Goal: Transaction & Acquisition: Purchase product/service

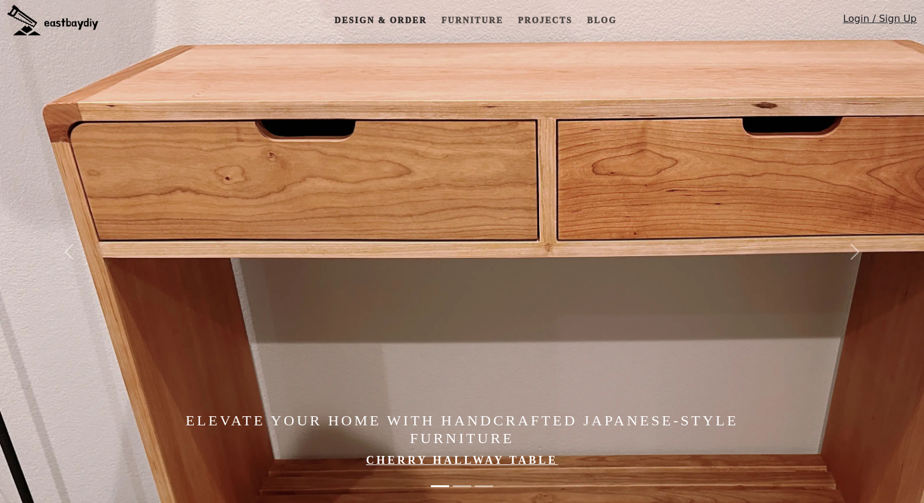
click at [411, 15] on link "Design & Order" at bounding box center [380, 20] width 102 height 23
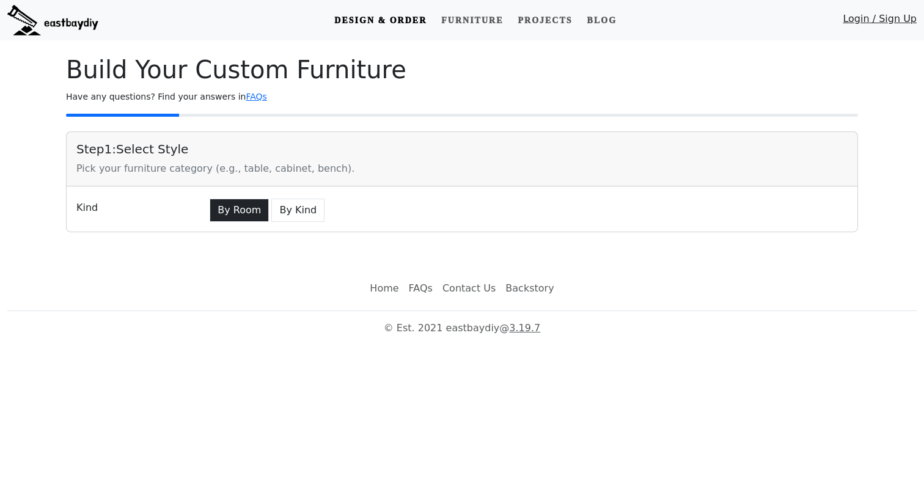
click at [233, 211] on button "By Room" at bounding box center [239, 210] width 59 height 23
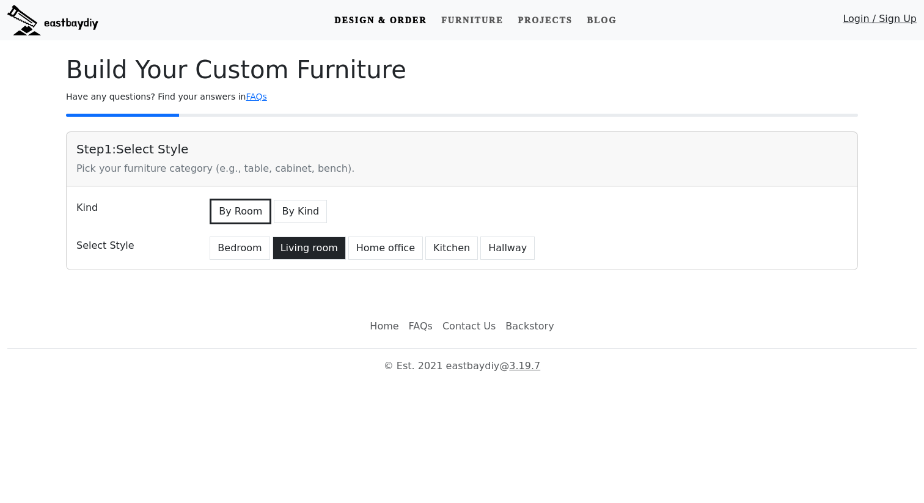
click at [304, 253] on button "Living room" at bounding box center [309, 248] width 73 height 23
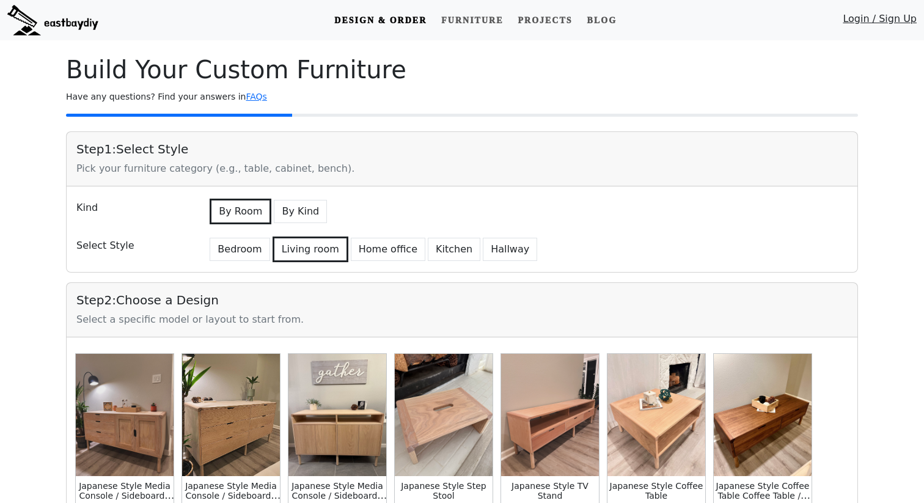
scroll to position [260, 0]
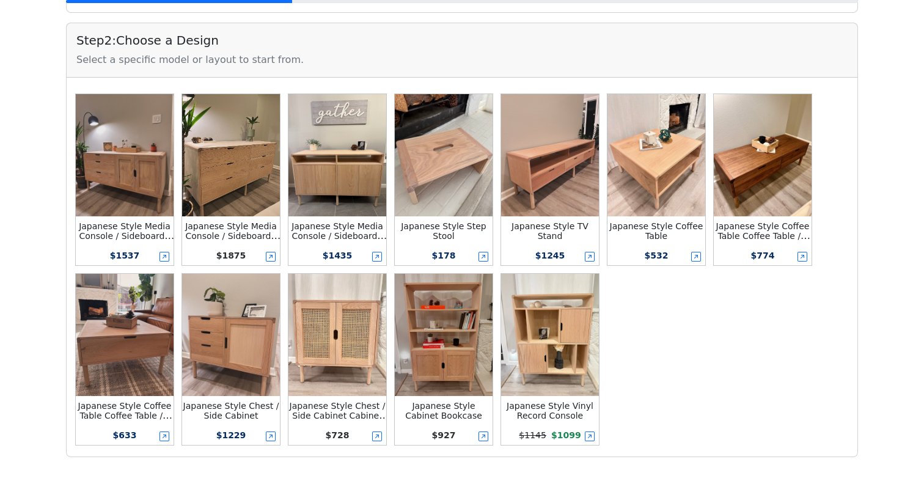
click at [768, 179] on img at bounding box center [763, 155] width 98 height 122
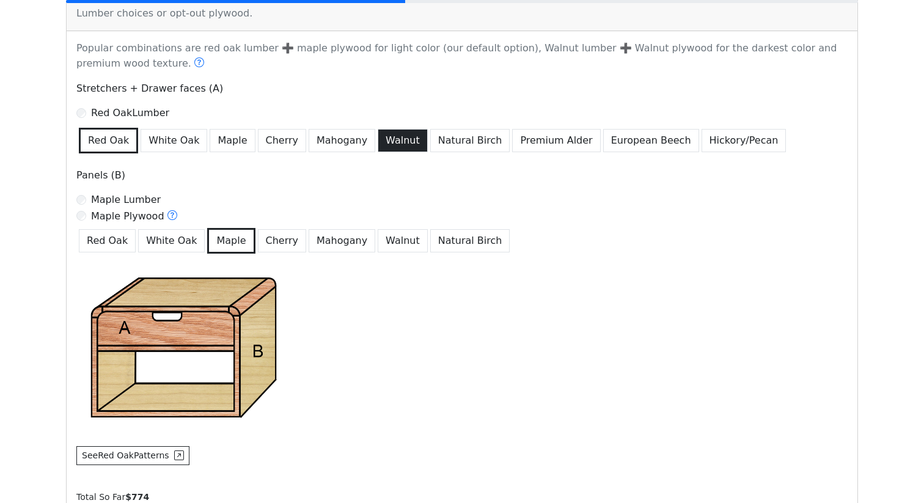
scroll to position [746, 0]
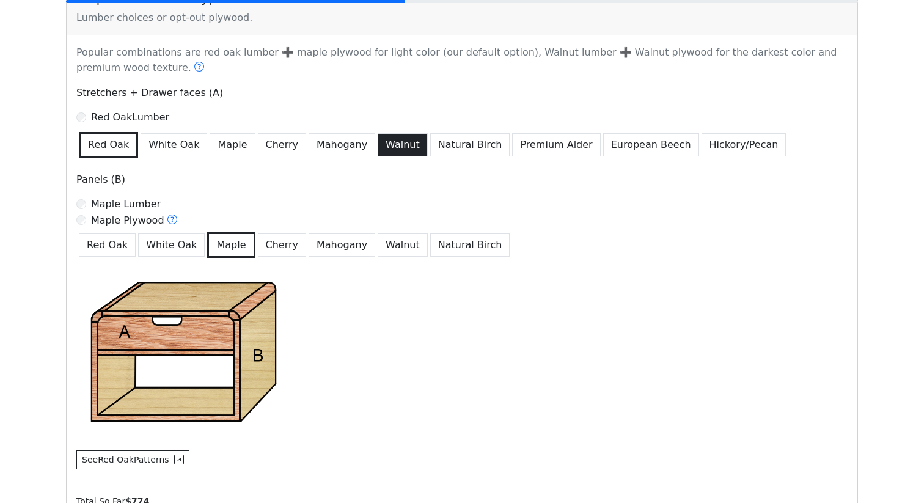
click at [391, 149] on button "Walnut" at bounding box center [403, 144] width 50 height 23
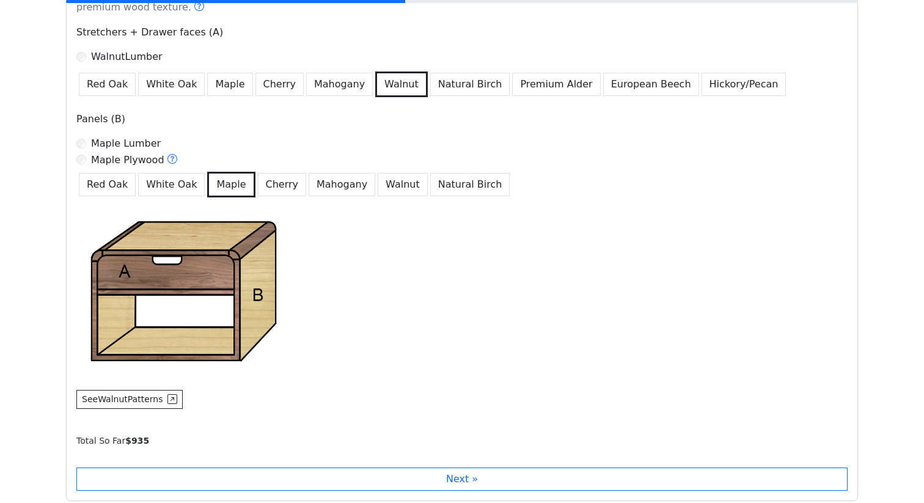
scroll to position [806, 0]
click at [122, 84] on button "Red Oak" at bounding box center [107, 84] width 57 height 23
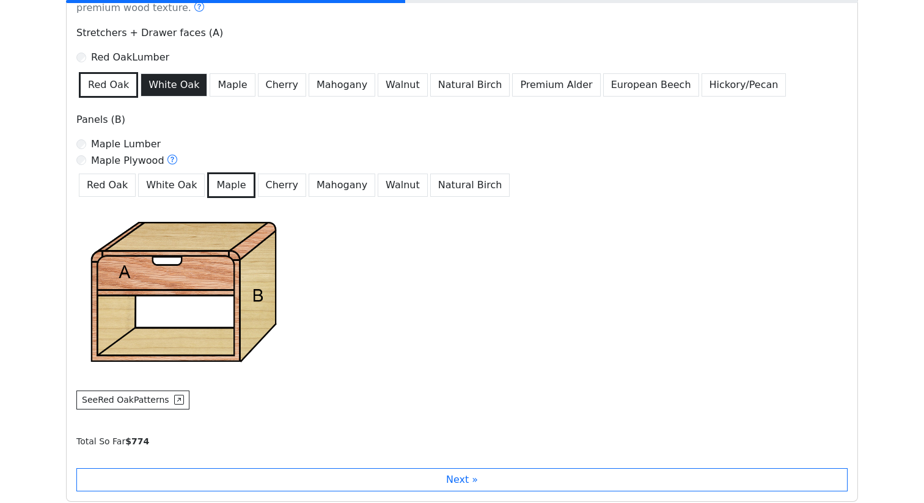
click at [158, 87] on button "White Oak" at bounding box center [174, 84] width 67 height 23
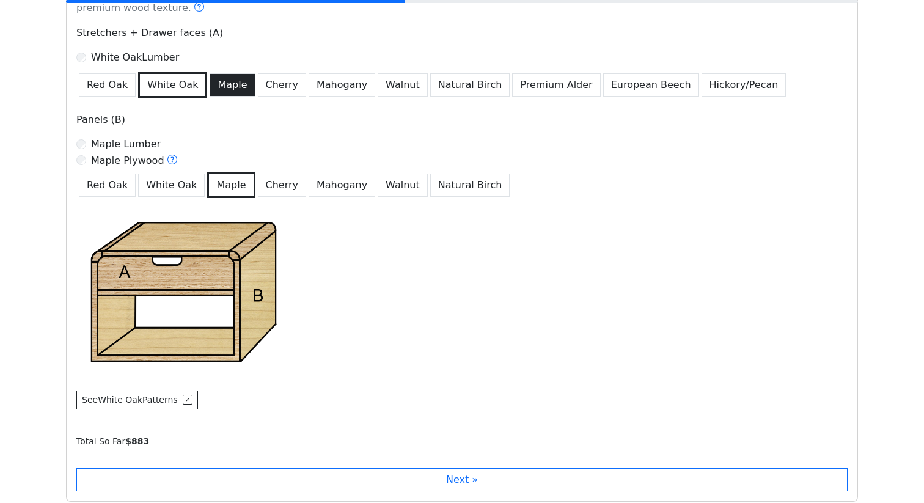
click at [210, 92] on button "Maple" at bounding box center [232, 84] width 45 height 23
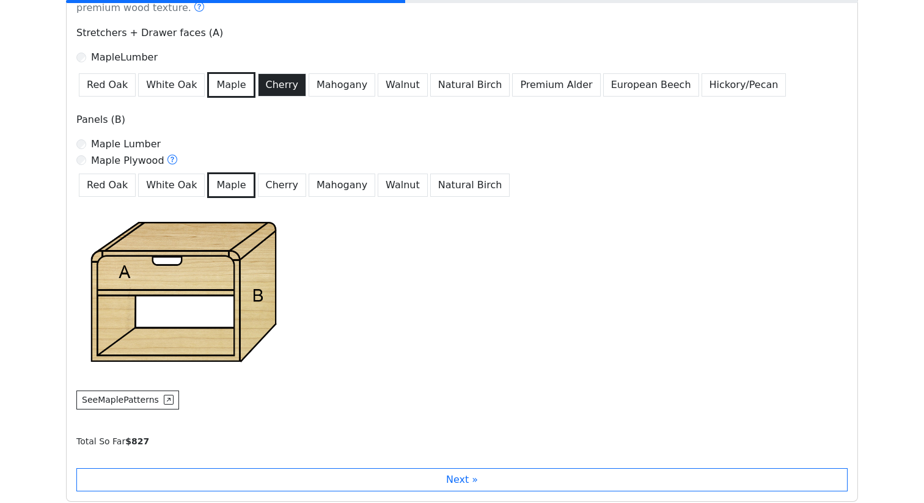
click at [272, 92] on button "Cherry" at bounding box center [282, 84] width 49 height 23
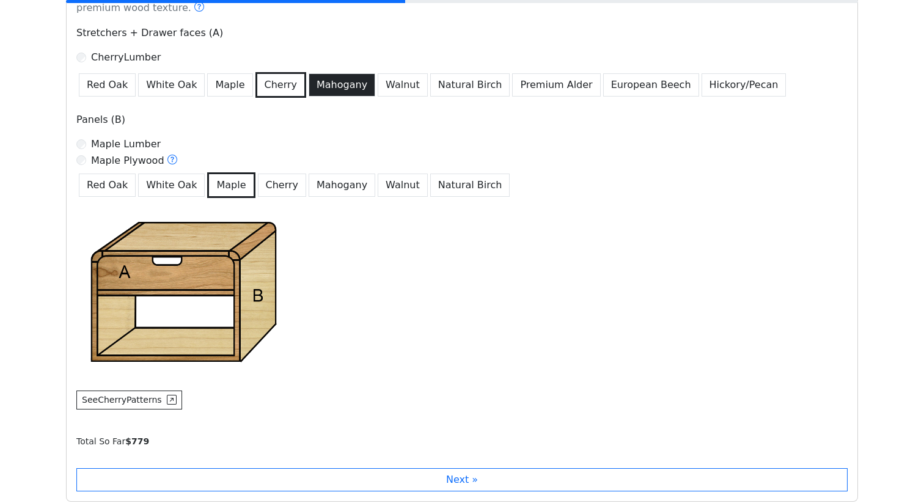
click at [323, 92] on button "Mahogany" at bounding box center [342, 84] width 67 height 23
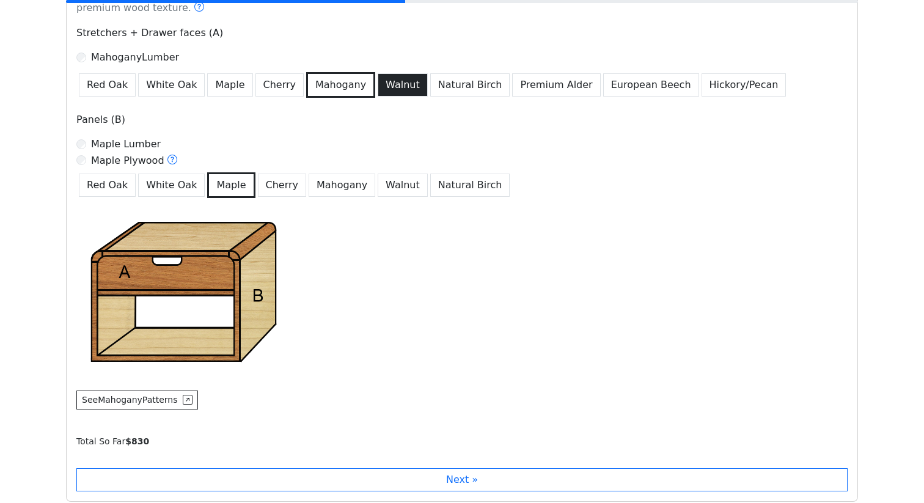
click at [379, 91] on button "Walnut" at bounding box center [403, 84] width 50 height 23
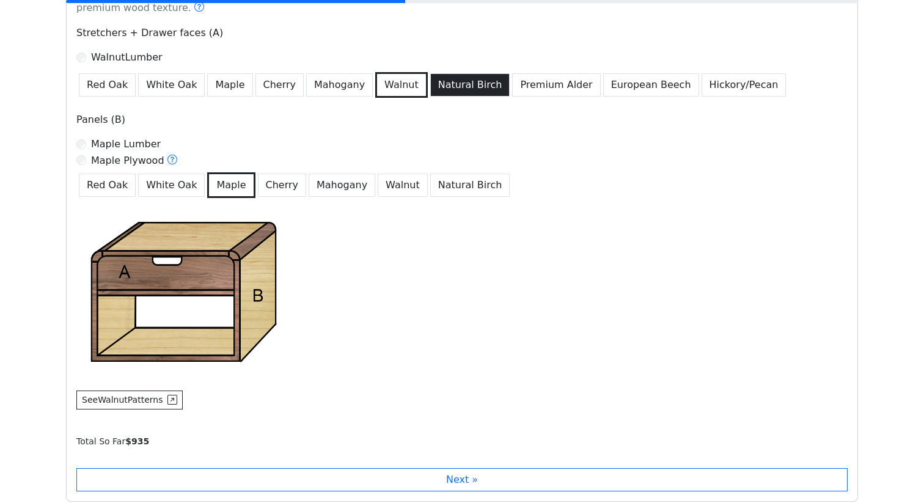
click at [430, 91] on button "Natural Birch" at bounding box center [470, 84] width 80 height 23
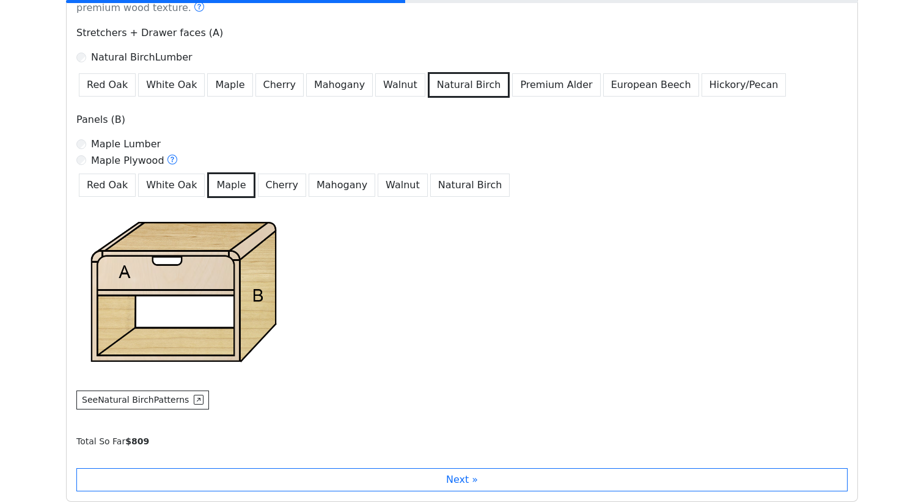
click at [480, 92] on button "Natural Birch" at bounding box center [469, 85] width 83 height 26
click at [514, 93] on button "Premium Alder" at bounding box center [556, 84] width 88 height 23
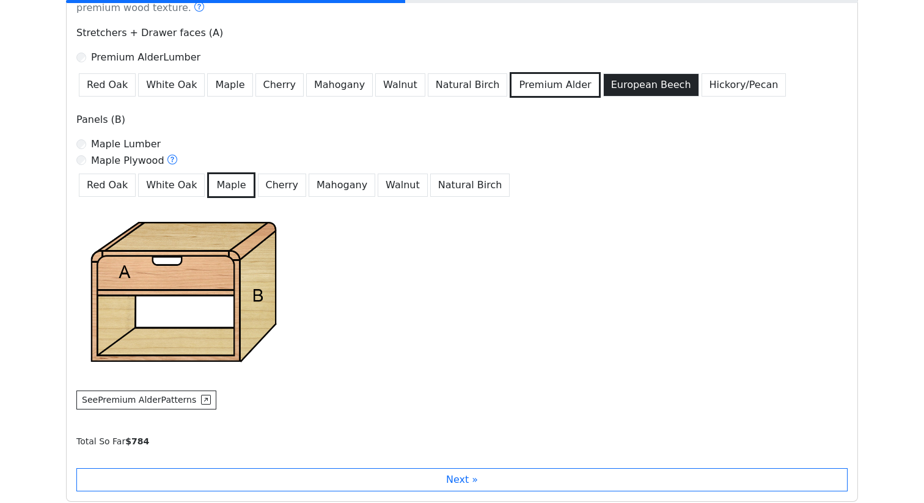
click at [603, 87] on button "European Beech" at bounding box center [651, 84] width 96 height 23
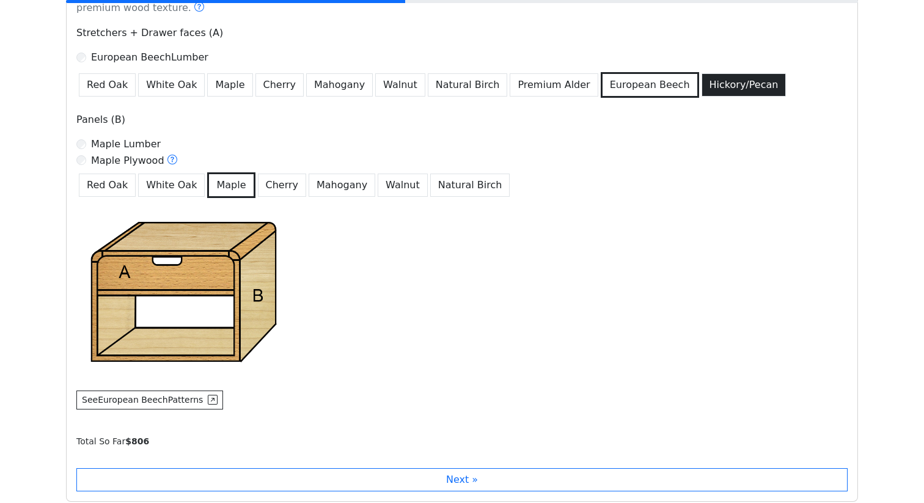
click at [702, 90] on button "Hickory/Pecan" at bounding box center [744, 84] width 85 height 23
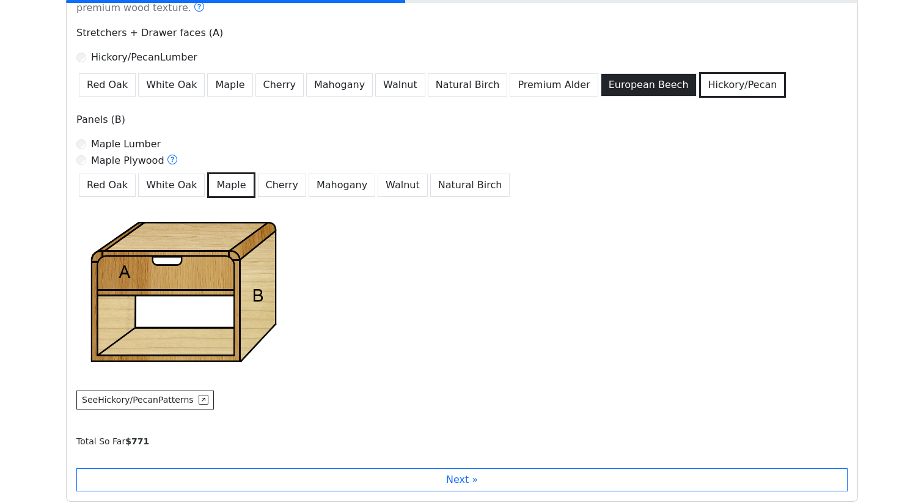
click at [620, 83] on button "European Beech" at bounding box center [649, 84] width 96 height 23
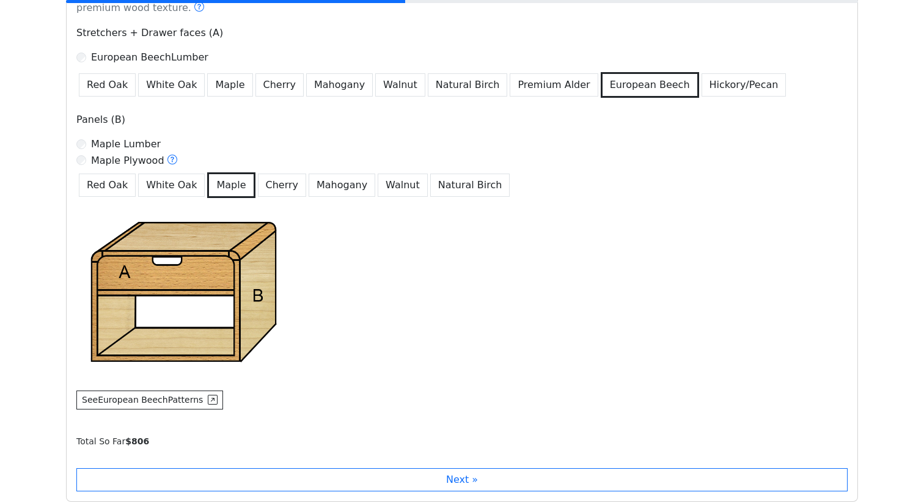
click at [601, 83] on button "European Beech" at bounding box center [650, 85] width 98 height 26
click at [552, 82] on button "Premium Alder" at bounding box center [554, 84] width 88 height 23
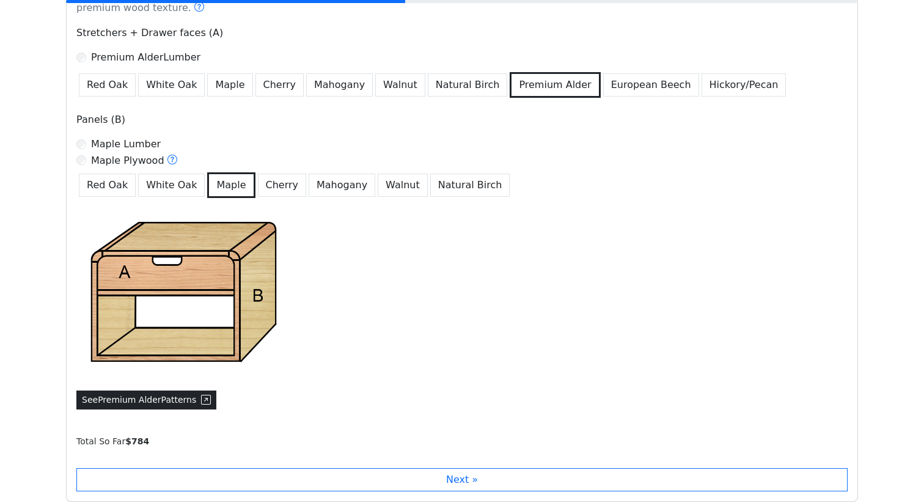
click at [190, 408] on button "See Premium Alder Patterns" at bounding box center [146, 400] width 140 height 19
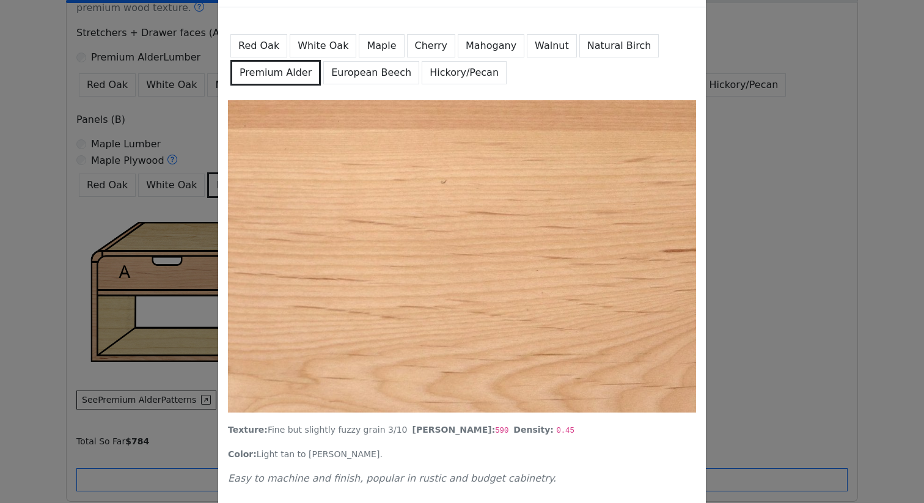
scroll to position [48, 0]
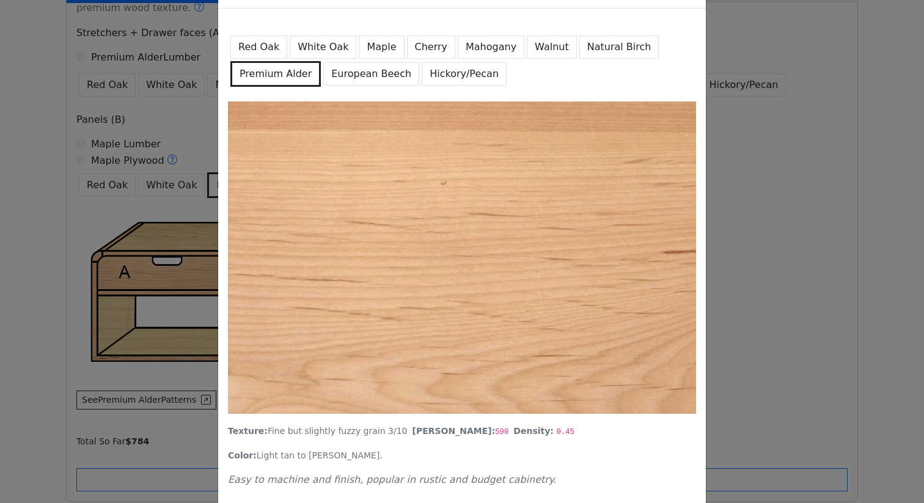
click at [259, 49] on button "Red Oak" at bounding box center [258, 46] width 57 height 23
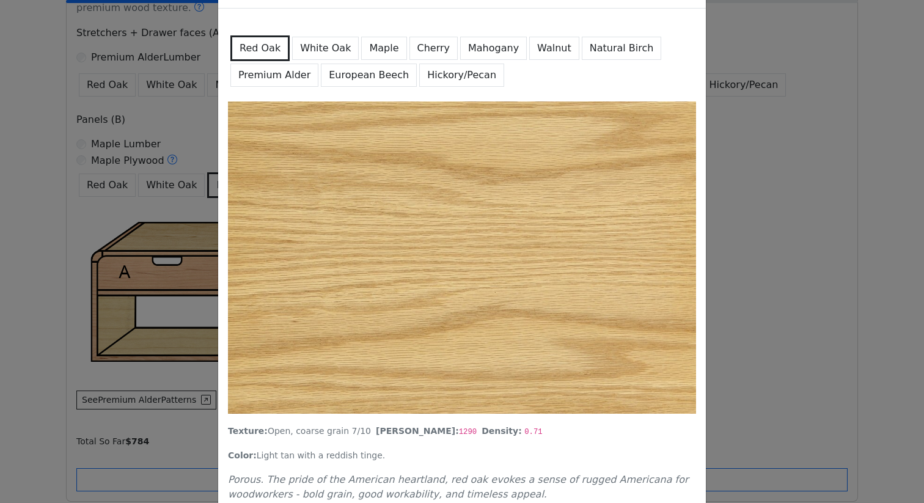
click at [319, 44] on button "White Oak" at bounding box center [325, 48] width 67 height 23
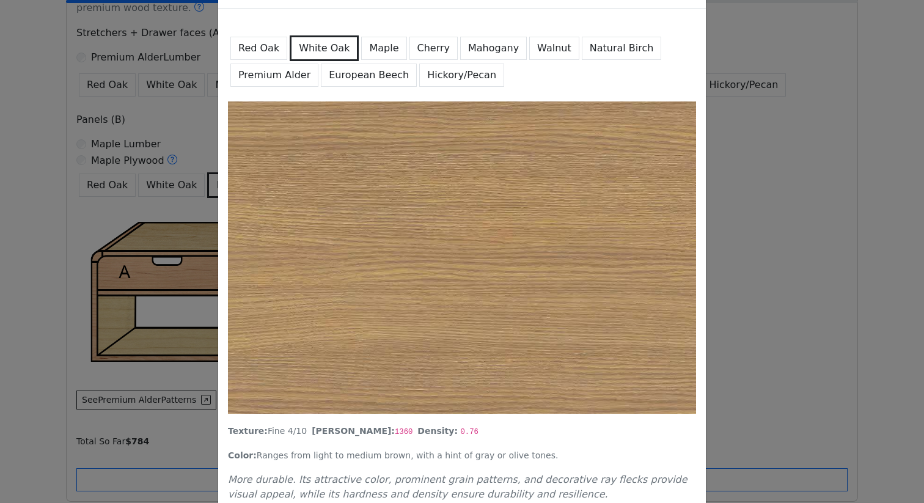
click at [361, 48] on button "Maple" at bounding box center [383, 48] width 45 height 23
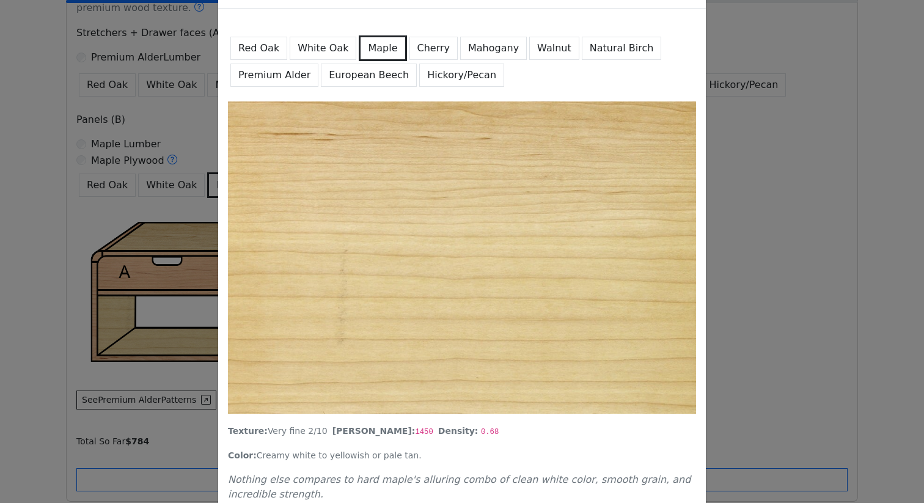
click at [411, 49] on button "Cherry" at bounding box center [433, 48] width 49 height 23
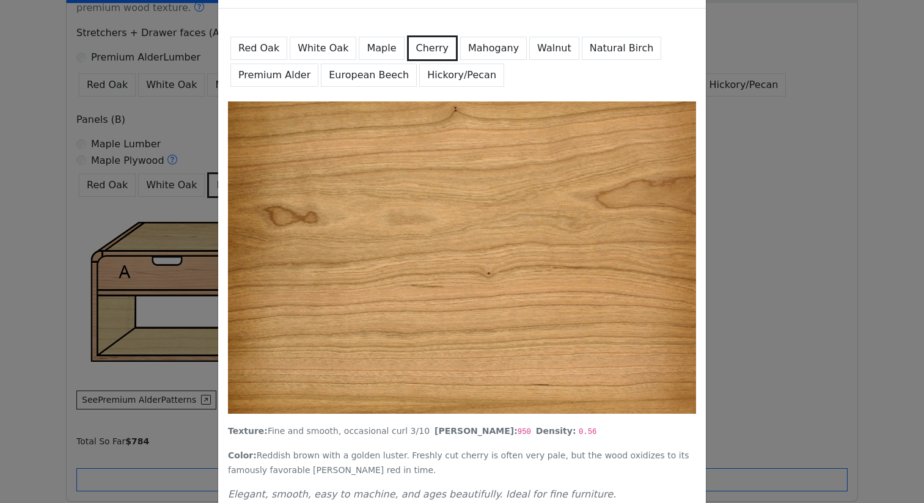
click at [466, 51] on button "Mahogany" at bounding box center [493, 48] width 67 height 23
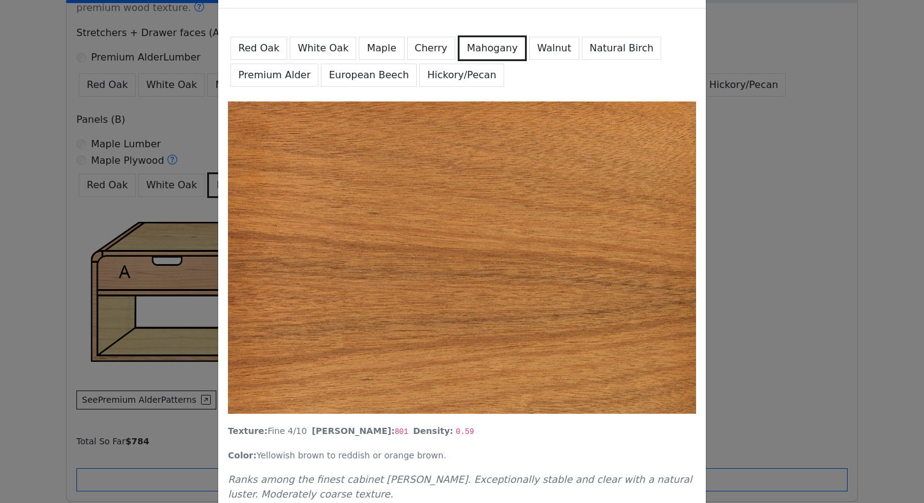
click at [529, 53] on button "Walnut" at bounding box center [554, 48] width 50 height 23
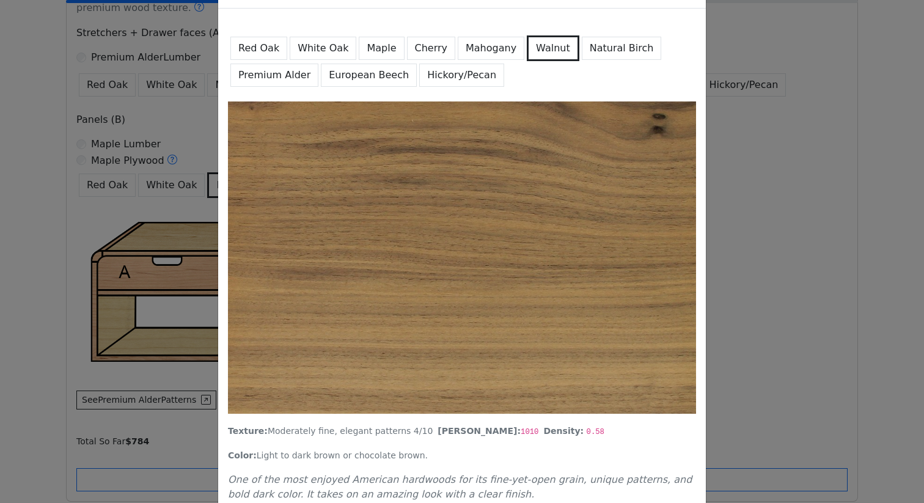
click at [601, 39] on button "Natural Birch" at bounding box center [622, 48] width 80 height 23
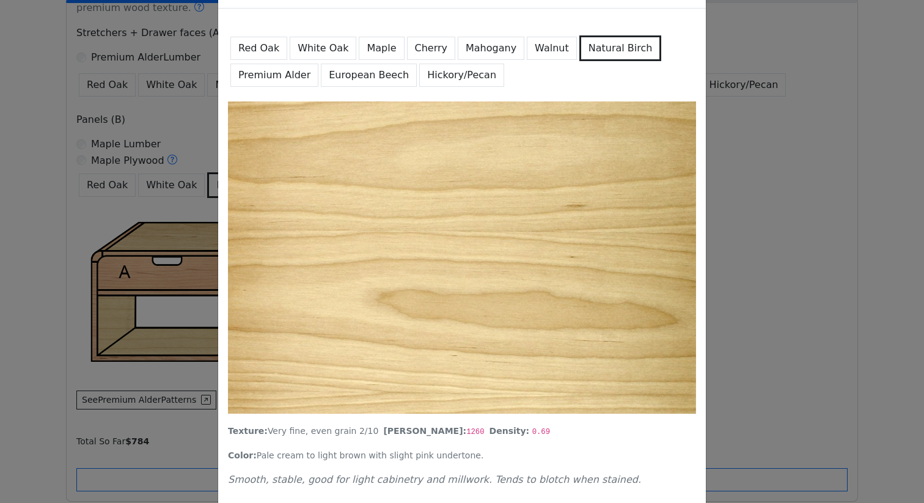
click at [455, 72] on button "Hickory/Pecan" at bounding box center [461, 75] width 85 height 23
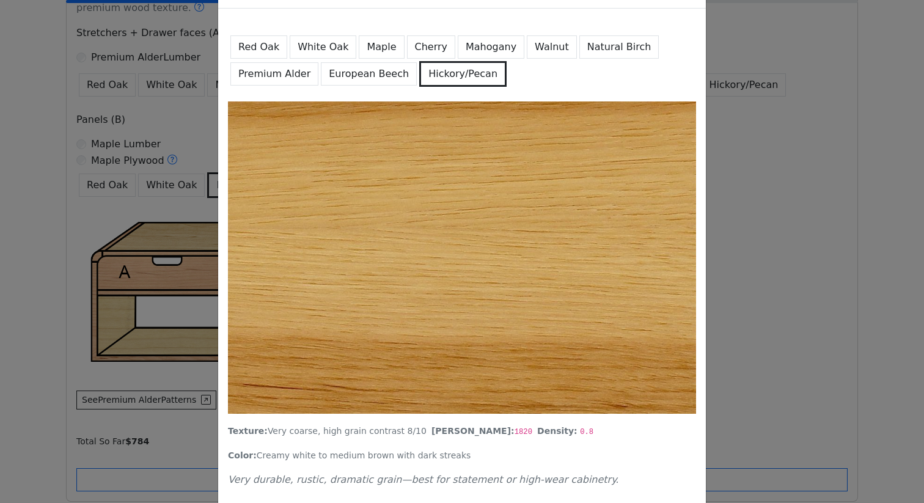
click at [579, 54] on button "Natural Birch" at bounding box center [619, 46] width 80 height 23
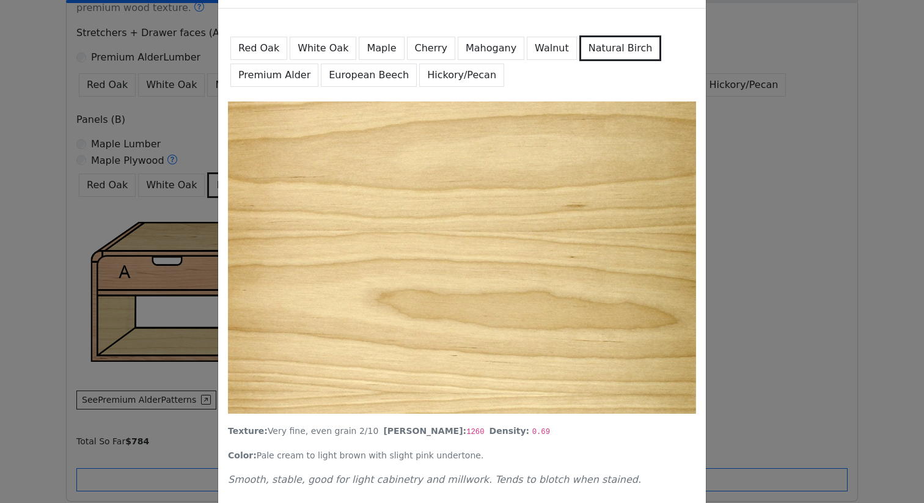
click at [527, 51] on button "Walnut" at bounding box center [552, 48] width 50 height 23
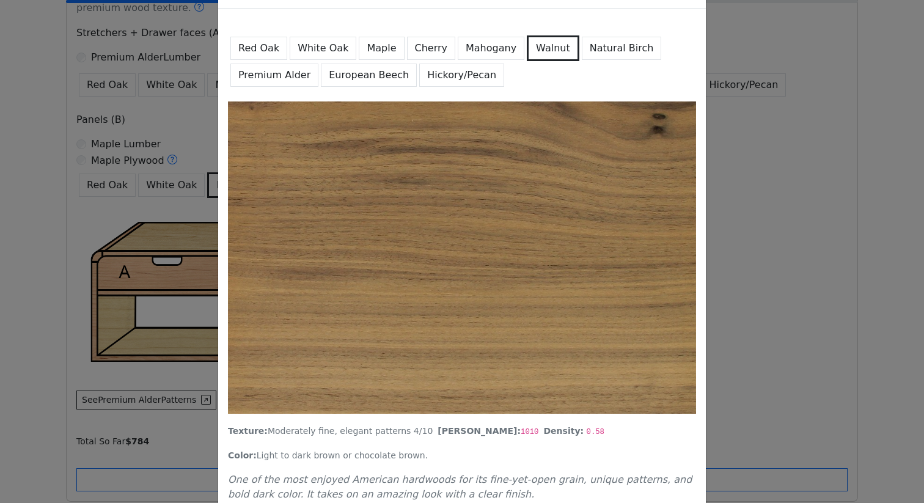
click at [582, 54] on button "Natural Birch" at bounding box center [622, 48] width 80 height 23
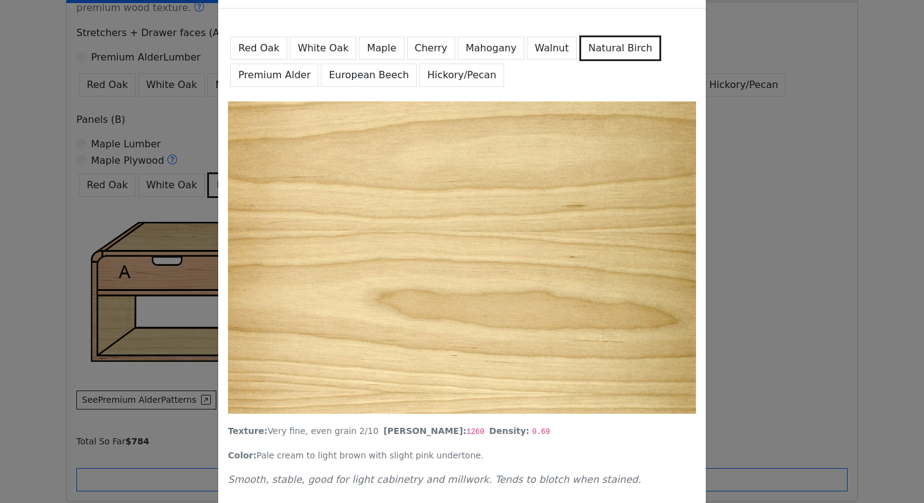
click at [527, 44] on button "Walnut" at bounding box center [552, 48] width 50 height 23
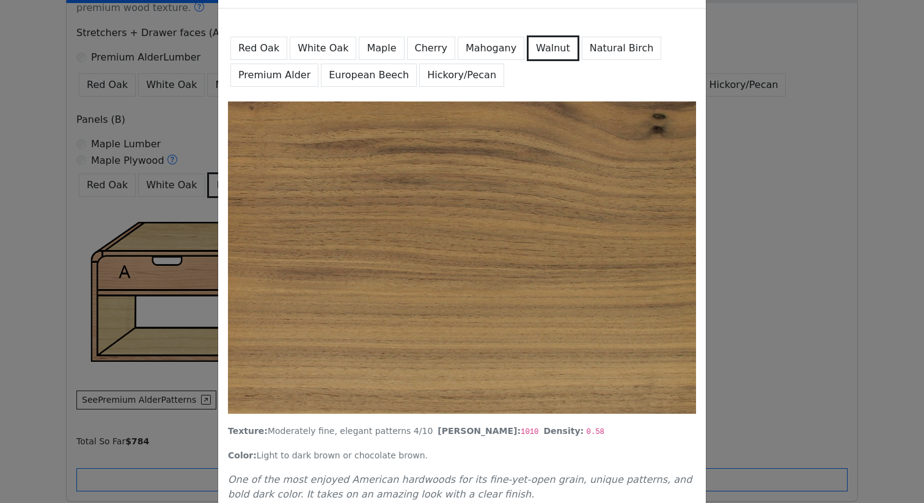
click at [454, 66] on button "Hickory/Pecan" at bounding box center [461, 75] width 85 height 23
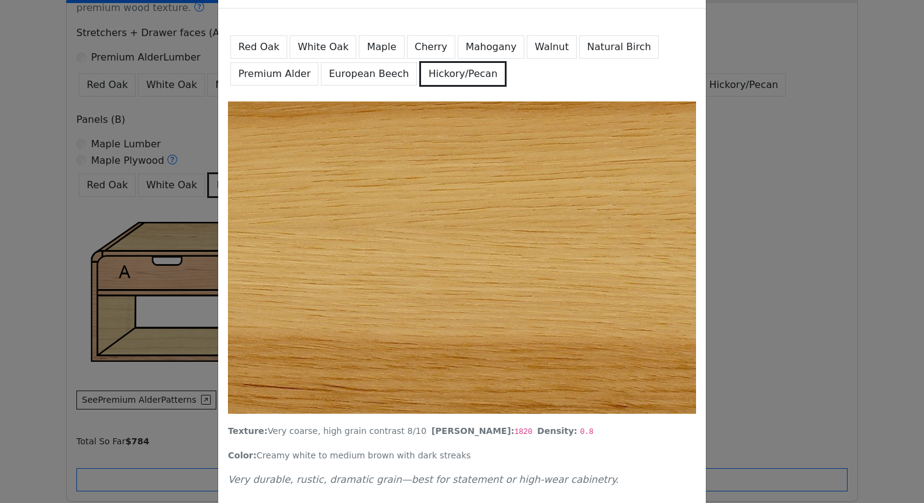
click at [375, 73] on button "European Beech" at bounding box center [369, 73] width 96 height 23
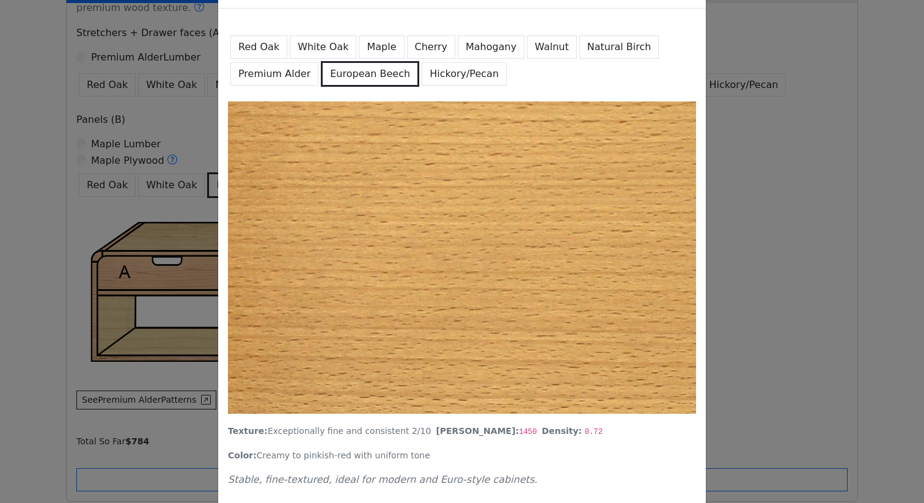
click at [284, 67] on button "Premium Alder" at bounding box center [274, 73] width 88 height 23
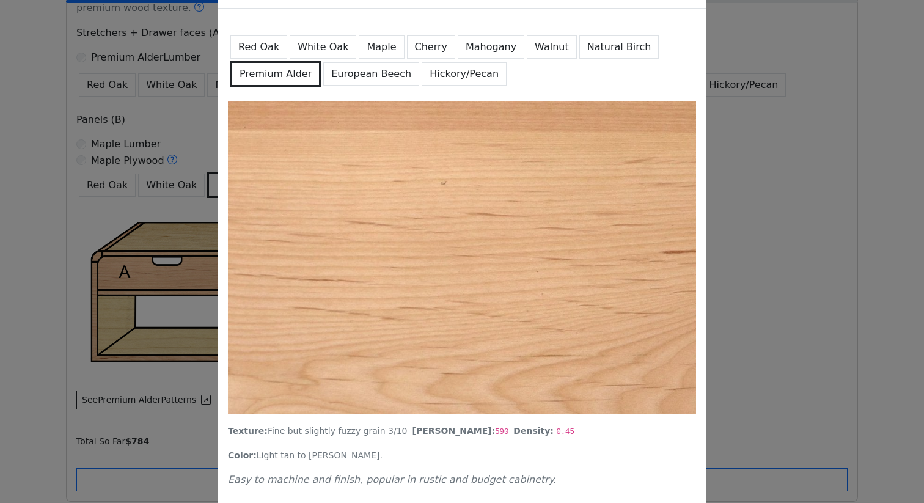
click at [345, 73] on button "European Beech" at bounding box center [371, 73] width 96 height 23
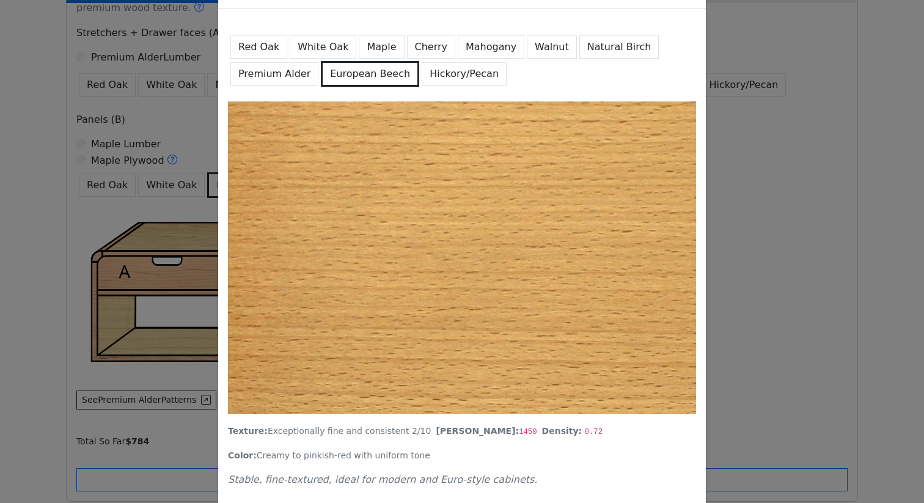
scroll to position [69, 0]
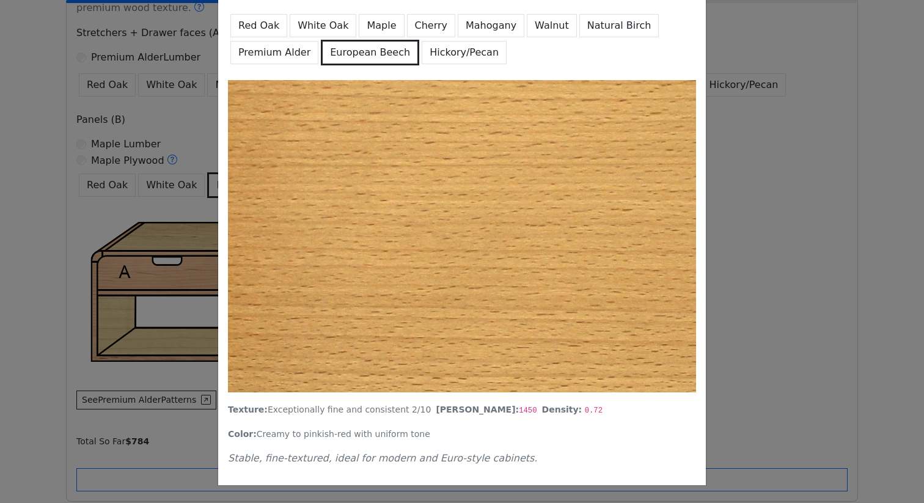
click at [124, 246] on div "Detailed wood grain and patterns Red Oak White Oak Maple Cherry Mahogany Walnut…" at bounding box center [462, 251] width 924 height 503
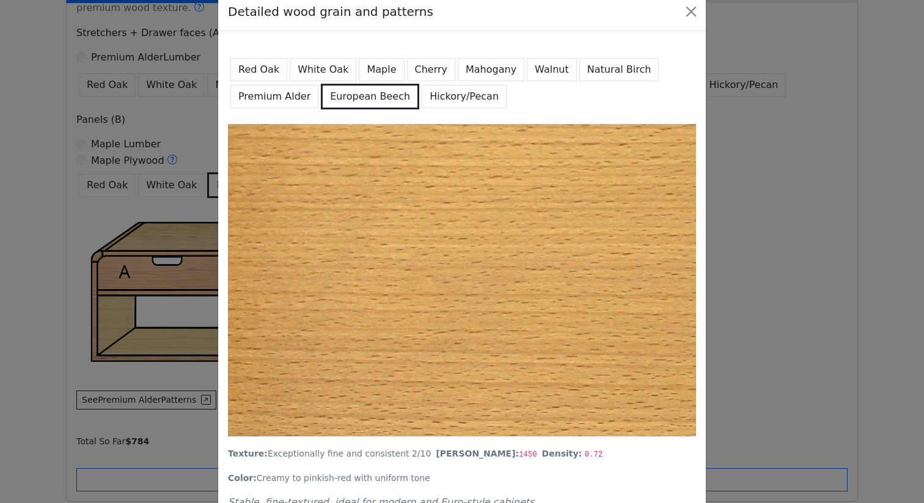
scroll to position [0, 0]
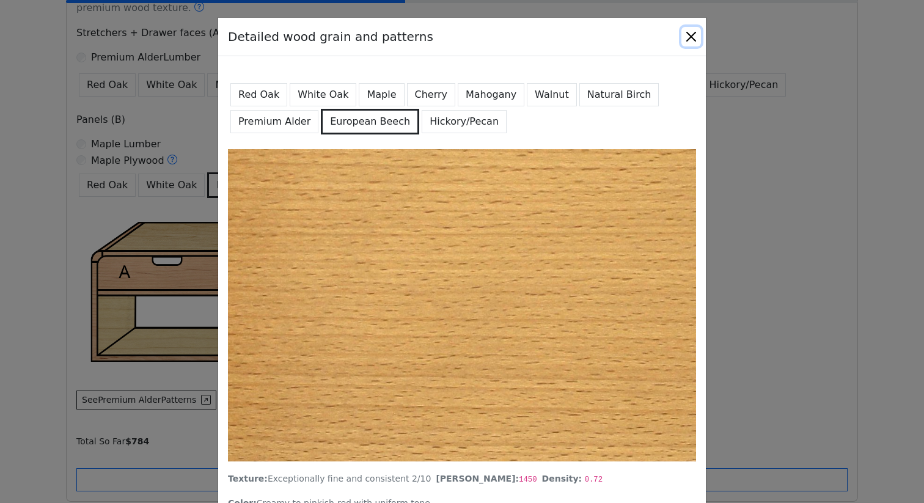
click at [691, 43] on button "Close" at bounding box center [691, 37] width 20 height 20
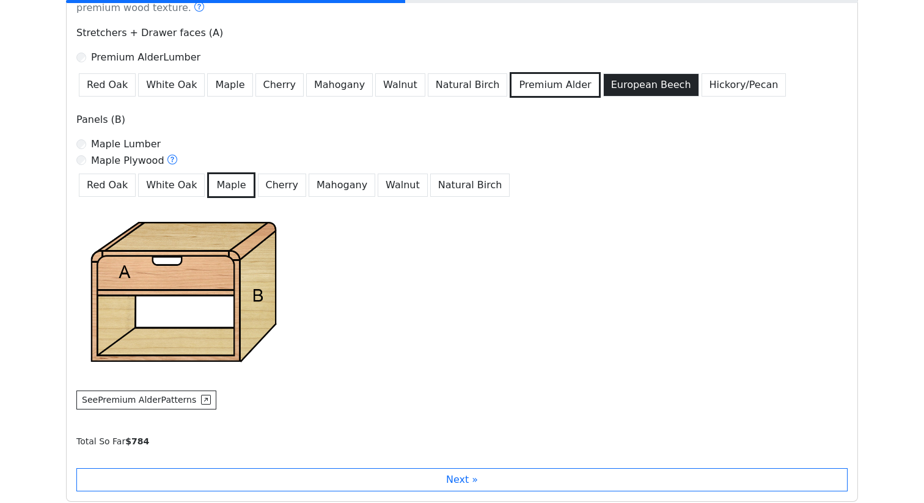
click at [603, 91] on button "European Beech" at bounding box center [651, 84] width 96 height 23
click at [603, 89] on button "European Beech" at bounding box center [651, 84] width 96 height 23
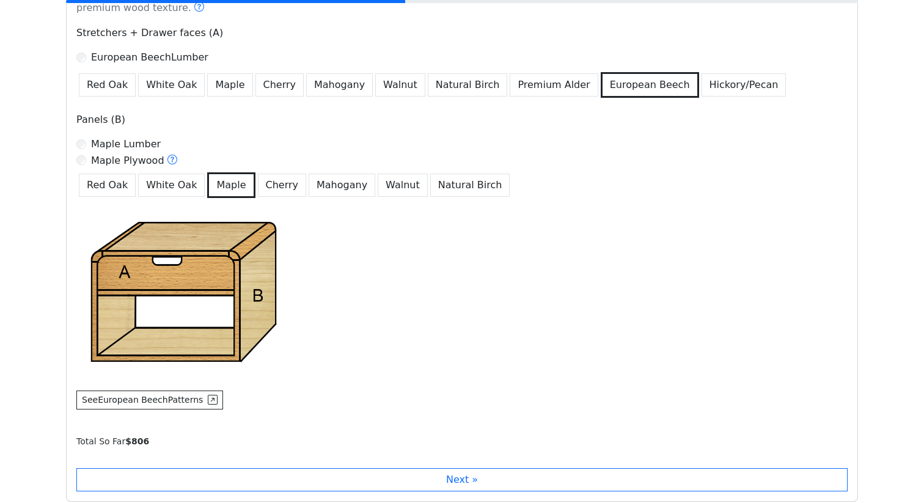
click at [608, 86] on button "European Beech" at bounding box center [650, 85] width 98 height 26
click at [382, 189] on button "Walnut" at bounding box center [403, 185] width 50 height 23
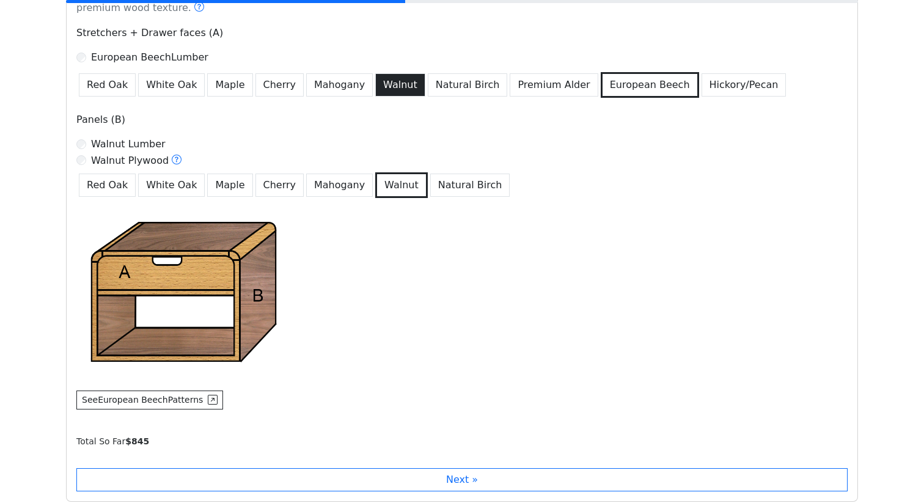
click at [387, 85] on button "Walnut" at bounding box center [400, 84] width 50 height 23
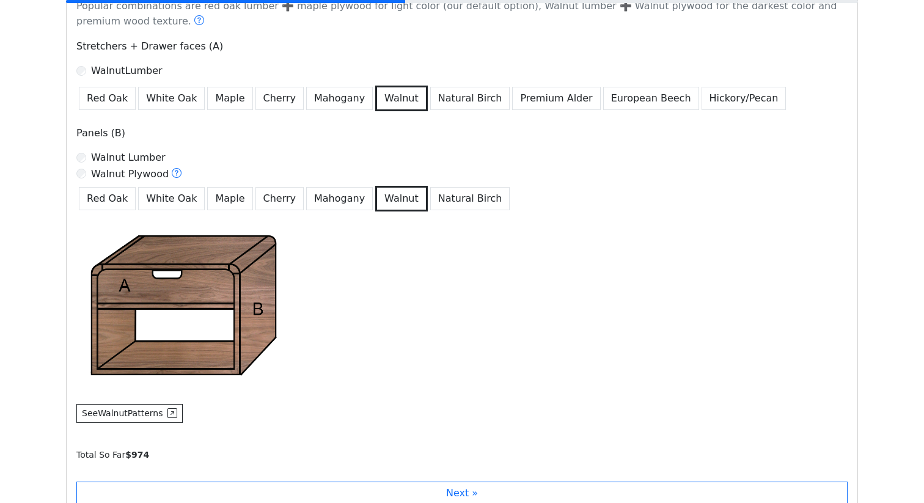
scroll to position [801, 0]
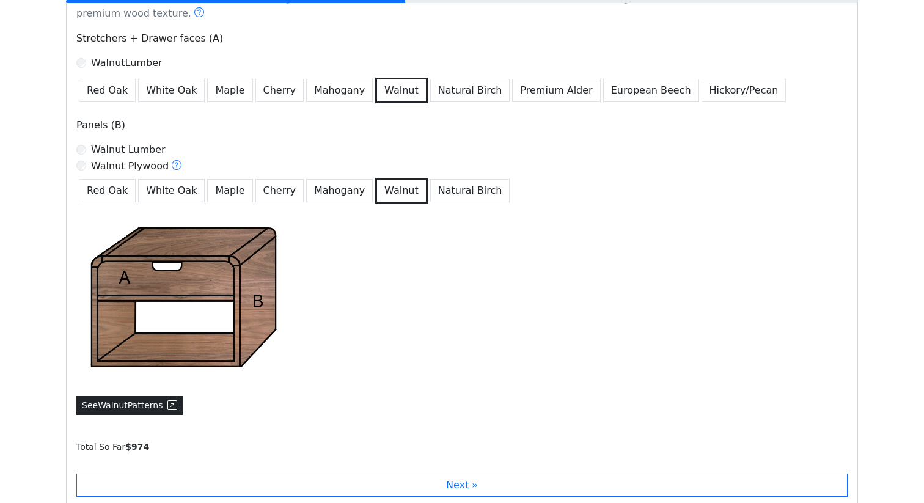
click at [160, 409] on button "See Walnut Patterns" at bounding box center [129, 405] width 106 height 19
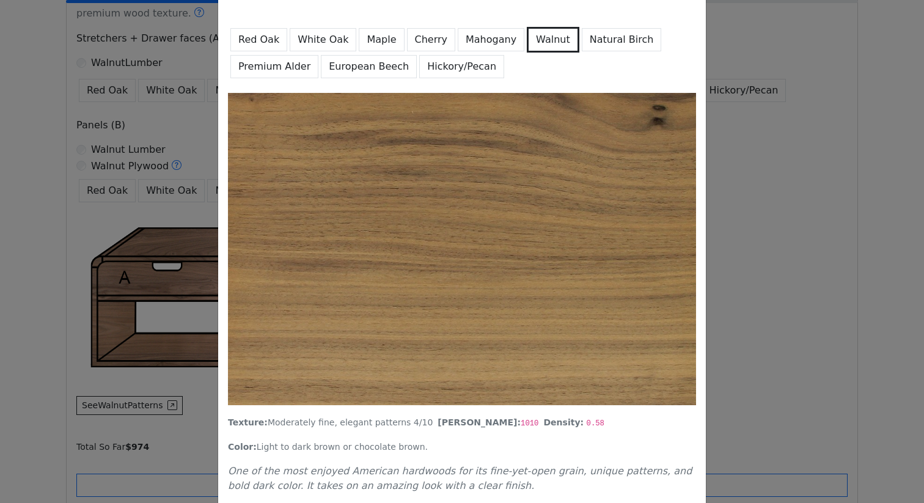
scroll to position [84, 0]
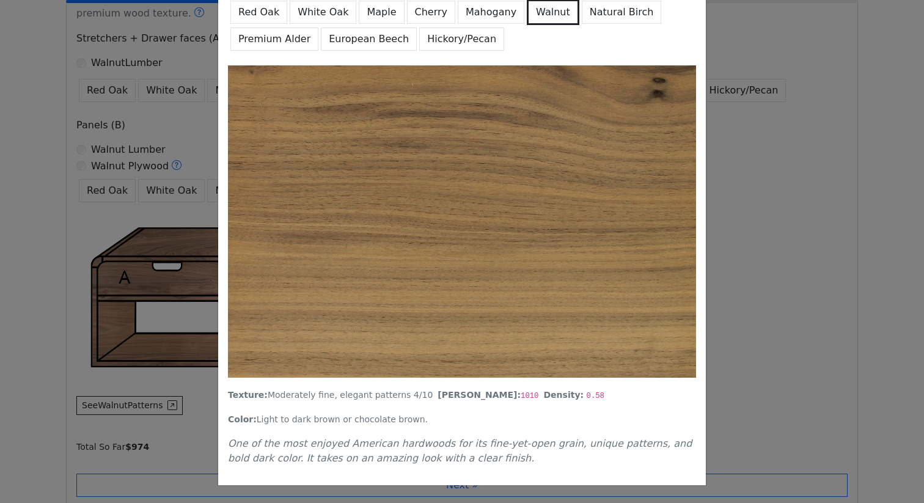
click at [732, 269] on div "Detailed wood grain and patterns Red Oak White Oak Maple Cherry Mahogany Walnut…" at bounding box center [462, 251] width 924 height 503
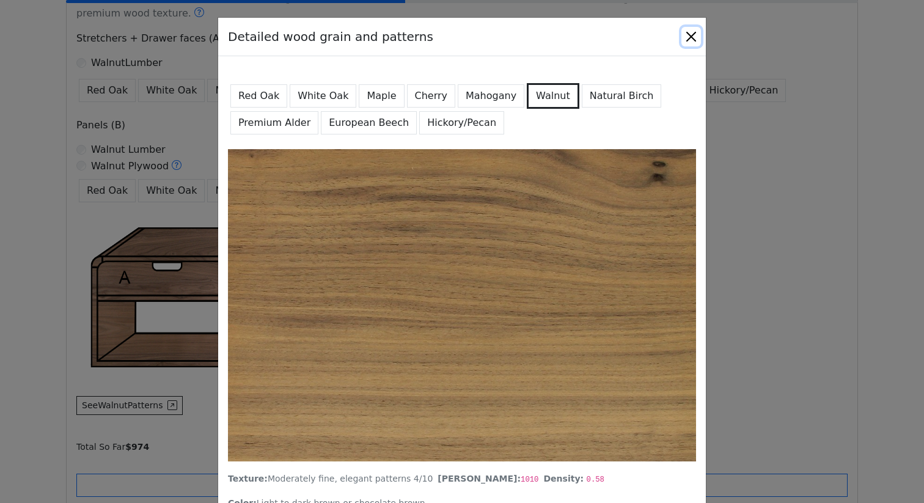
click at [692, 40] on button "Close" at bounding box center [691, 37] width 20 height 20
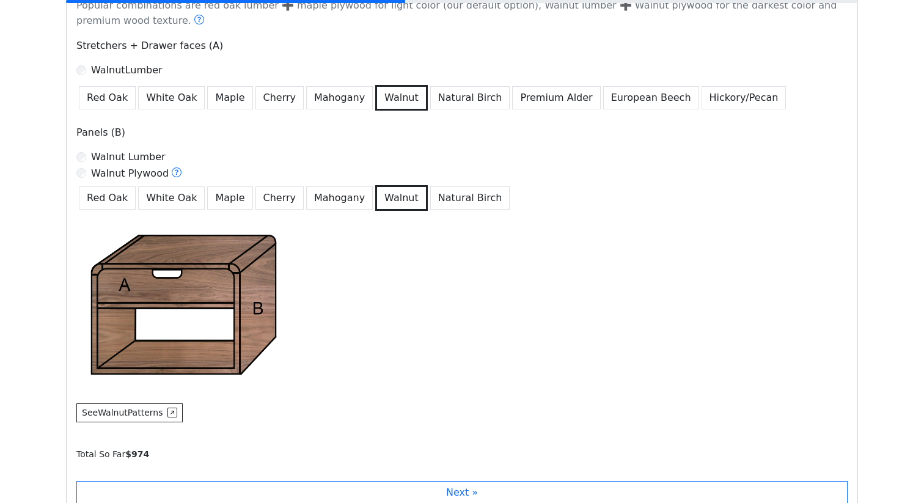
scroll to position [746, 0]
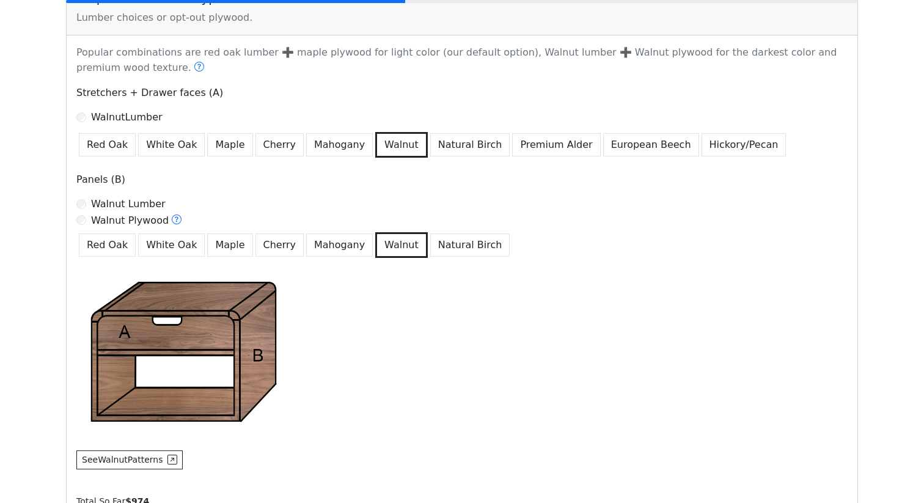
click at [136, 203] on label "Walnut Lumber" at bounding box center [128, 204] width 75 height 15
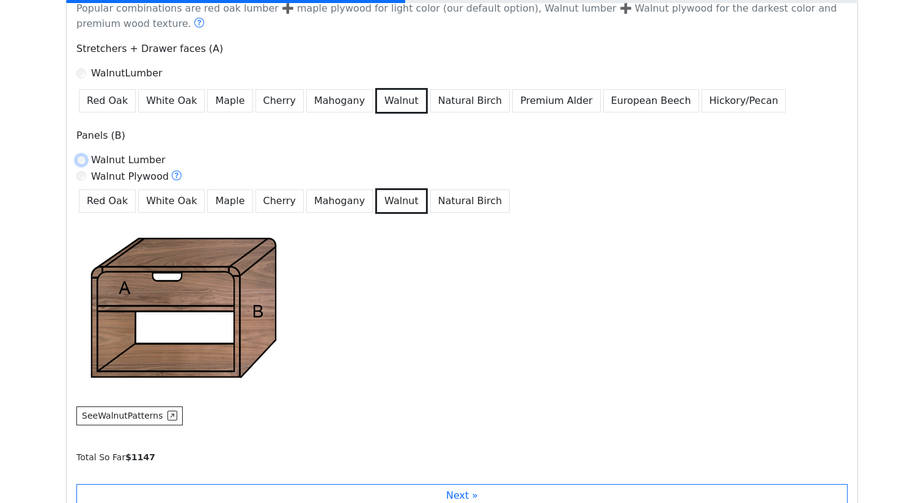
scroll to position [792, 0]
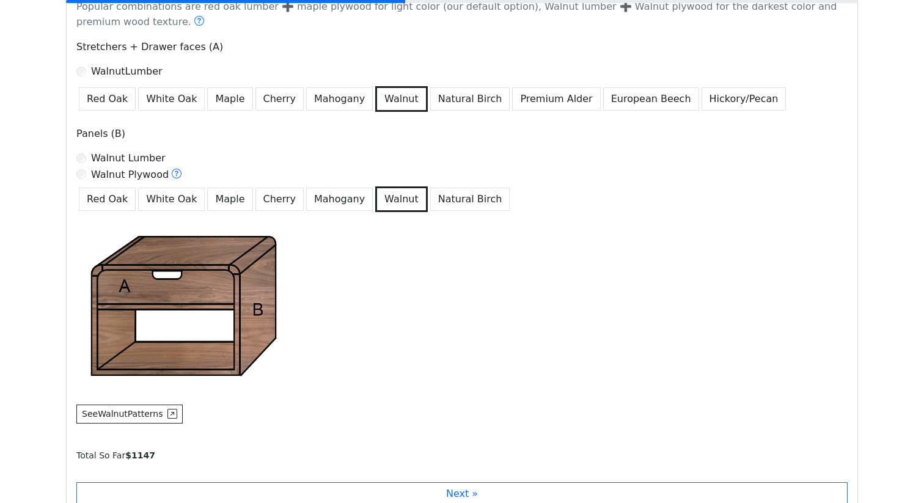
click at [119, 173] on label "Walnut Plywood" at bounding box center [136, 175] width 91 height 16
click at [173, 175] on icon at bounding box center [177, 174] width 10 height 10
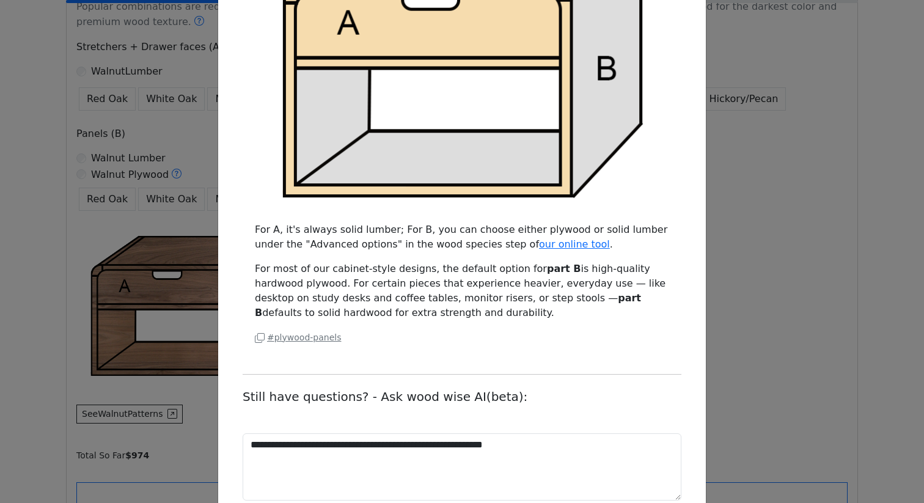
scroll to position [406, 0]
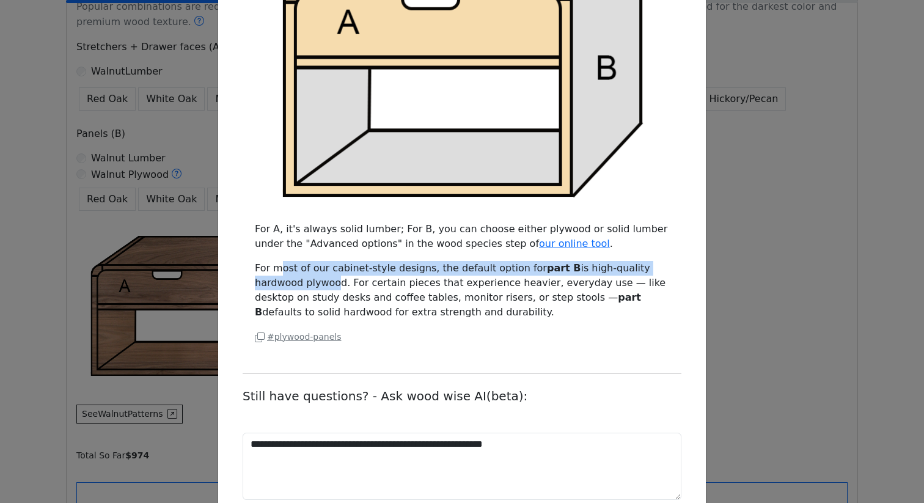
drag, startPoint x: 281, startPoint y: 275, endPoint x: 281, endPoint y: 288, distance: 12.8
click at [281, 288] on p "For most of our cabinet-style designs, the default option for part B is high-qu…" at bounding box center [462, 290] width 414 height 59
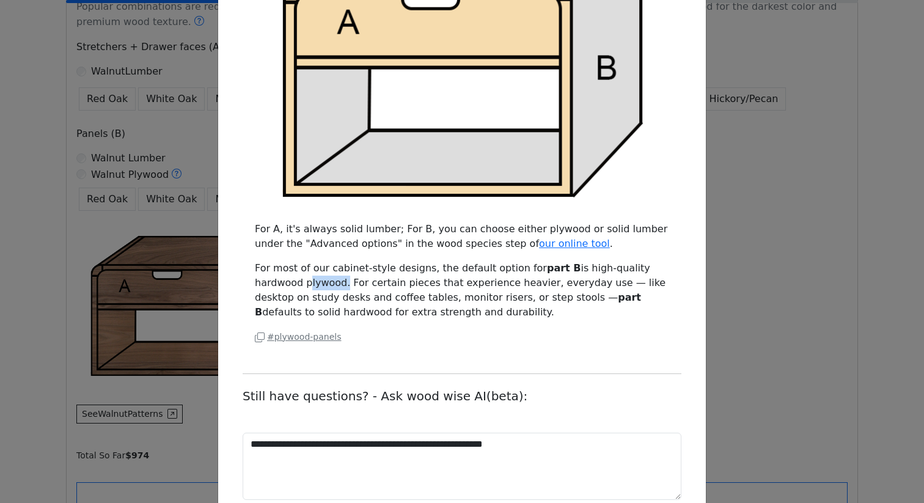
click at [281, 288] on p "For most of our cabinet-style designs, the default option for part B is high-qu…" at bounding box center [462, 290] width 414 height 59
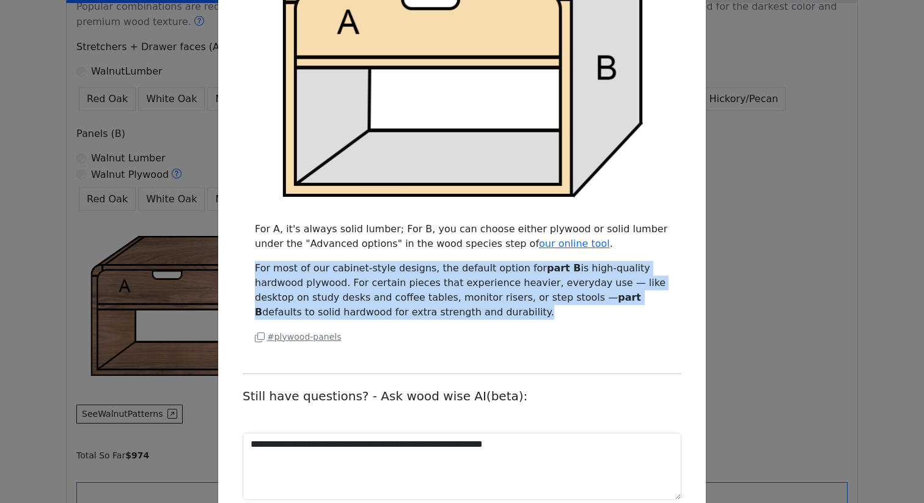
click at [281, 288] on p "For most of our cabinet-style designs, the default option for part B is high-qu…" at bounding box center [462, 290] width 414 height 59
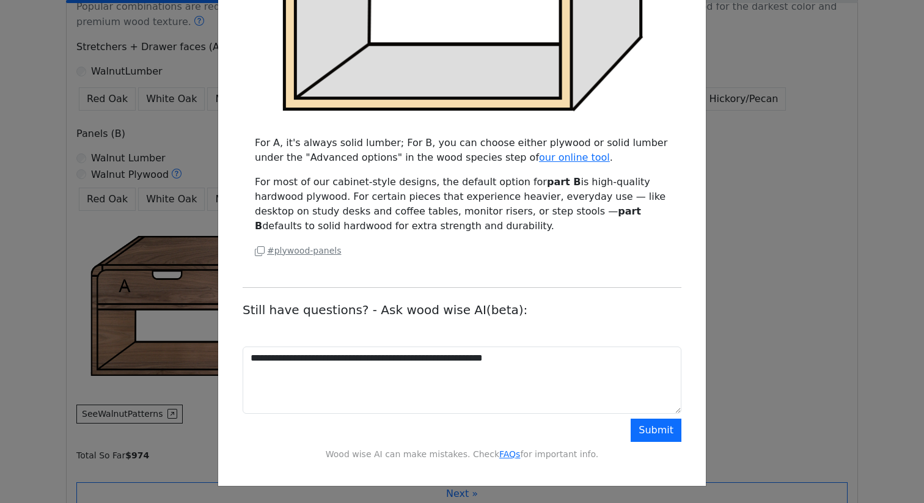
click at [202, 325] on div "Can I opt-out plywood? Can you make it all hardwood lumber without any plywood …" at bounding box center [462, 251] width 924 height 503
click at [657, 435] on button "Submit" at bounding box center [656, 430] width 51 height 23
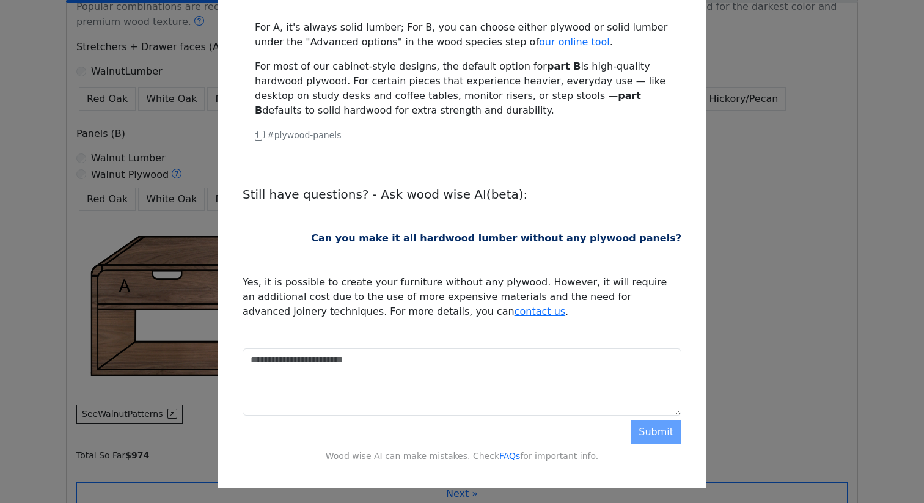
scroll to position [609, 0]
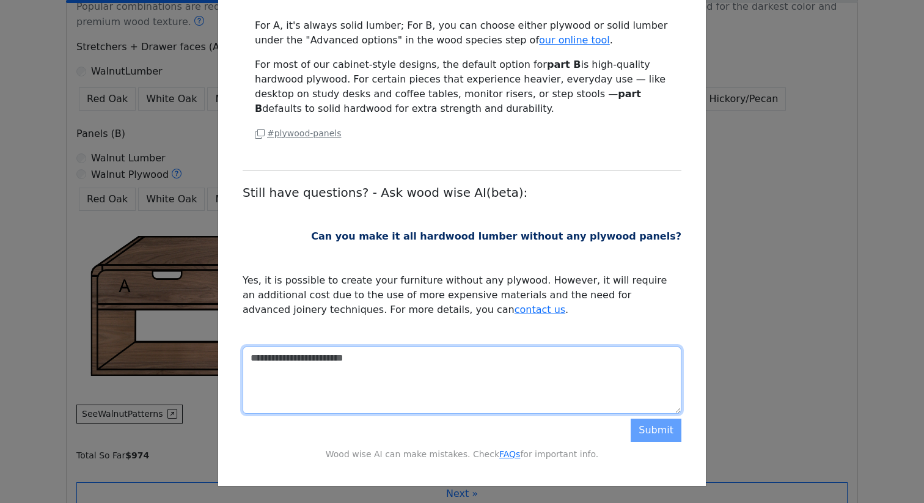
click at [573, 372] on textarea at bounding box center [462, 380] width 439 height 67
type textarea "**********"
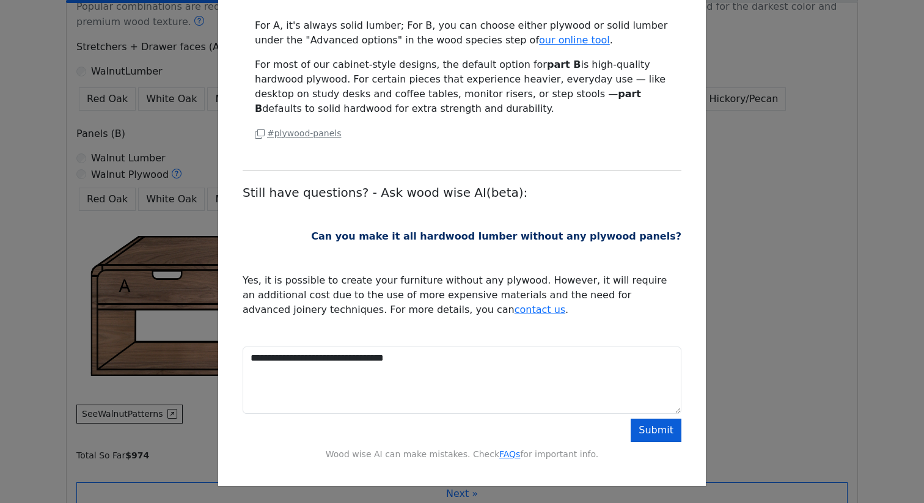
click at [671, 425] on button "Submit" at bounding box center [656, 430] width 51 height 23
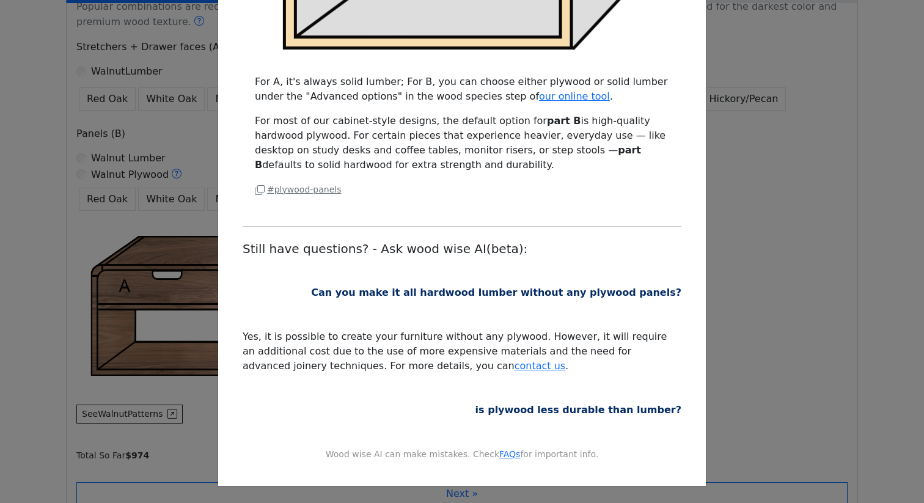
click at [771, 314] on div "Can I opt-out plywood? Can you make it all hardwood lumber without any plywood …" at bounding box center [462, 251] width 924 height 503
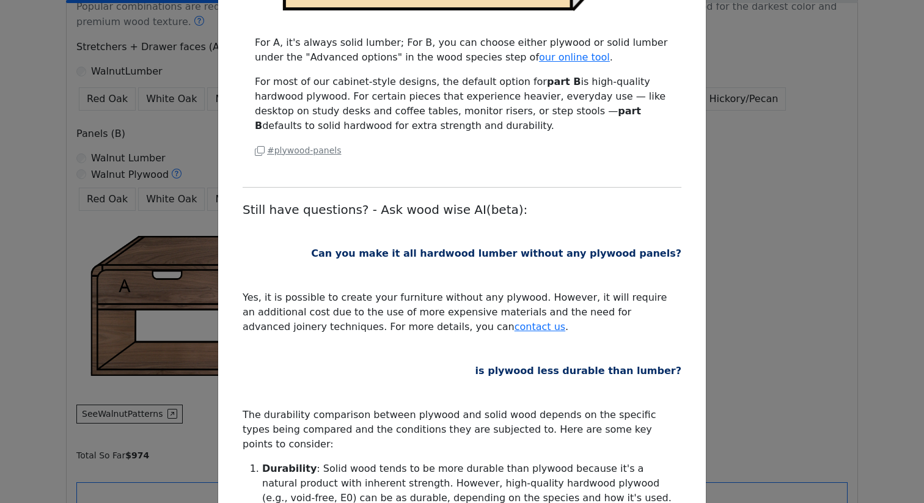
scroll to position [849, 0]
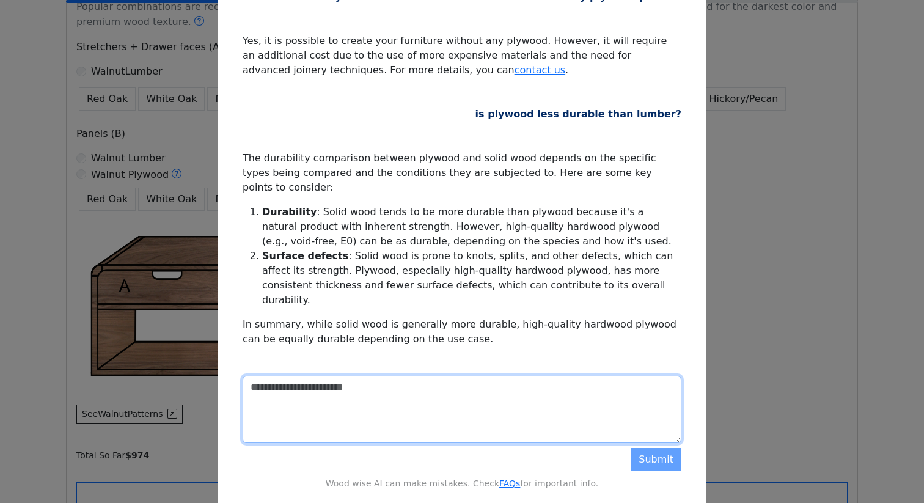
click at [439, 376] on textarea at bounding box center [462, 409] width 439 height 67
type textarea "**********"
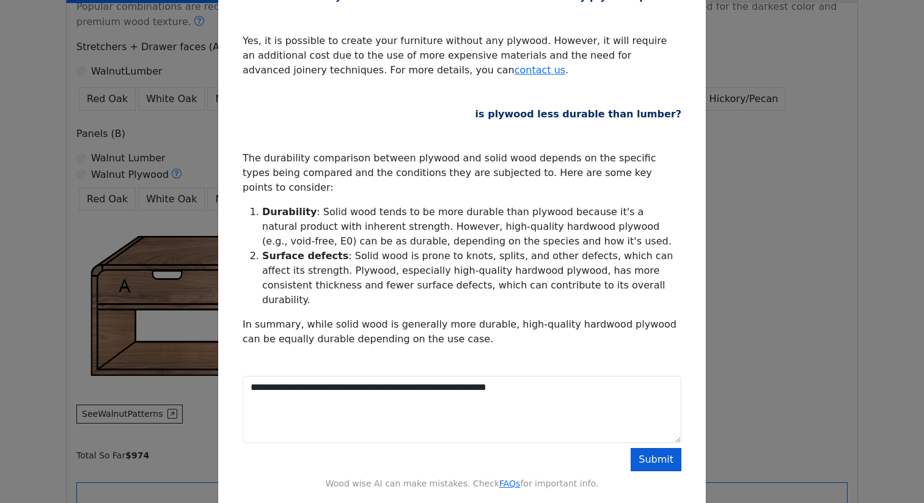
click at [659, 448] on button "Submit" at bounding box center [656, 459] width 51 height 23
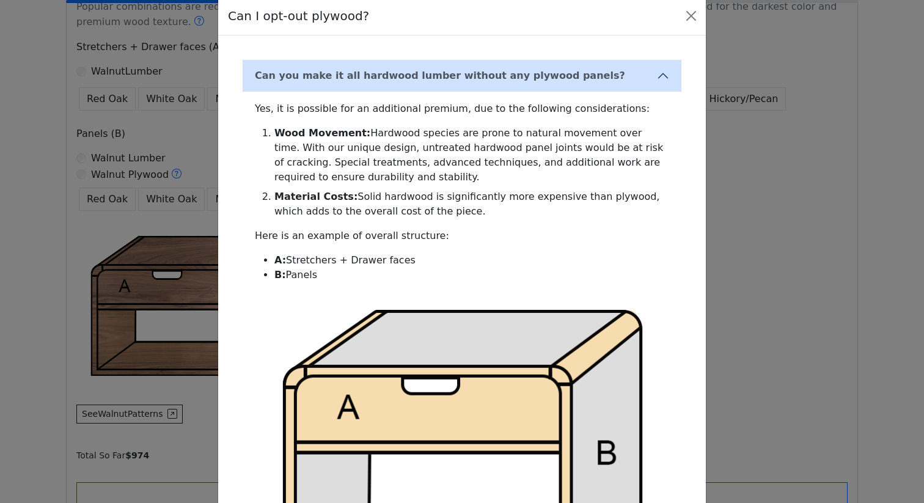
scroll to position [0, 0]
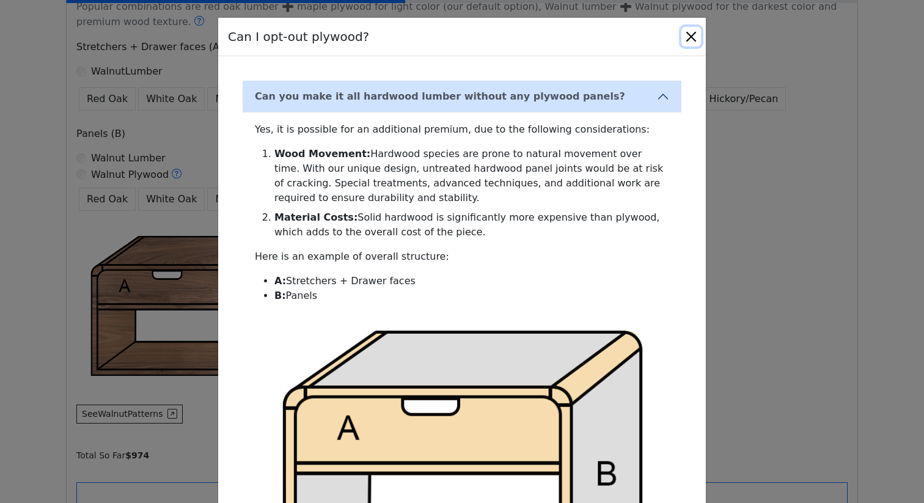
click at [694, 39] on button "Close" at bounding box center [691, 37] width 20 height 20
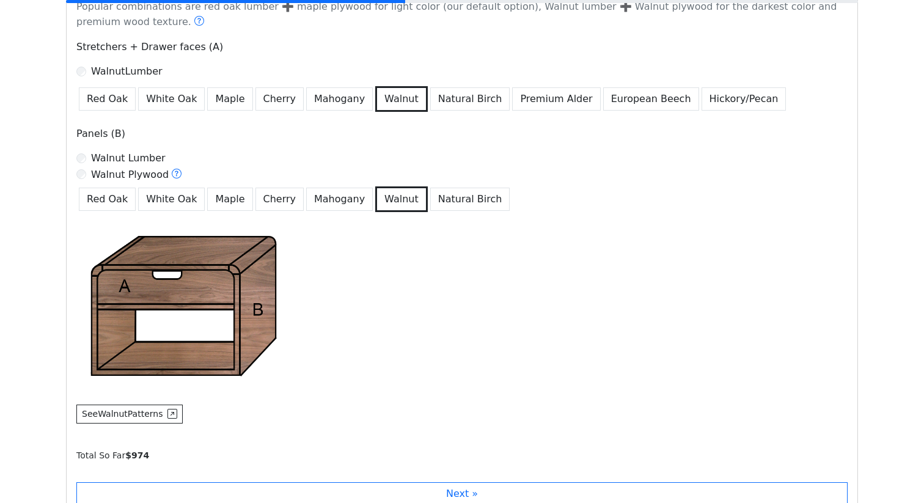
scroll to position [868, 0]
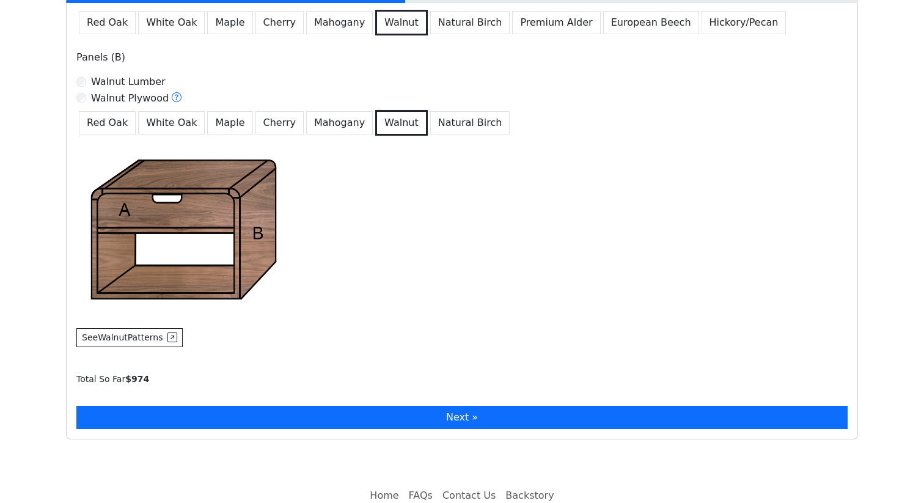
click at [286, 418] on button "Next »" at bounding box center [461, 417] width 771 height 23
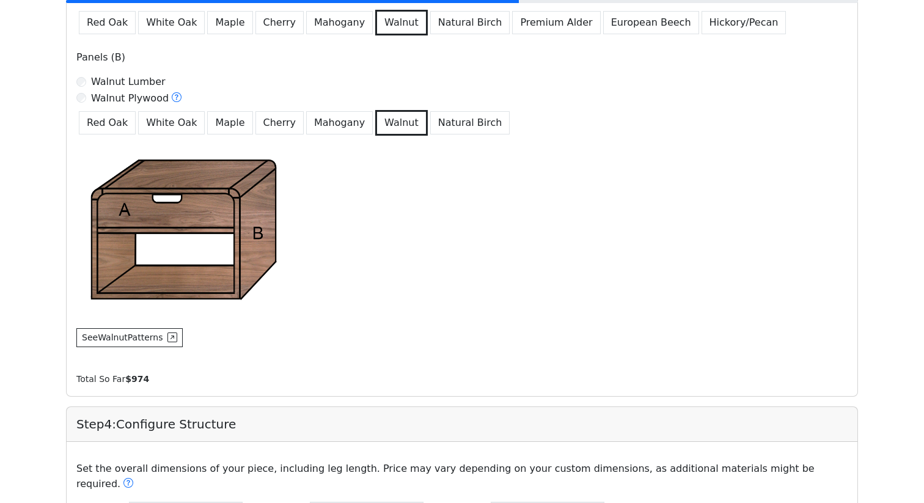
type input "**"
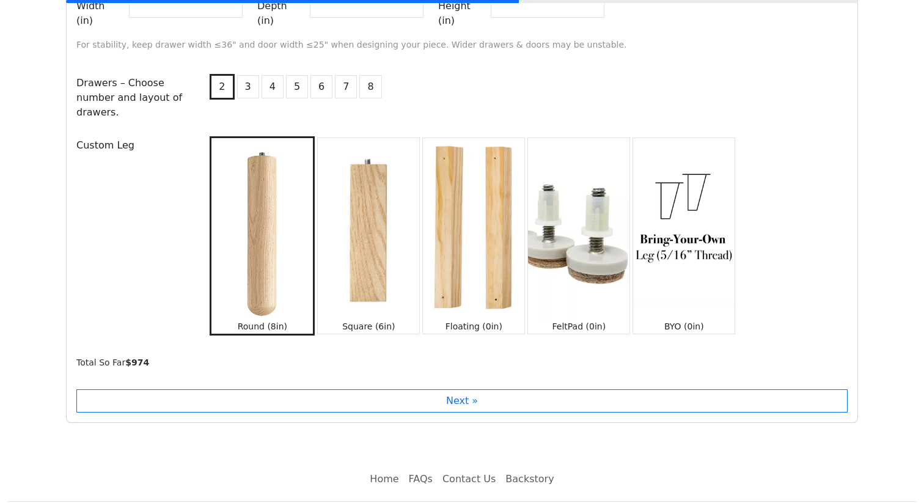
scroll to position [1381, 0]
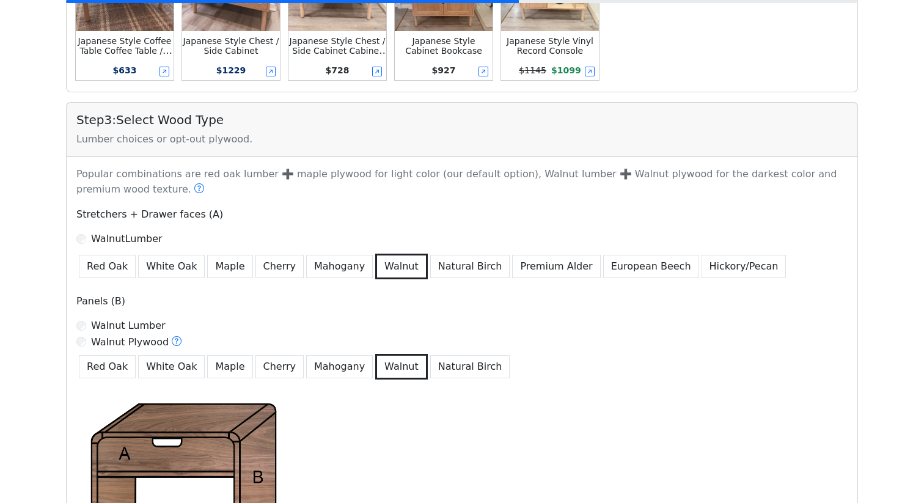
click at [128, 321] on label "Walnut Lumber" at bounding box center [128, 325] width 75 height 15
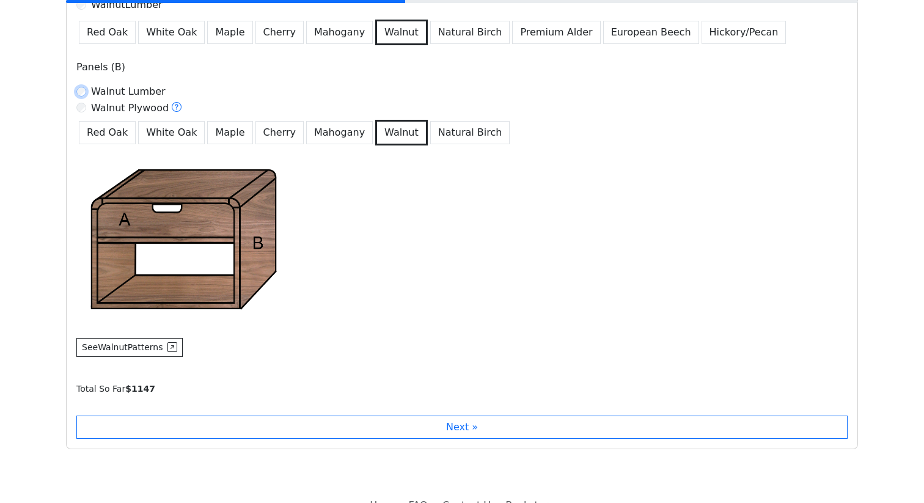
scroll to position [919, 0]
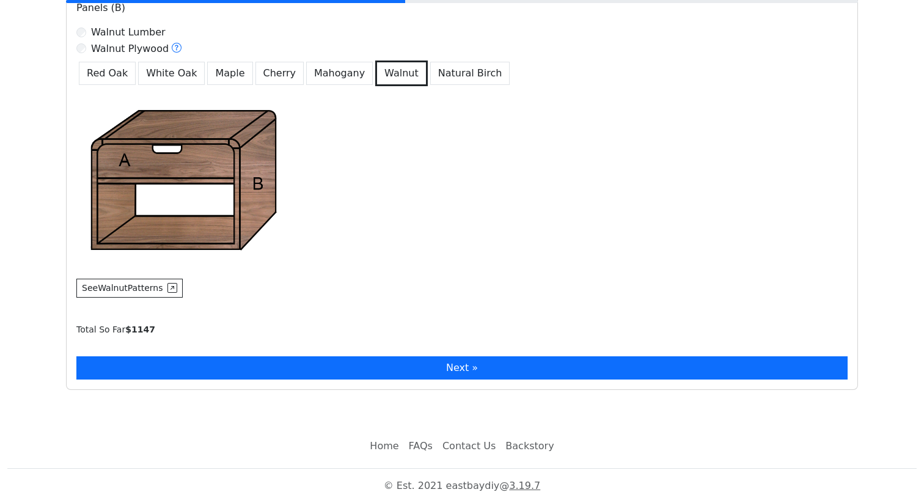
click at [303, 369] on button "Next »" at bounding box center [461, 367] width 771 height 23
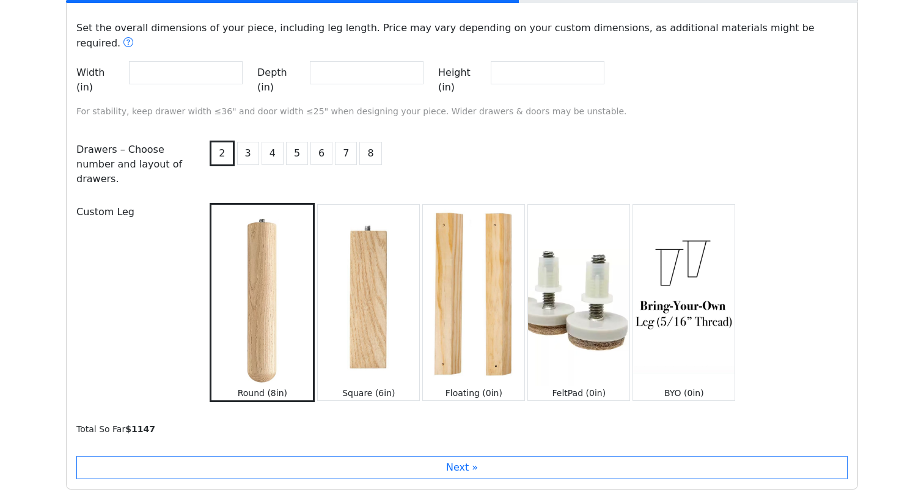
scroll to position [1308, 0]
click at [242, 143] on button "3" at bounding box center [248, 154] width 22 height 23
click at [223, 143] on button "2" at bounding box center [221, 154] width 22 height 23
click at [354, 344] on img at bounding box center [368, 296] width 101 height 180
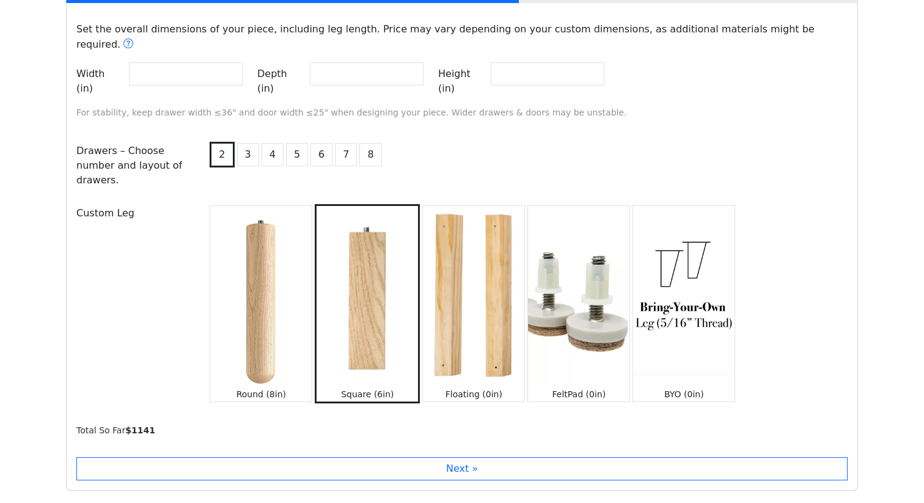
click at [250, 330] on img at bounding box center [260, 296] width 101 height 180
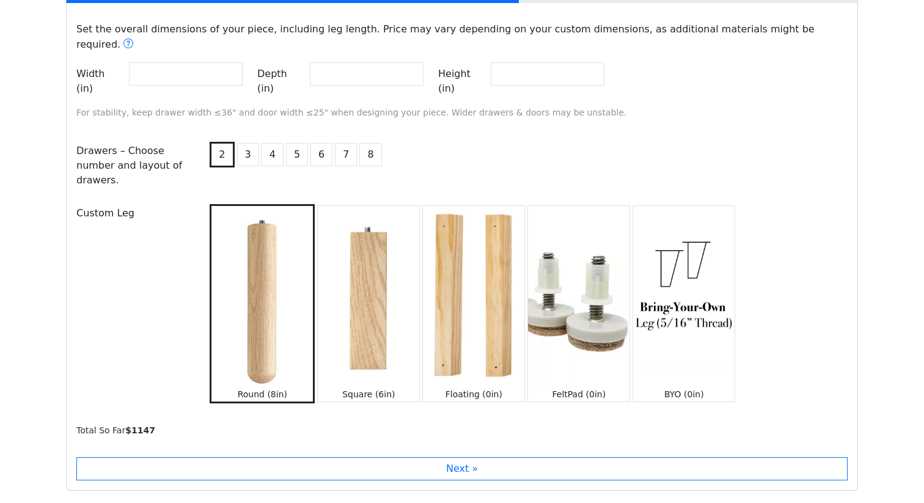
click at [356, 333] on img at bounding box center [368, 296] width 101 height 180
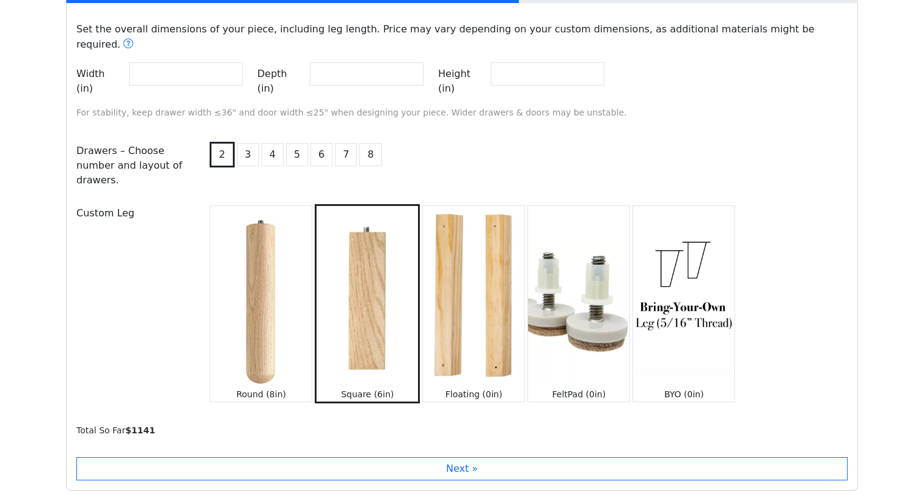
click at [278, 331] on img at bounding box center [260, 296] width 101 height 180
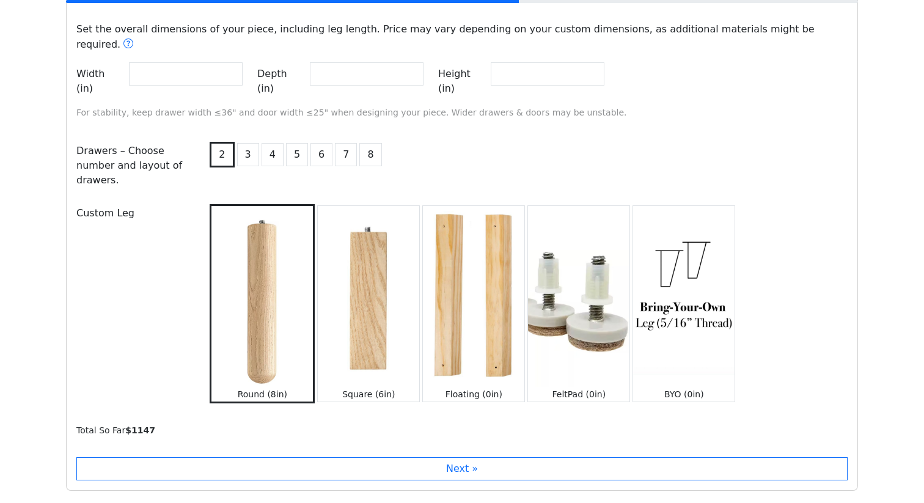
scroll to position [1307, 0]
click at [593, 350] on img at bounding box center [578, 297] width 101 height 180
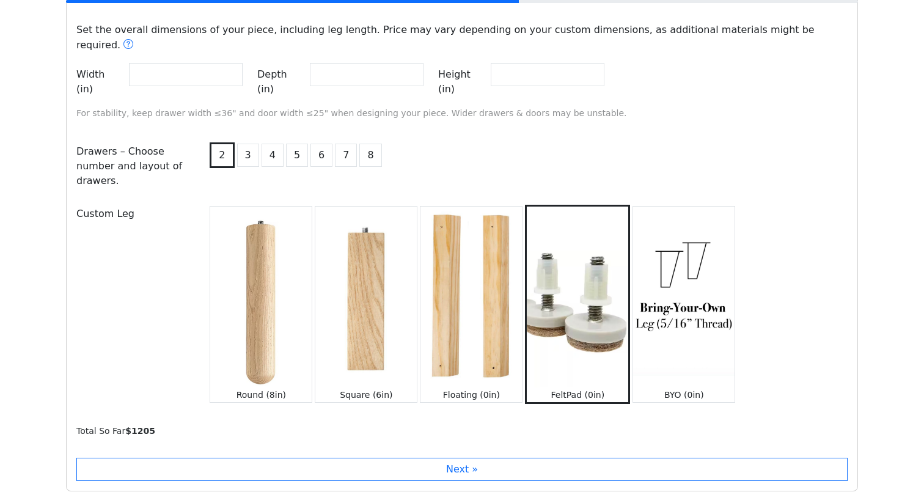
click at [238, 339] on img at bounding box center [260, 297] width 101 height 180
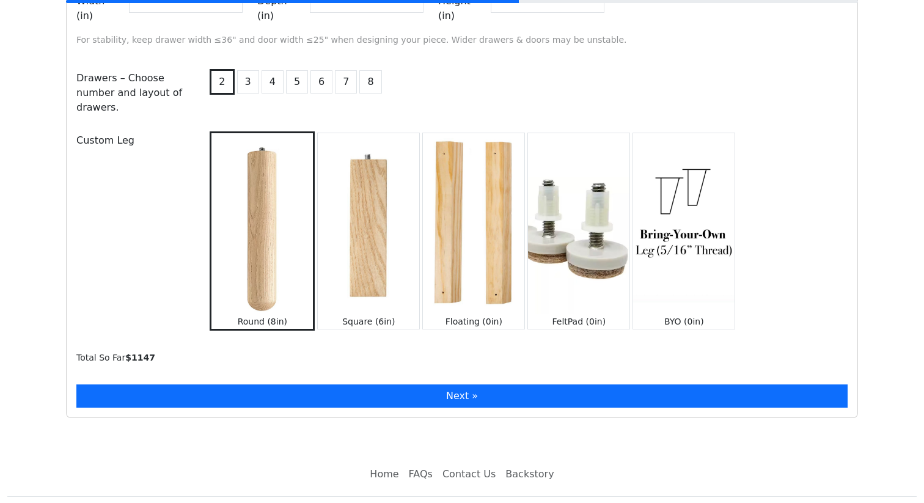
click at [310, 384] on button "Next »" at bounding box center [461, 395] width 771 height 23
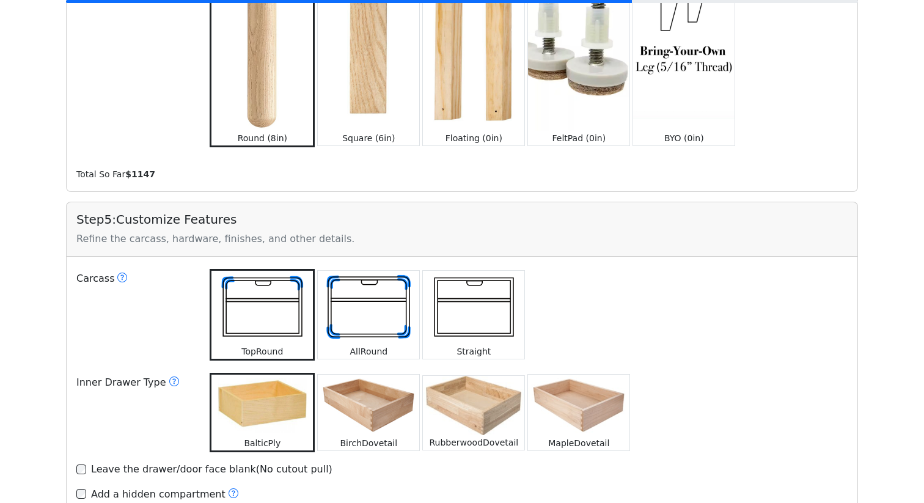
scroll to position [1580, 0]
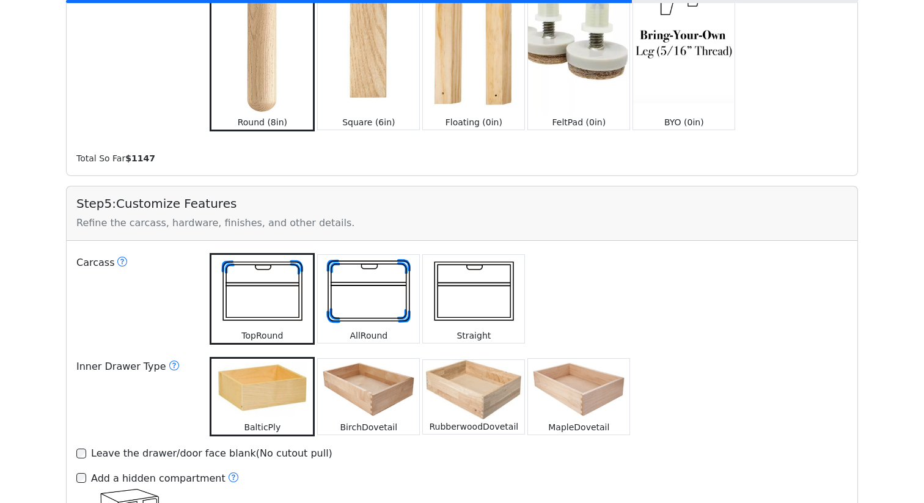
click at [398, 256] on img at bounding box center [368, 292] width 101 height 74
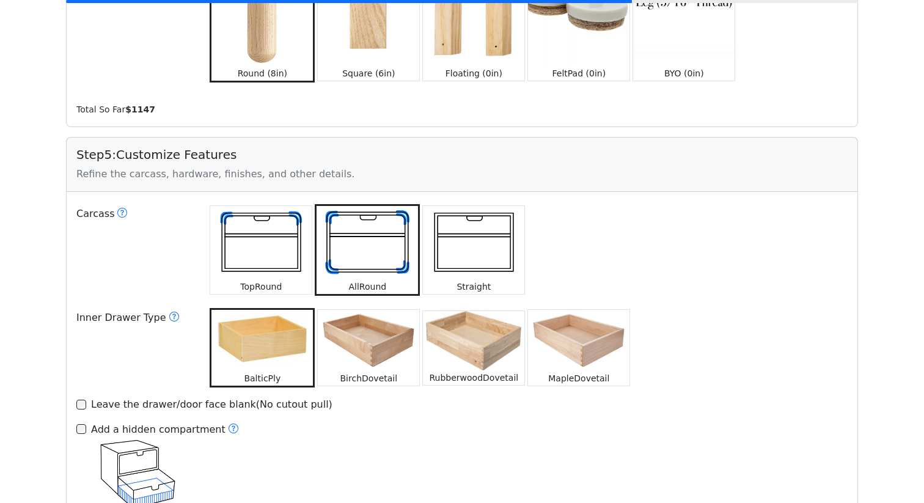
scroll to position [1631, 0]
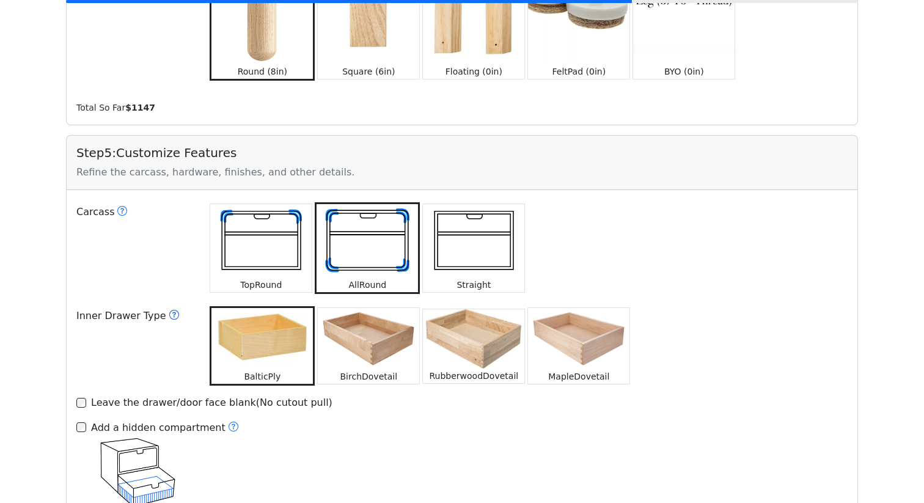
click at [169, 310] on icon at bounding box center [174, 315] width 10 height 10
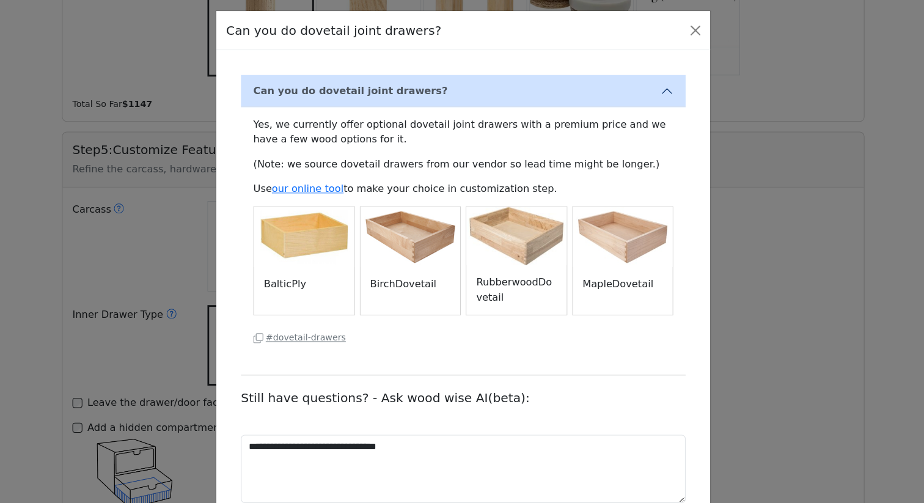
scroll to position [1628, 0]
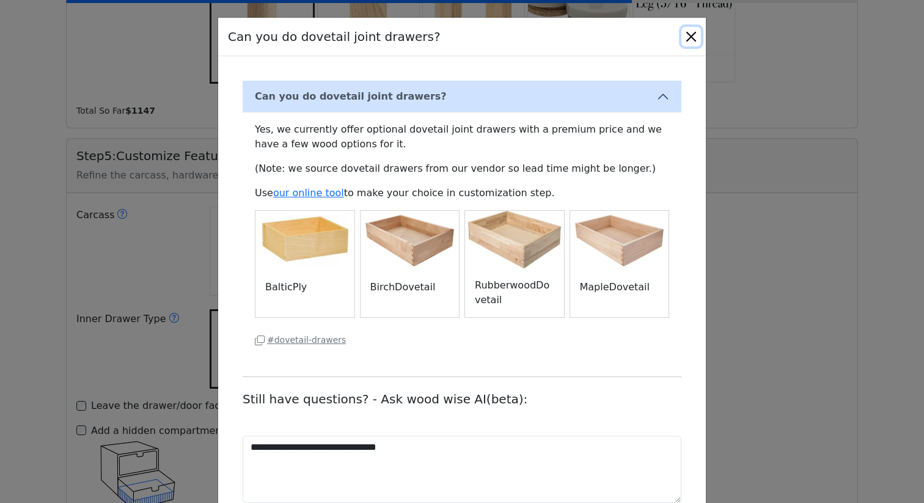
click at [692, 37] on button "Close" at bounding box center [691, 37] width 20 height 20
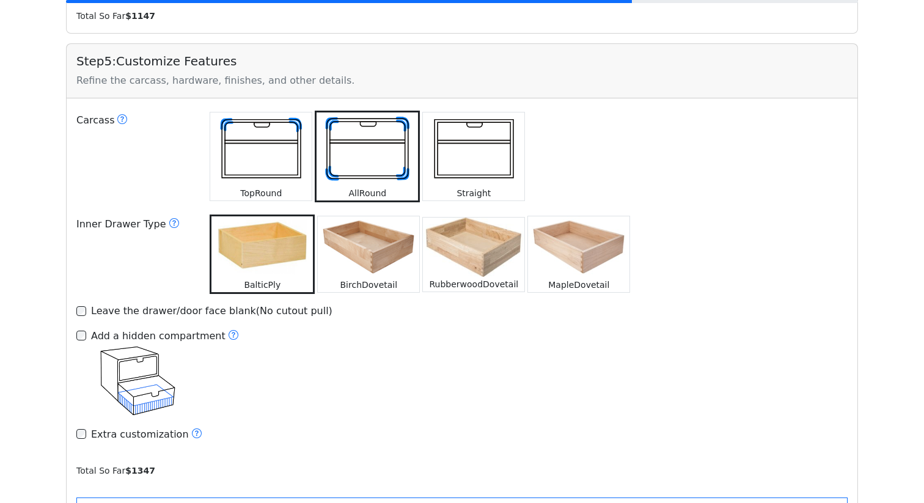
scroll to position [1725, 0]
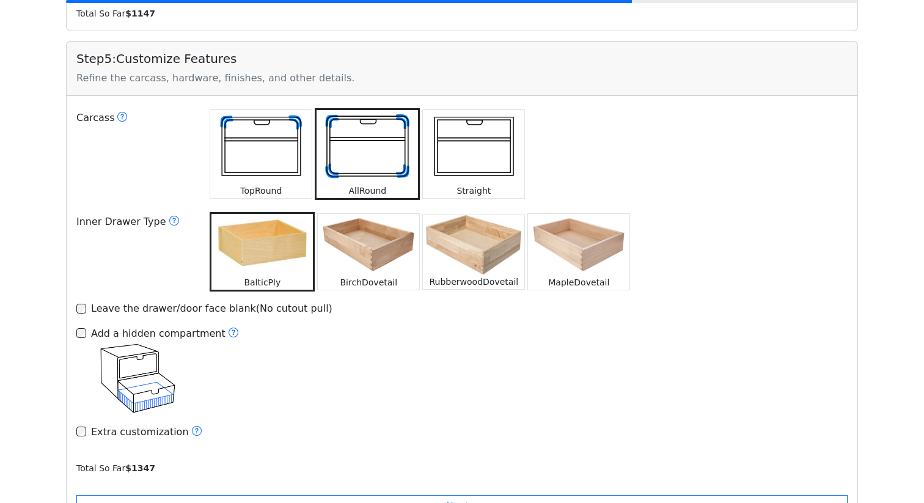
click at [378, 227] on img at bounding box center [368, 244] width 101 height 61
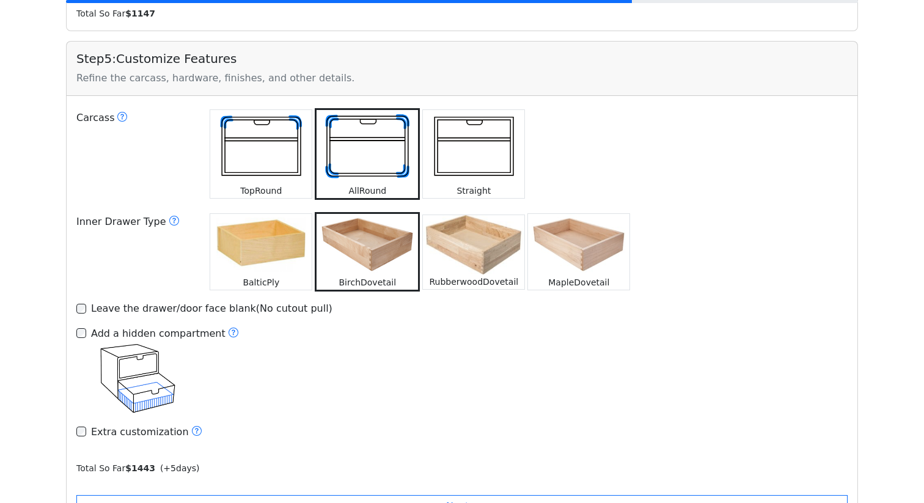
click at [444, 235] on img at bounding box center [473, 244] width 101 height 59
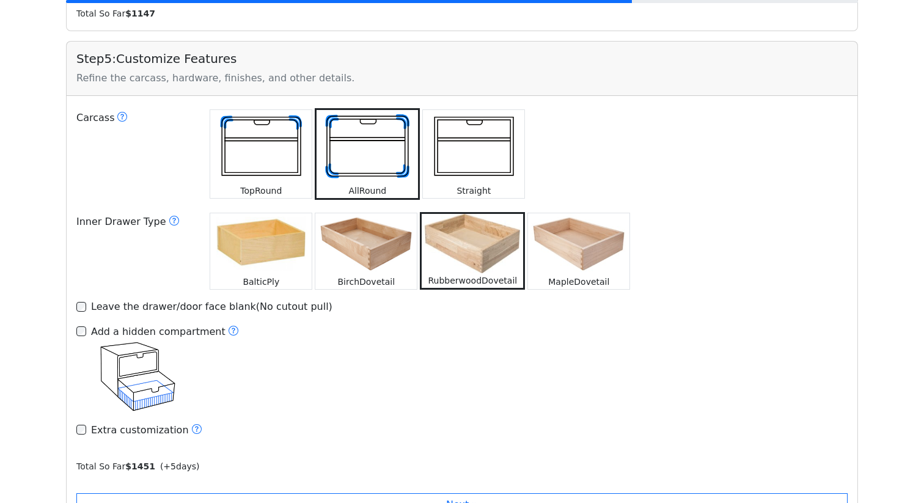
click at [545, 274] on div "MapleDovetail" at bounding box center [578, 281] width 101 height 15
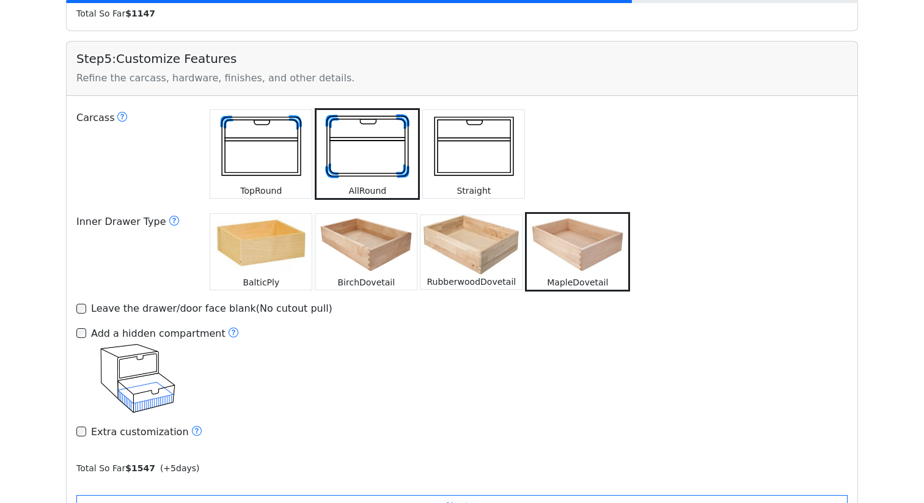
click at [274, 240] on img at bounding box center [260, 244] width 101 height 61
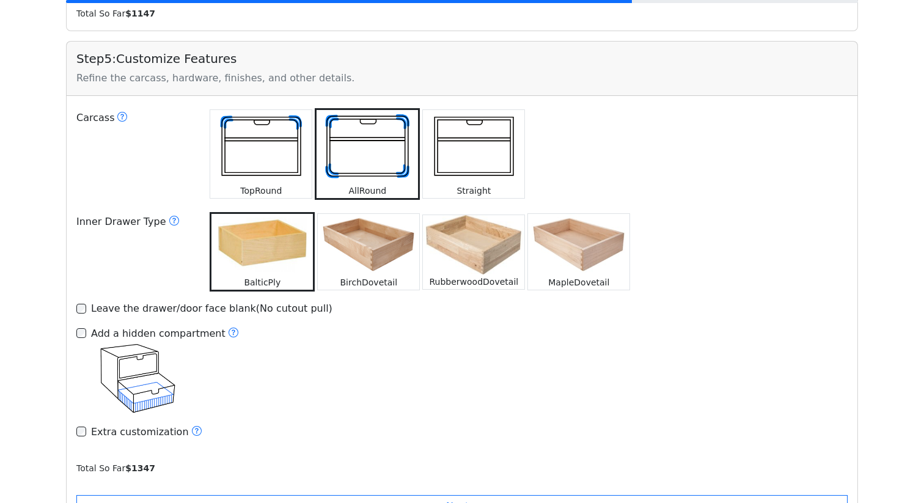
click at [385, 233] on img at bounding box center [368, 244] width 101 height 61
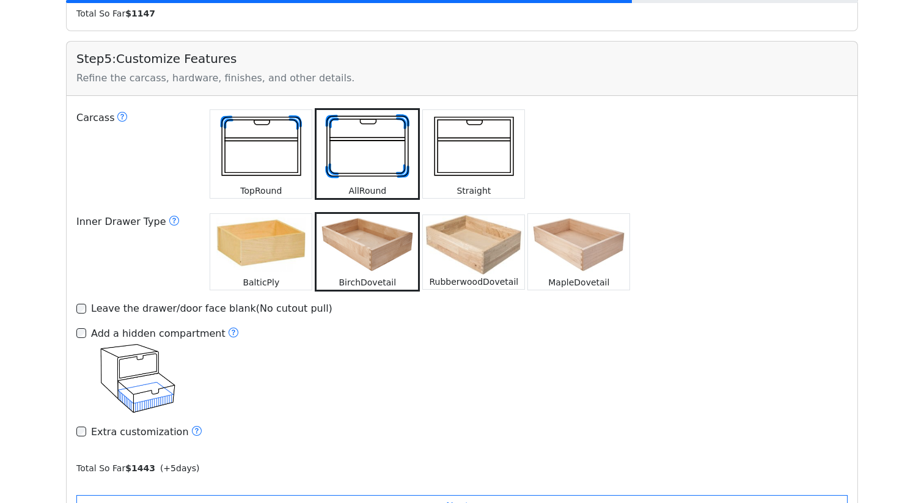
click at [461, 234] on img at bounding box center [473, 244] width 101 height 59
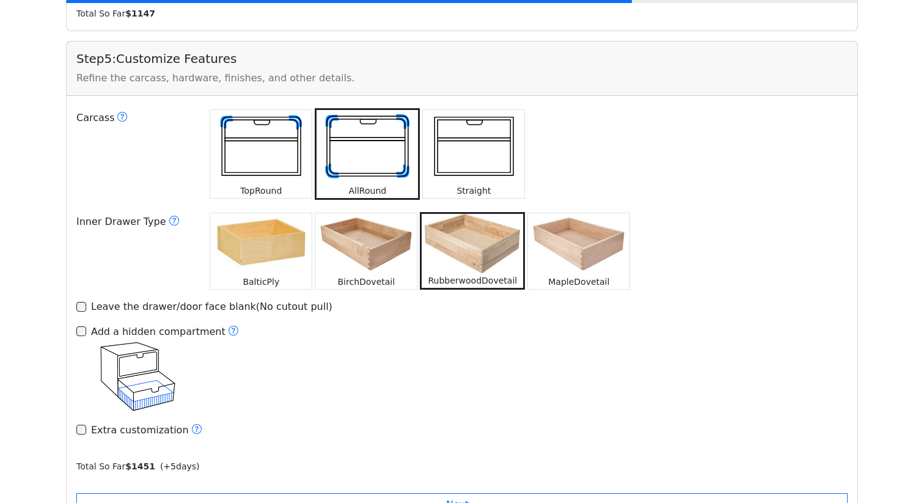
click at [281, 226] on img at bounding box center [260, 243] width 101 height 61
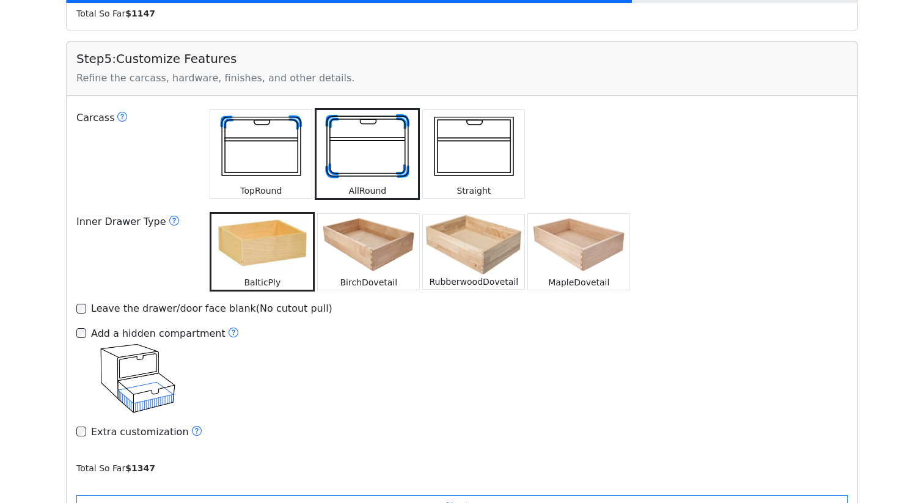
click at [270, 138] on img at bounding box center [260, 147] width 101 height 74
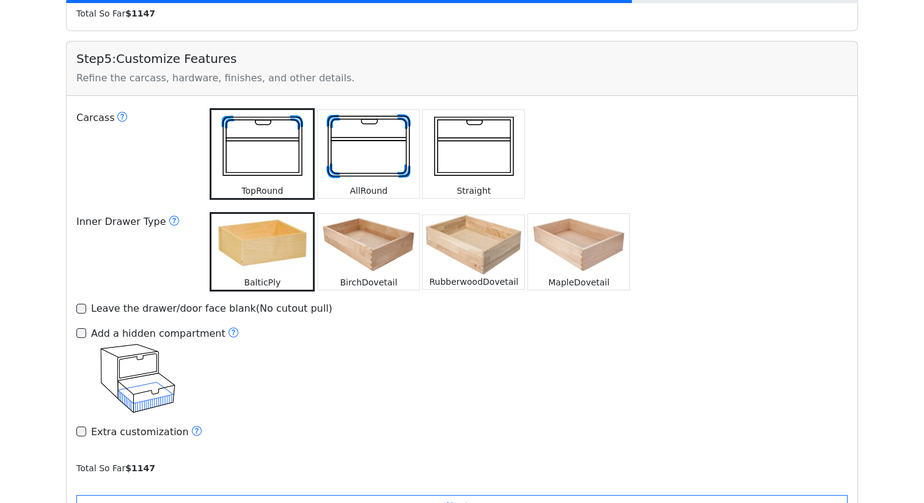
click at [347, 134] on img at bounding box center [368, 147] width 101 height 74
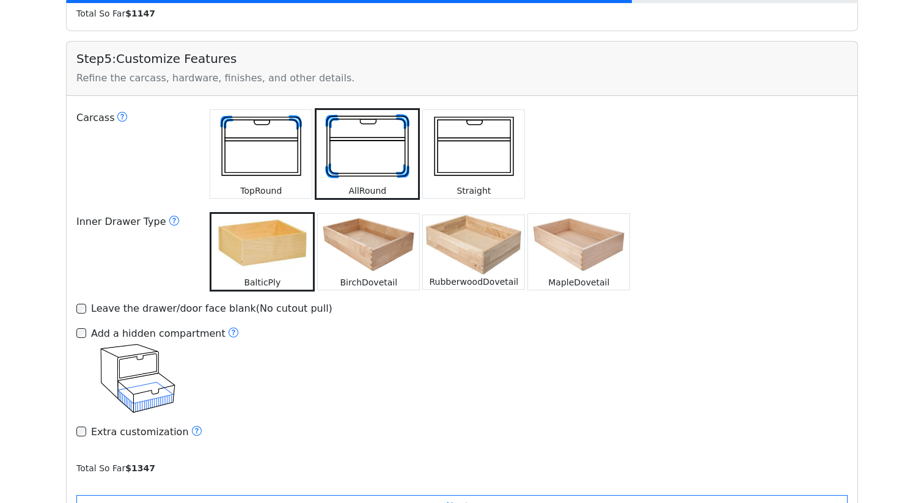
click at [271, 130] on img at bounding box center [260, 147] width 101 height 74
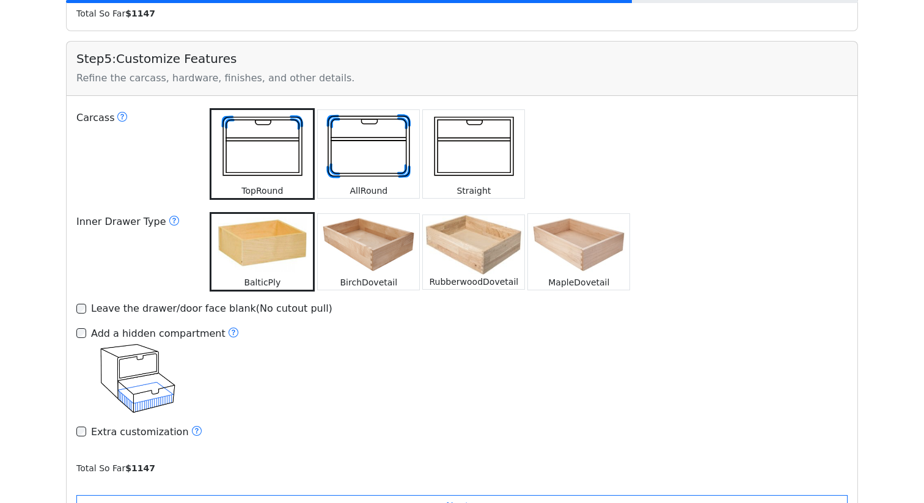
click at [483, 143] on img at bounding box center [473, 147] width 101 height 74
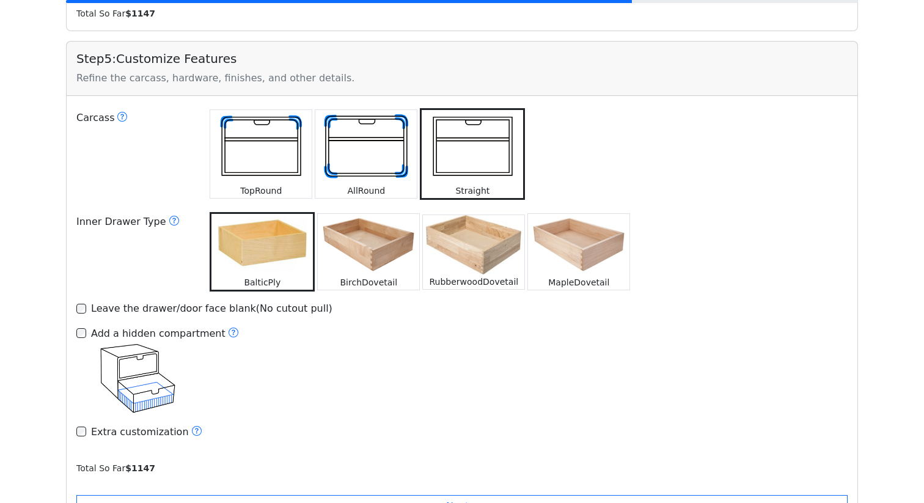
click at [288, 136] on img at bounding box center [260, 147] width 101 height 74
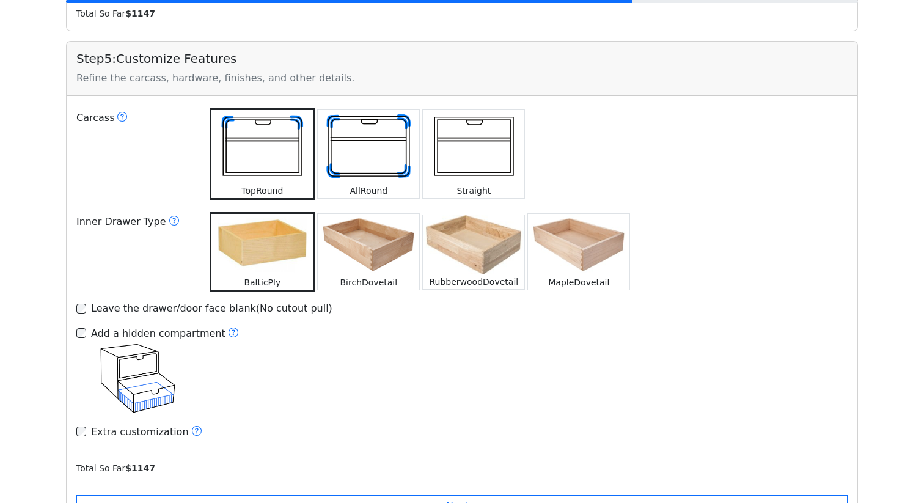
click at [452, 243] on img at bounding box center [473, 244] width 101 height 59
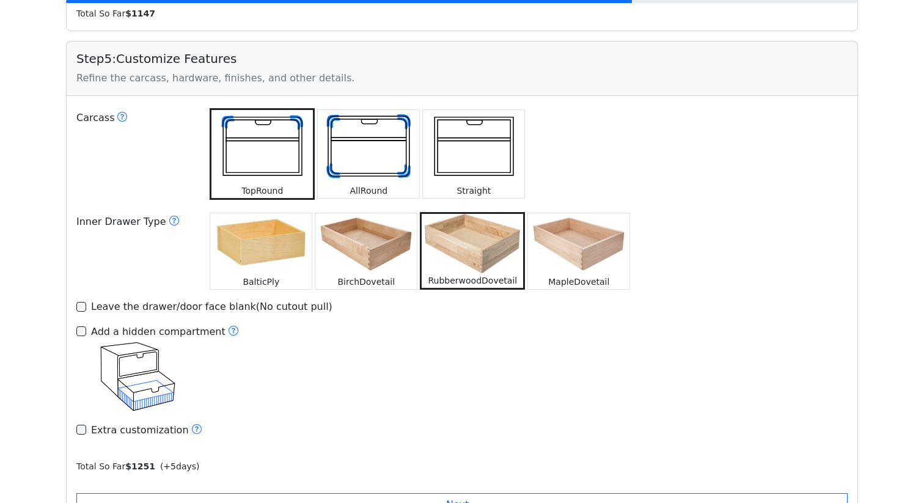
click at [259, 238] on img at bounding box center [260, 243] width 101 height 61
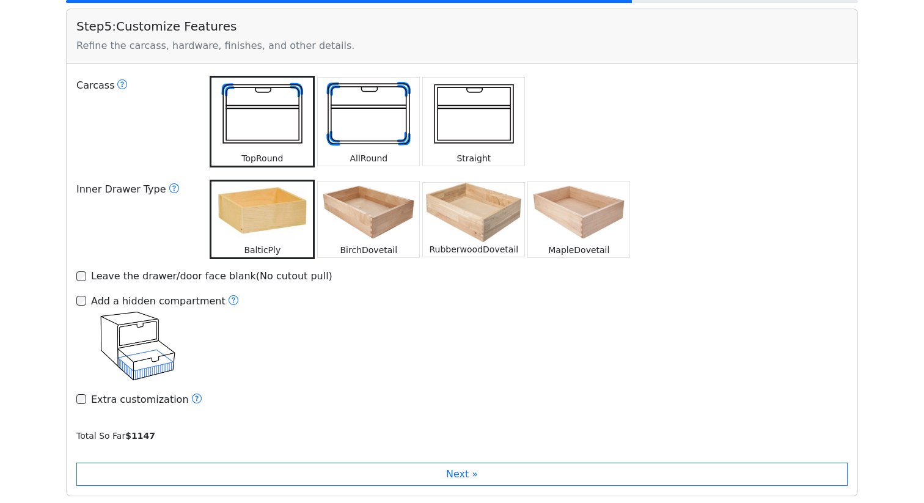
scroll to position [1761, 0]
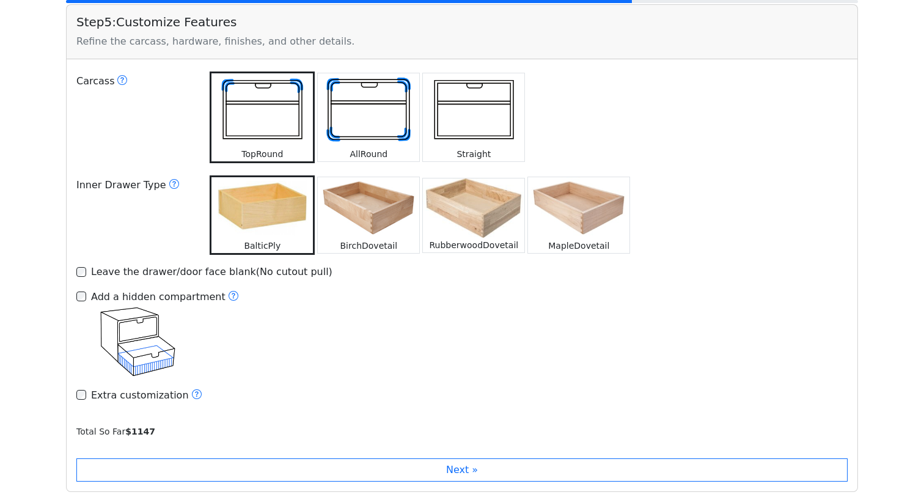
click at [377, 202] on img at bounding box center [368, 207] width 101 height 61
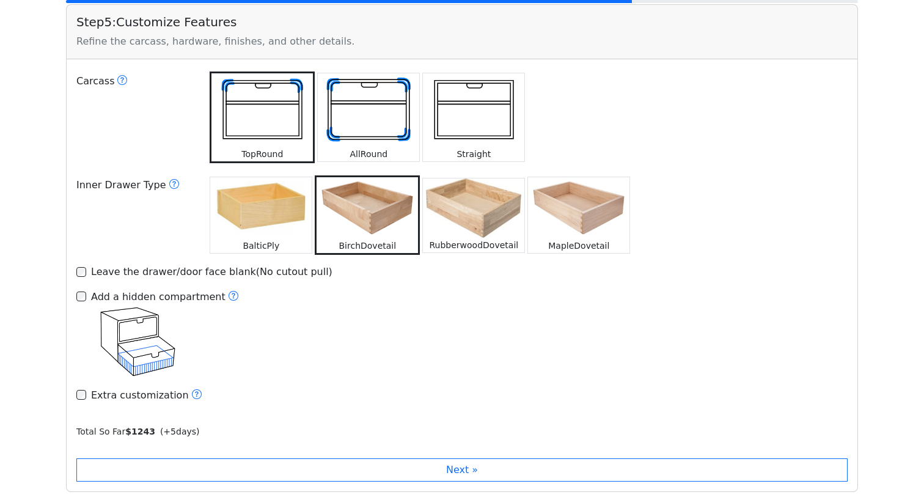
click at [461, 206] on img at bounding box center [473, 207] width 101 height 59
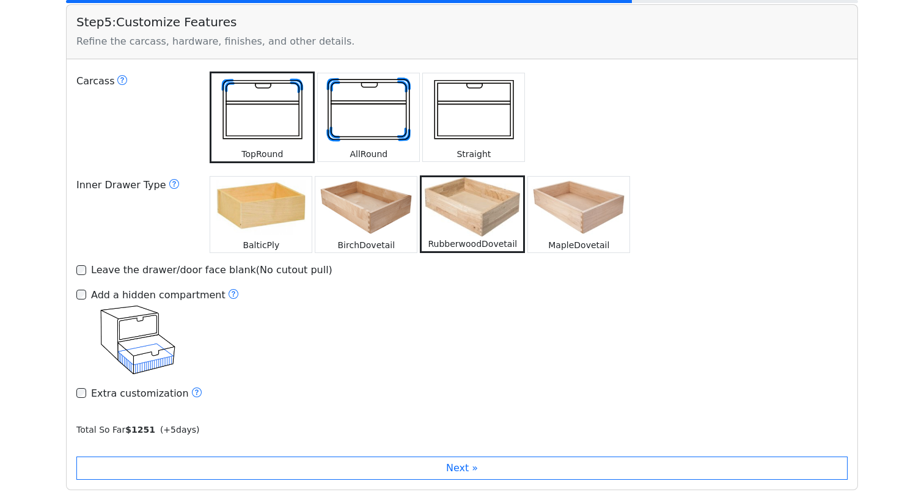
click at [549, 204] on img at bounding box center [578, 207] width 101 height 61
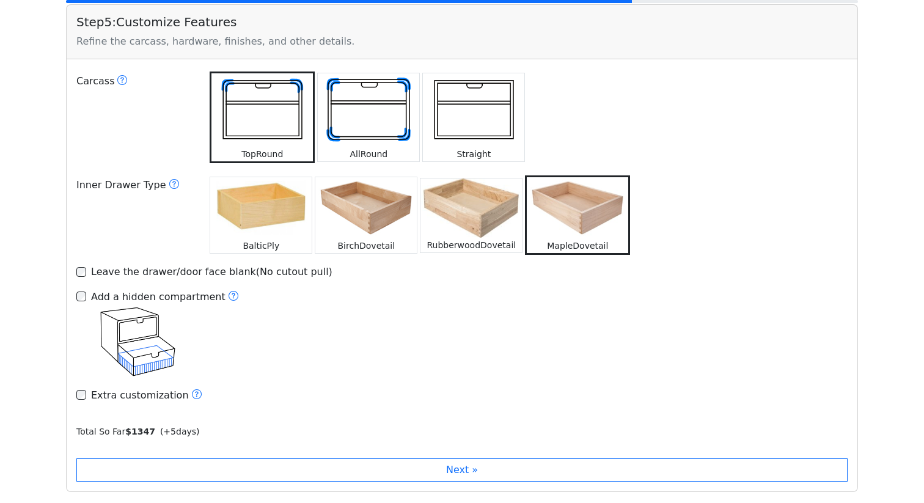
click at [369, 204] on img at bounding box center [365, 207] width 101 height 61
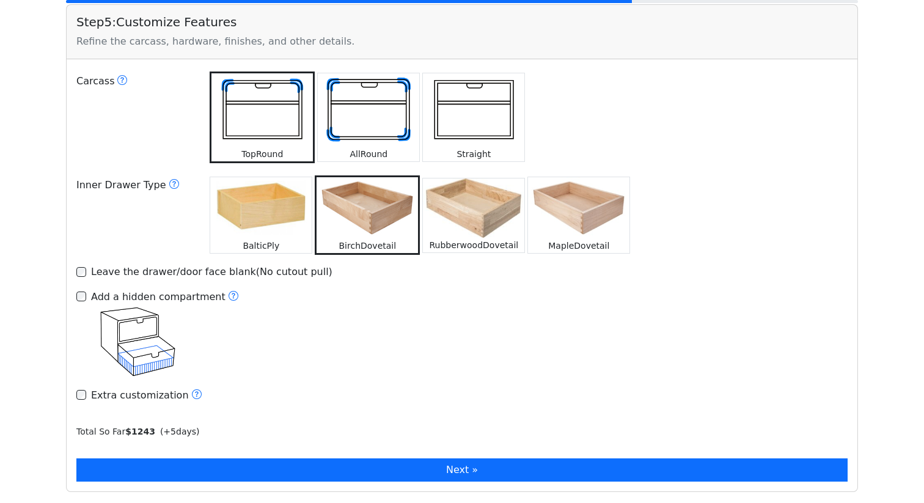
click at [321, 458] on button "Next »" at bounding box center [461, 469] width 771 height 23
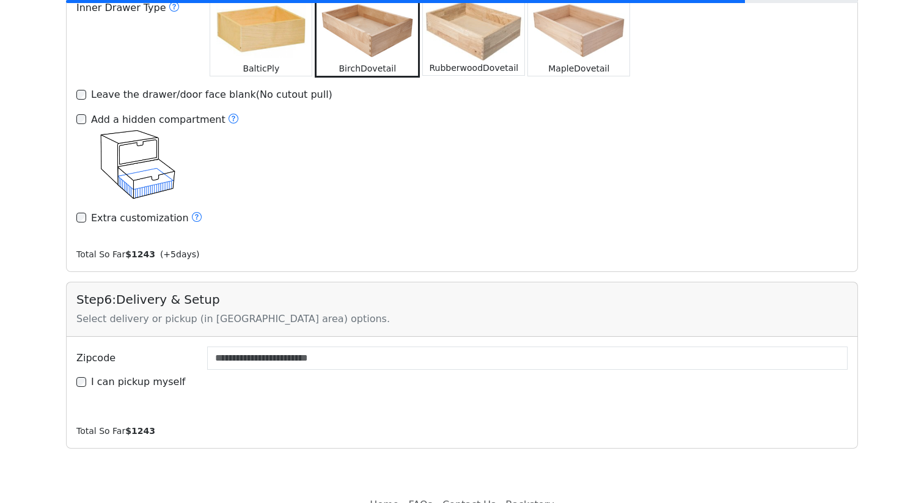
scroll to position [1956, 0]
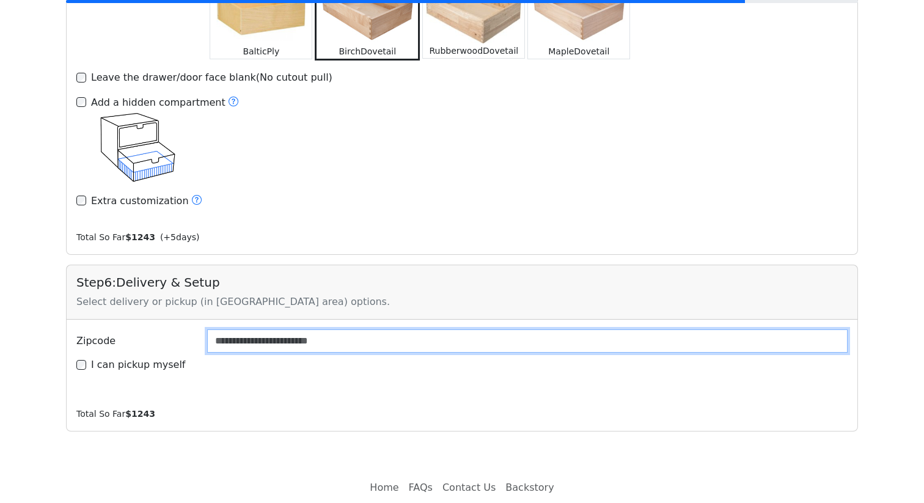
click at [262, 329] on input "Zipcode" at bounding box center [527, 340] width 641 height 23
type input "*****"
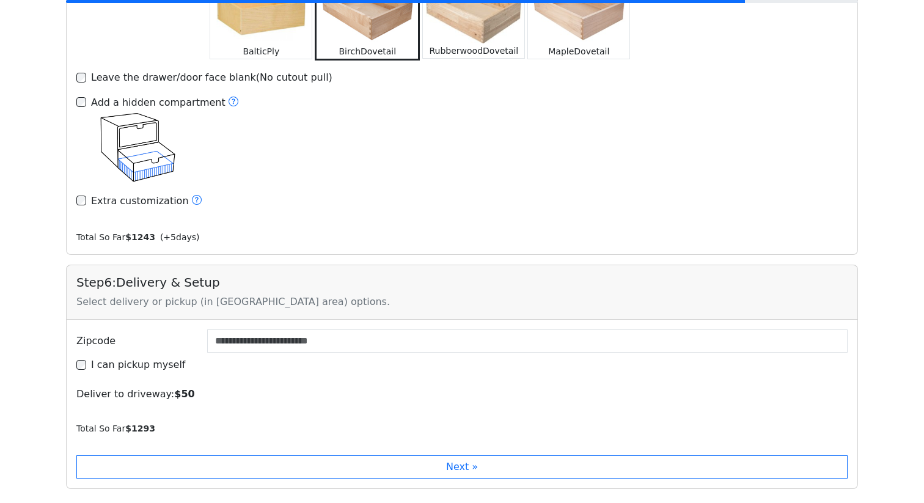
click at [251, 356] on div "Zipcode ***** I can pickup myself Deliver to driveway: $ 50" at bounding box center [461, 365] width 771 height 72
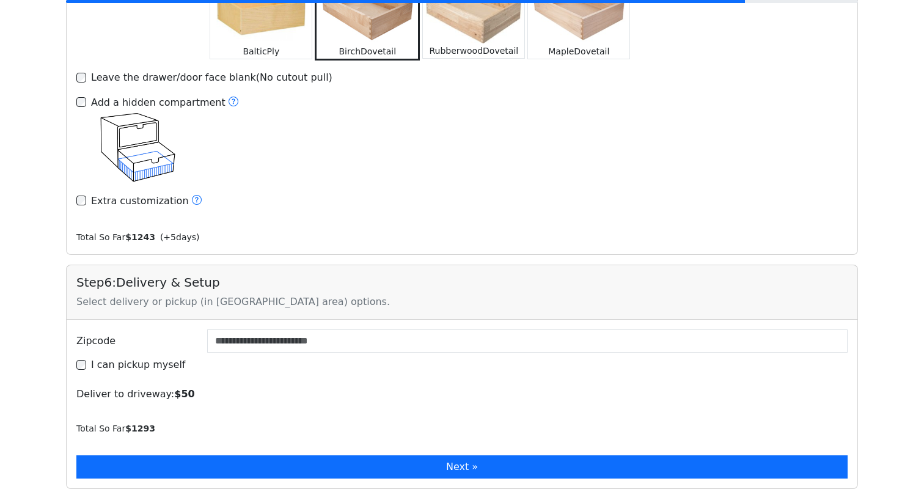
click at [181, 455] on button "Next »" at bounding box center [461, 466] width 771 height 23
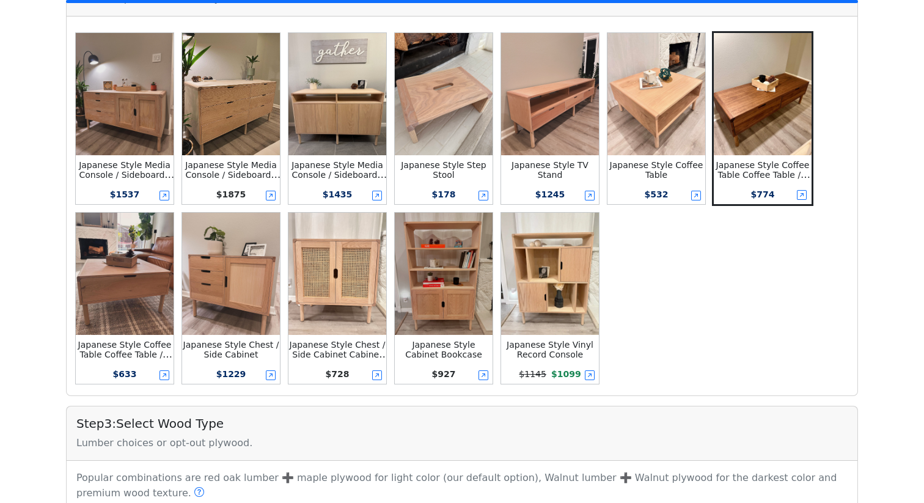
scroll to position [408, 0]
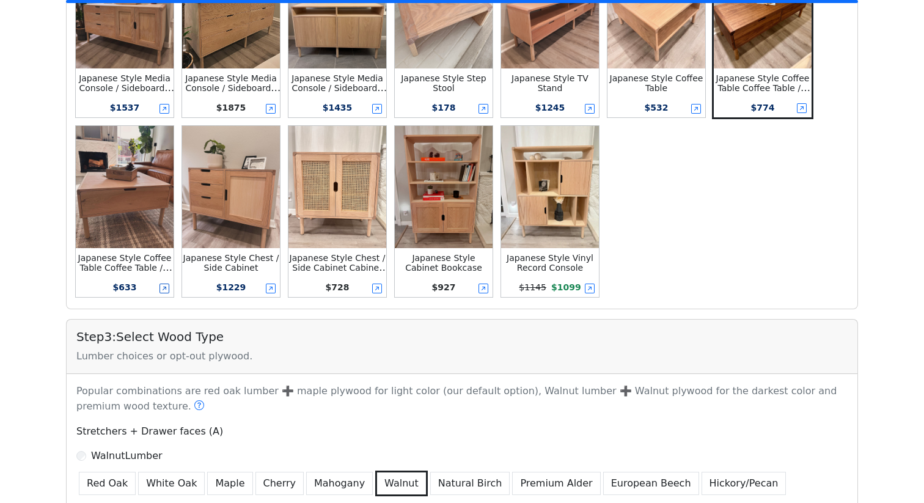
click at [164, 291] on icon at bounding box center [165, 289] width 10 height 10
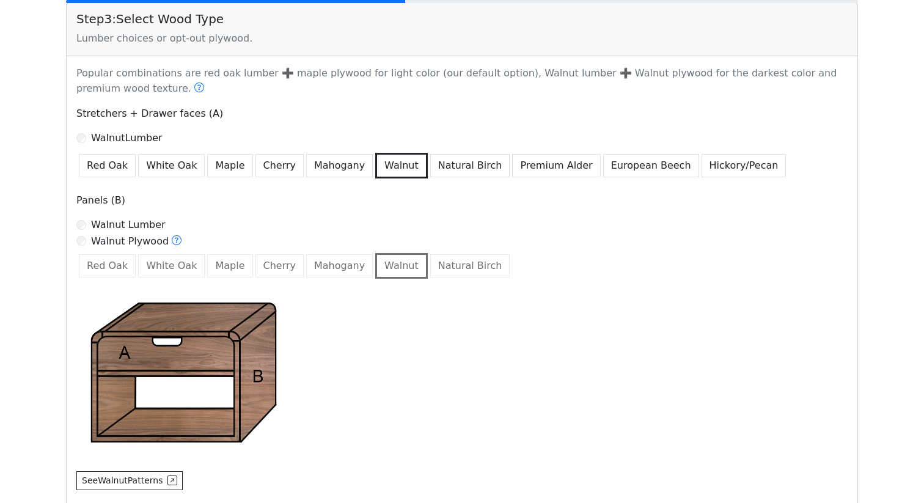
scroll to position [727, 0]
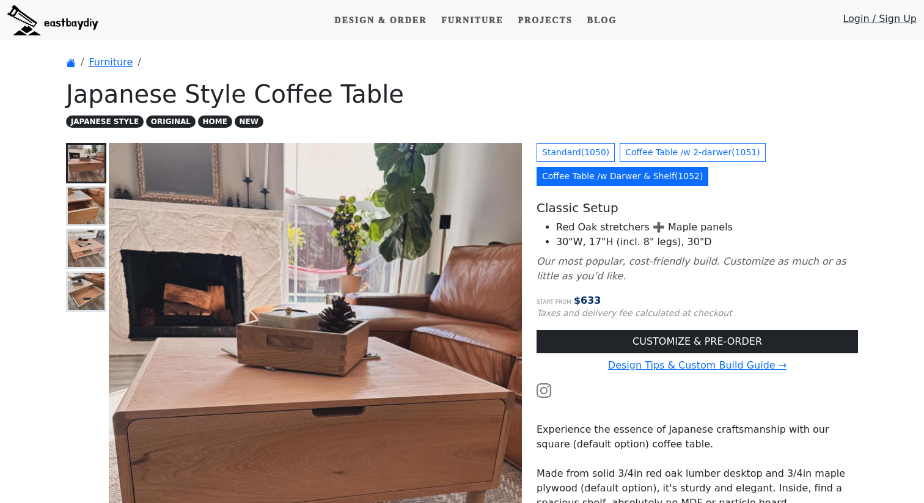
scroll to position [45, 0]
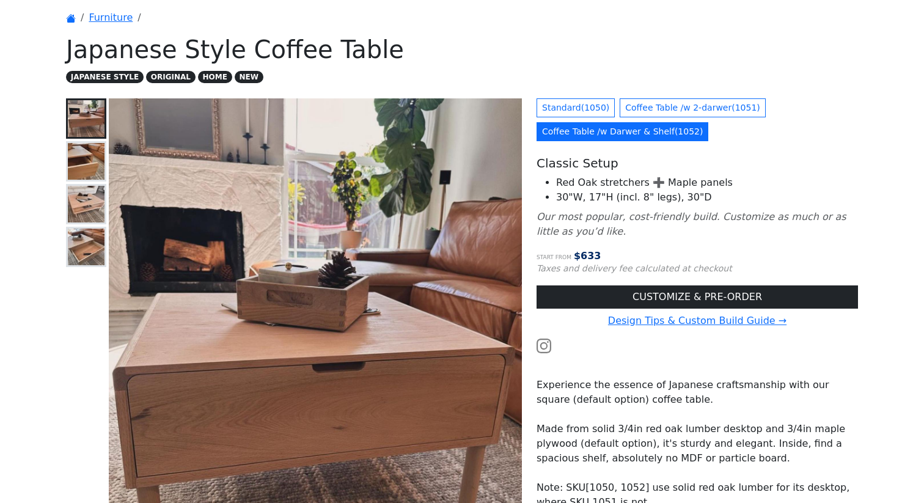
click at [80, 163] on img at bounding box center [86, 161] width 37 height 37
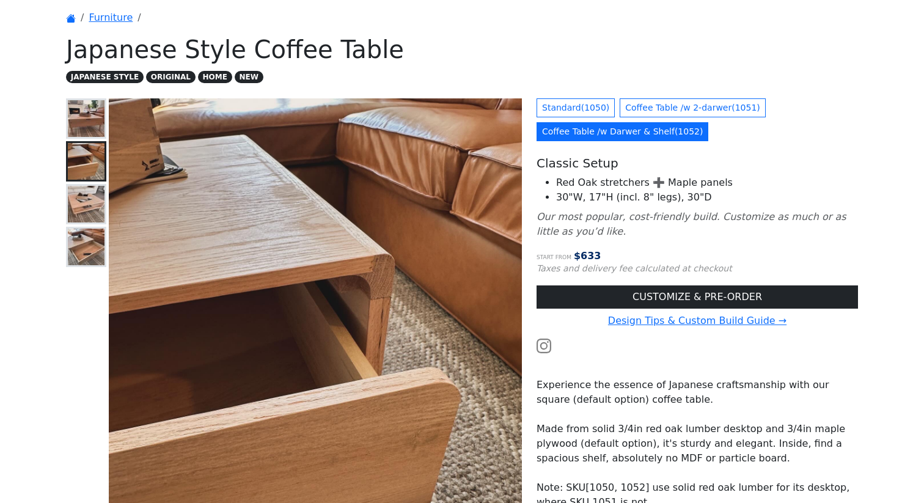
click at [84, 204] on img at bounding box center [86, 204] width 37 height 37
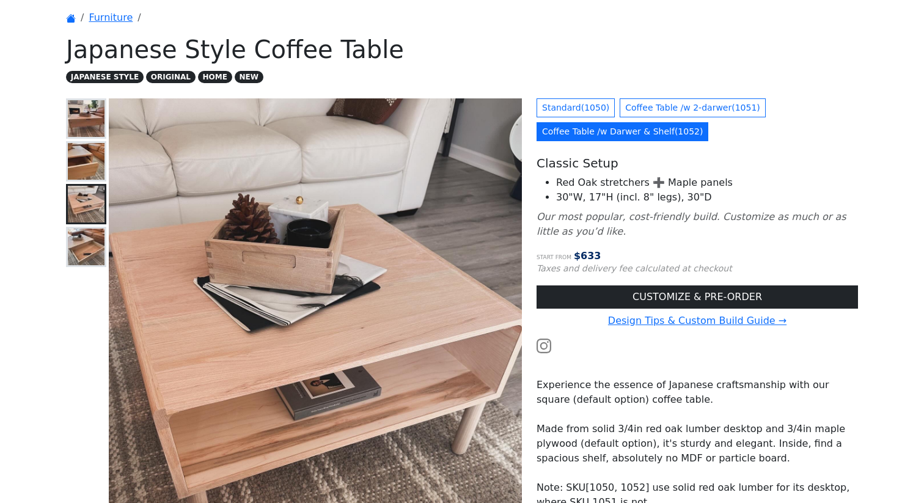
click at [79, 243] on img at bounding box center [86, 247] width 37 height 37
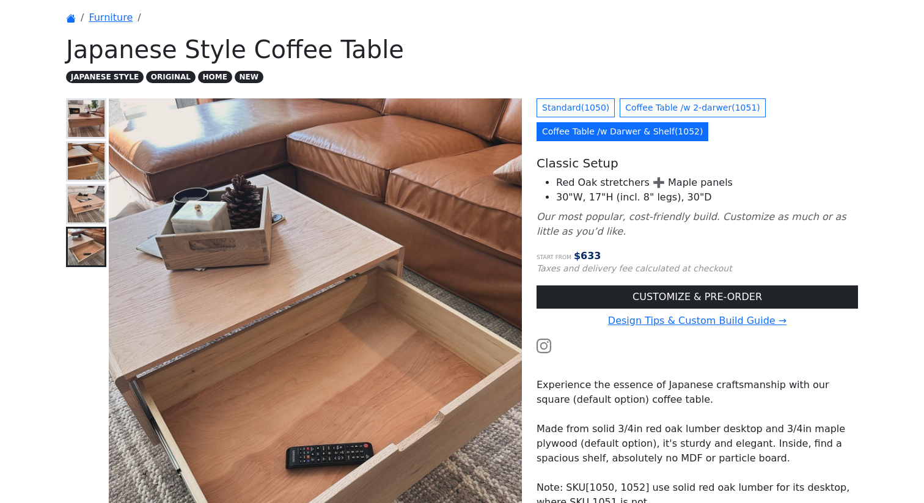
click at [74, 211] on img at bounding box center [86, 204] width 37 height 37
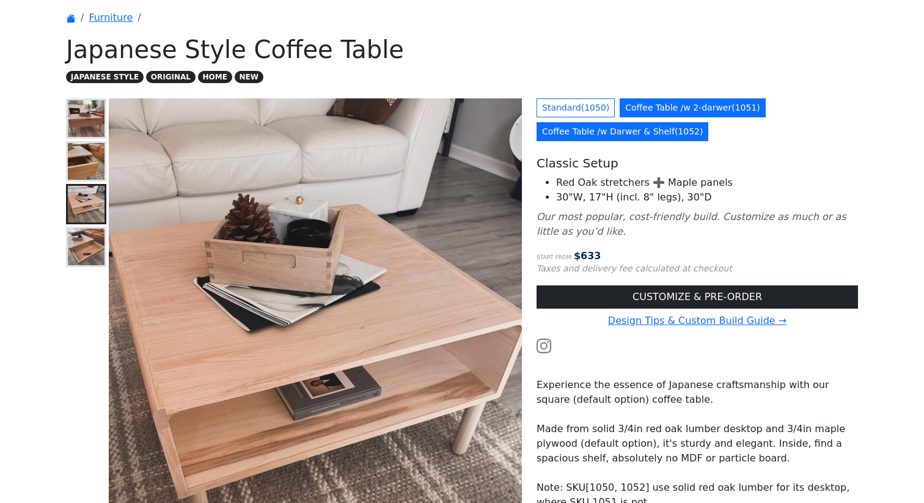
click at [681, 105] on link "Coffee Table /w 2-darwer ( 1051 )" at bounding box center [693, 107] width 146 height 19
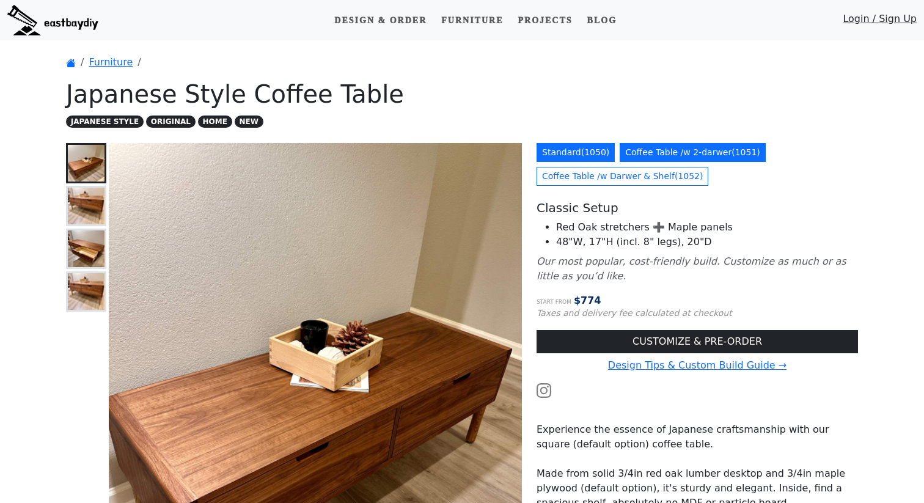
click at [587, 155] on link "Standard ( 1050 )" at bounding box center [576, 152] width 78 height 19
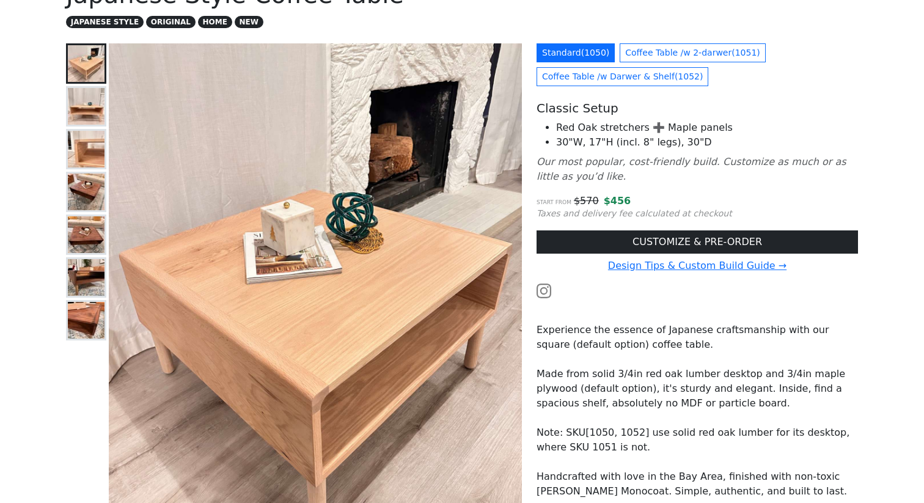
scroll to position [115, 0]
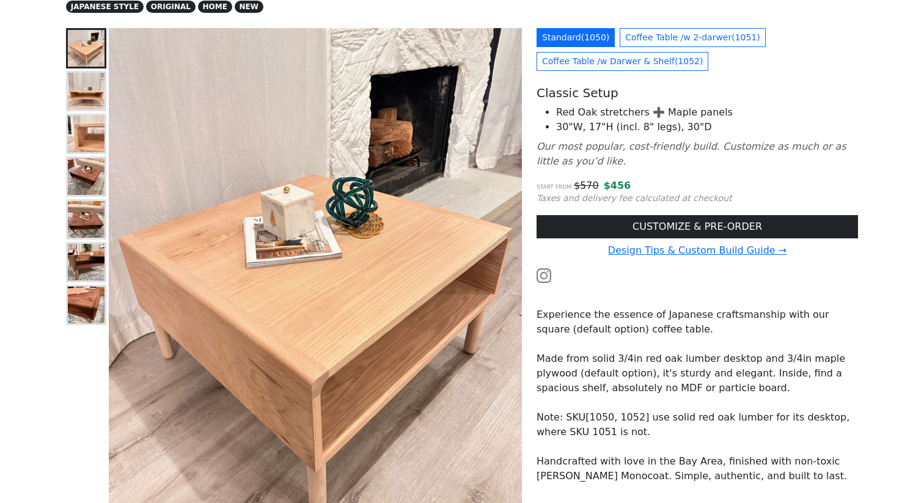
click at [89, 139] on img at bounding box center [86, 134] width 37 height 37
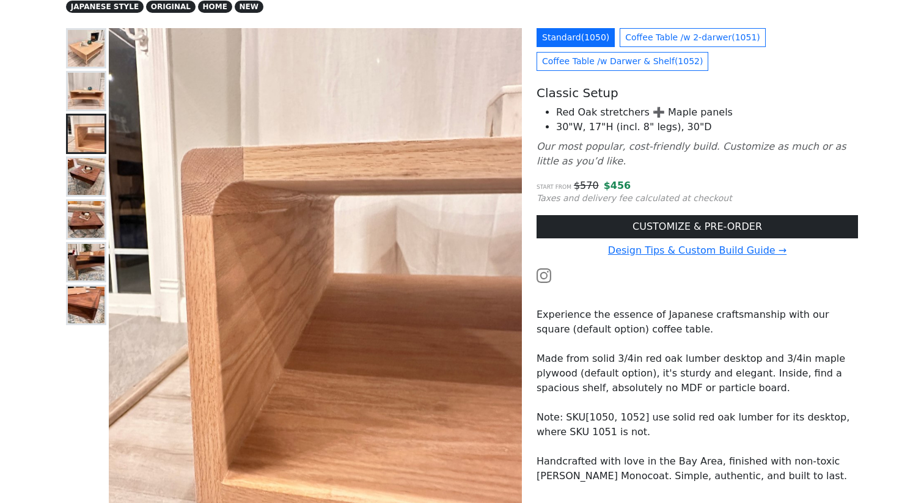
click at [94, 183] on img at bounding box center [86, 176] width 37 height 37
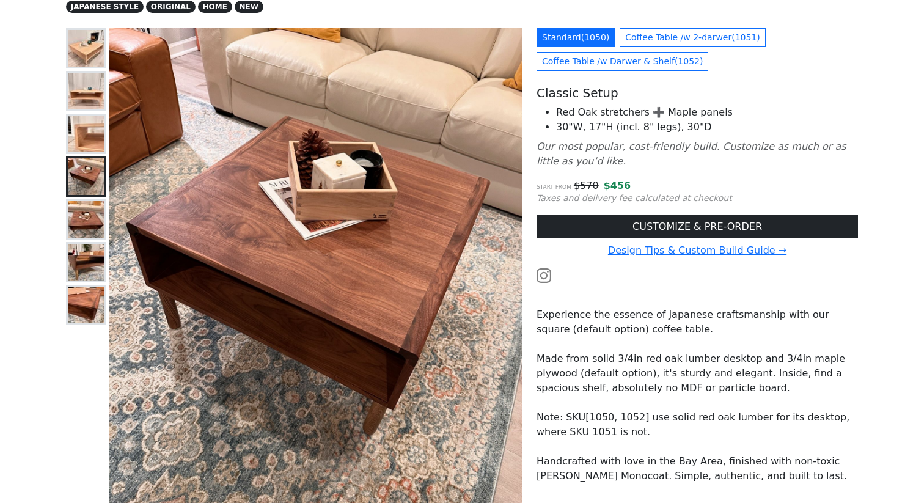
click at [92, 266] on img at bounding box center [86, 262] width 37 height 37
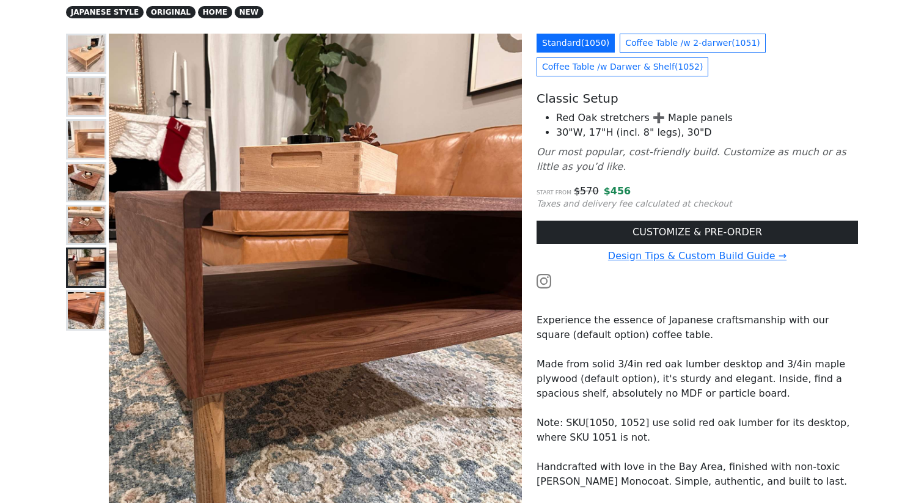
scroll to position [112, 0]
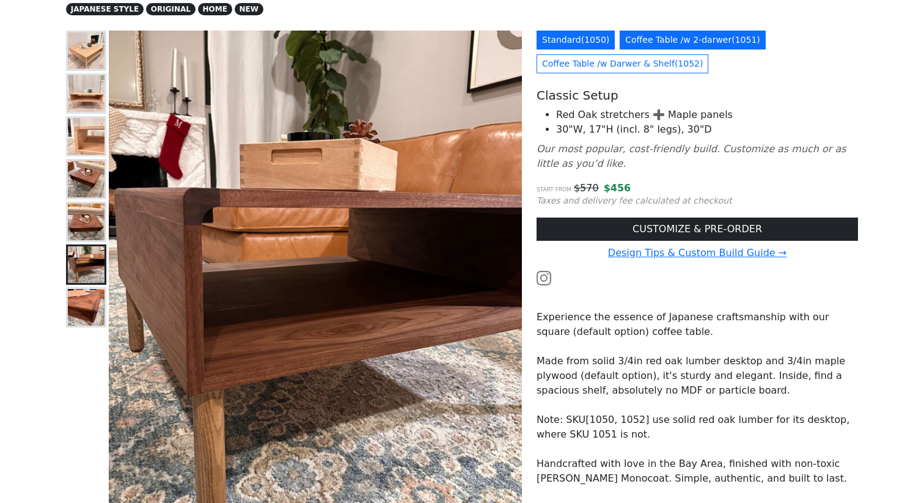
click at [683, 44] on link "Coffee Table /w 2-darwer ( 1051 )" at bounding box center [693, 40] width 146 height 19
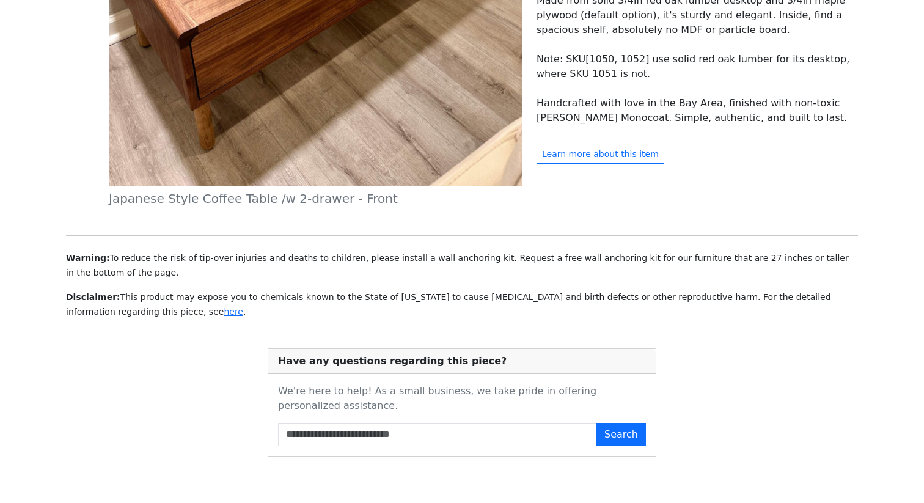
scroll to position [540, 0]
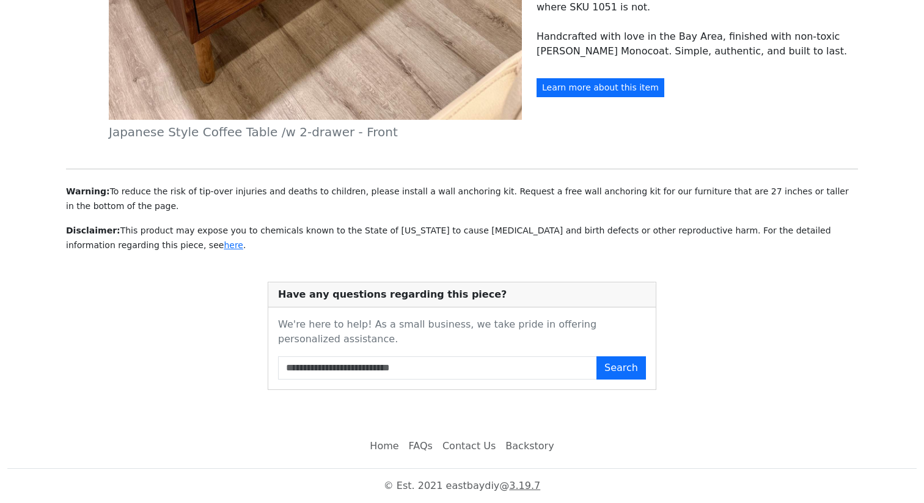
click at [602, 89] on button "Learn more about this item" at bounding box center [601, 87] width 128 height 19
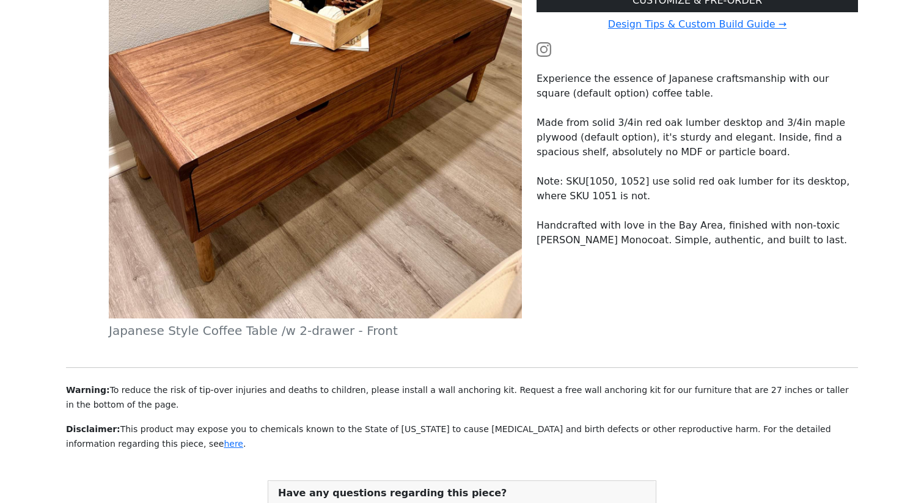
scroll to position [339, 0]
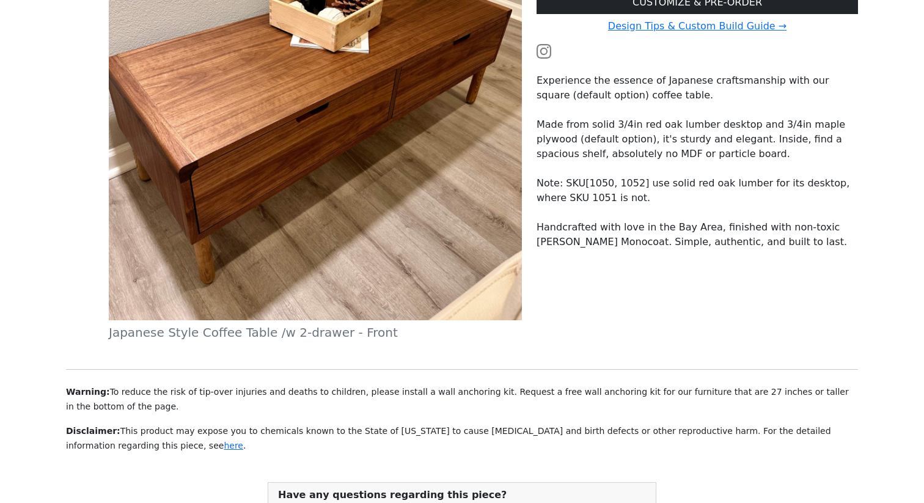
click at [600, 130] on p "Made from solid 3/4in red oak lumber desktop and 3/4in maple plywood (default o…" at bounding box center [697, 139] width 321 height 44
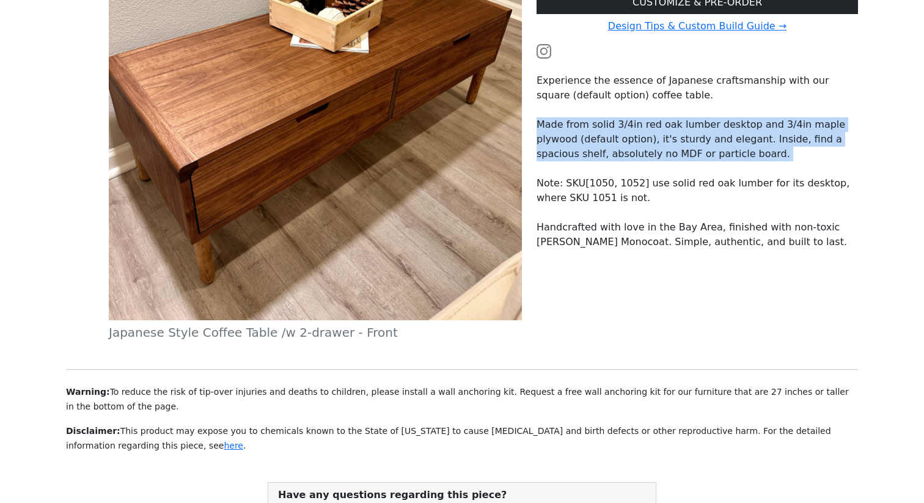
click at [600, 130] on p "Made from solid 3/4in red oak lumber desktop and 3/4in maple plywood (default o…" at bounding box center [697, 139] width 321 height 44
click at [606, 143] on p "Made from solid 3/4in red oak lumber desktop and 3/4in maple plywood (default o…" at bounding box center [697, 139] width 321 height 44
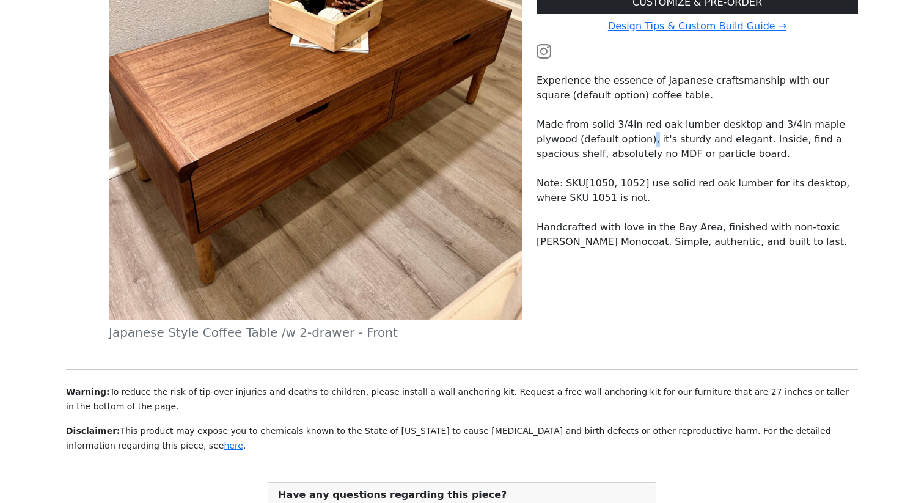
click at [606, 143] on p "Made from solid 3/4in red oak lumber desktop and 3/4in maple plywood (default o…" at bounding box center [697, 139] width 321 height 44
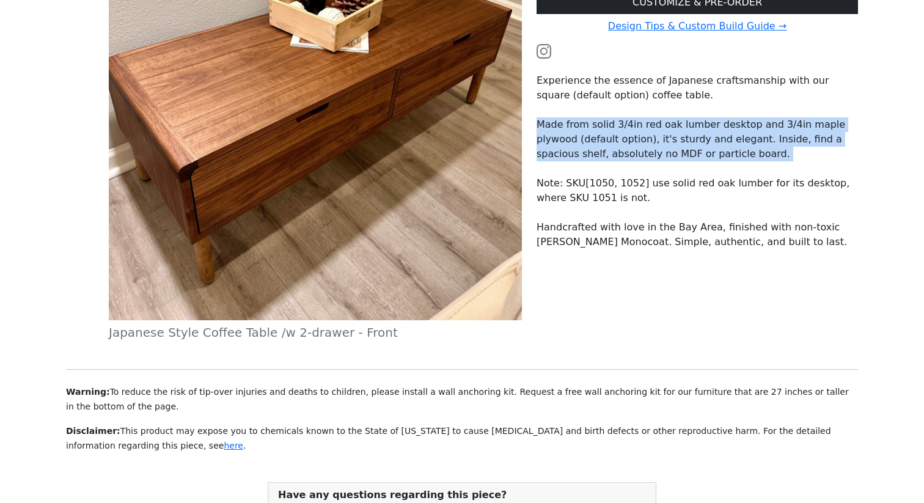
click at [606, 143] on p "Made from solid 3/4in red oak lumber desktop and 3/4in maple plywood (default o…" at bounding box center [697, 139] width 321 height 44
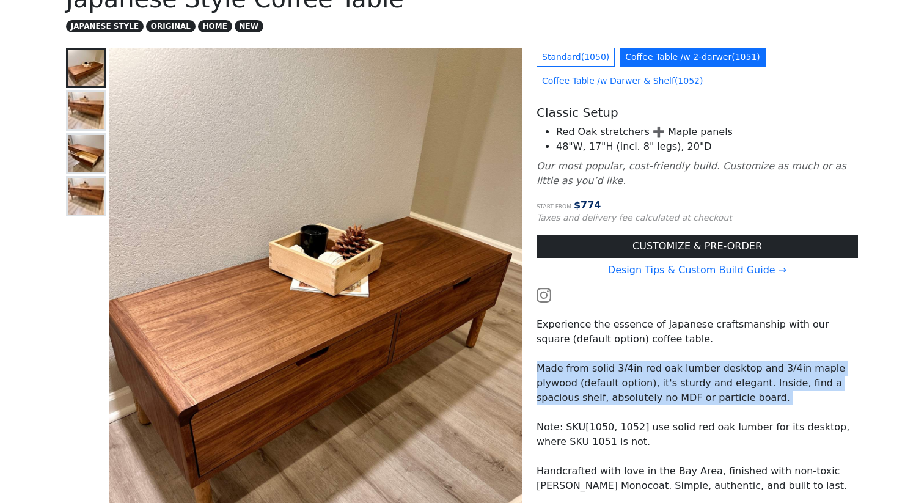
scroll to position [68, 0]
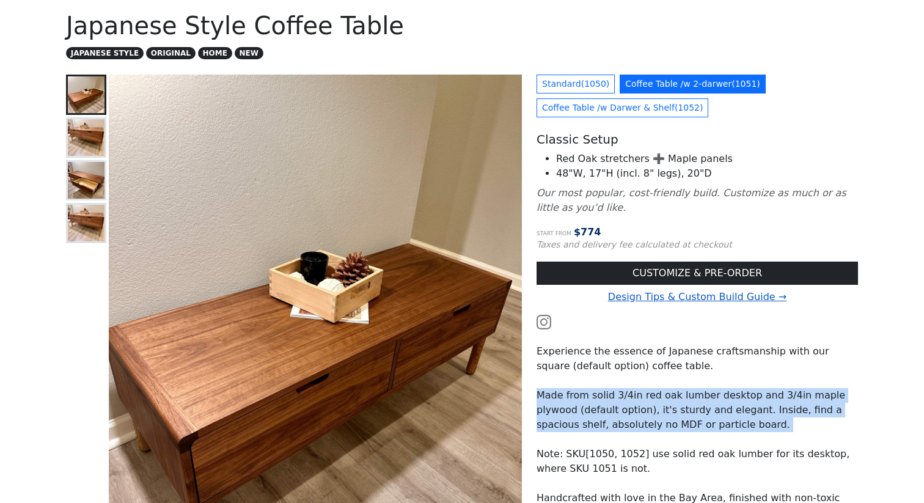
click at [641, 299] on link "Design Tips & Custom Build Guide →" at bounding box center [697, 297] width 178 height 12
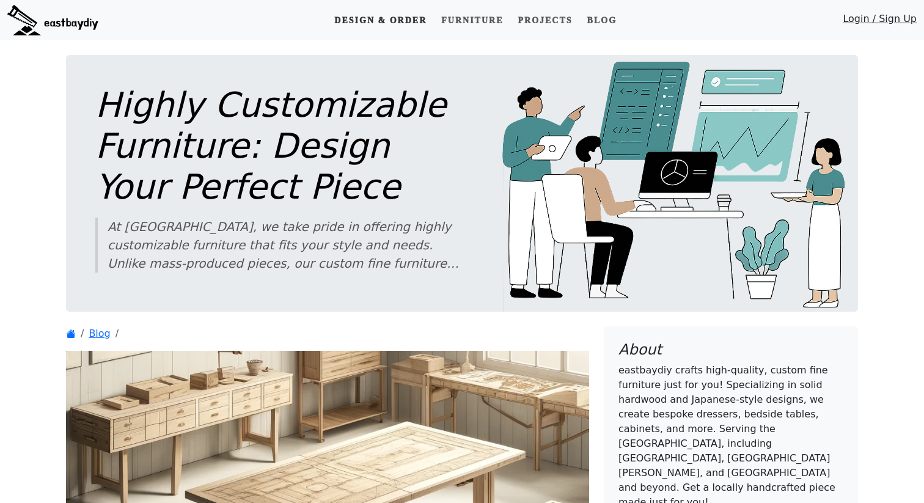
click at [408, 18] on link "Design & Order" at bounding box center [380, 20] width 102 height 23
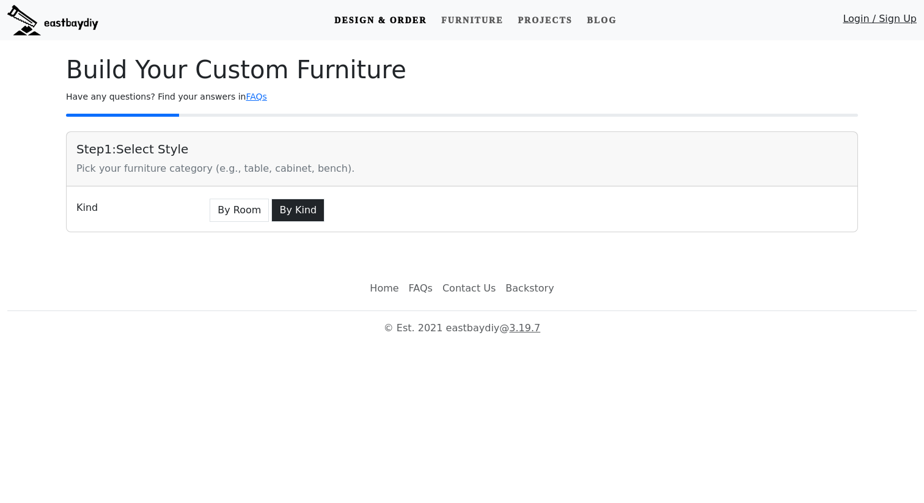
click at [306, 213] on button "By Kind" at bounding box center [297, 210] width 53 height 23
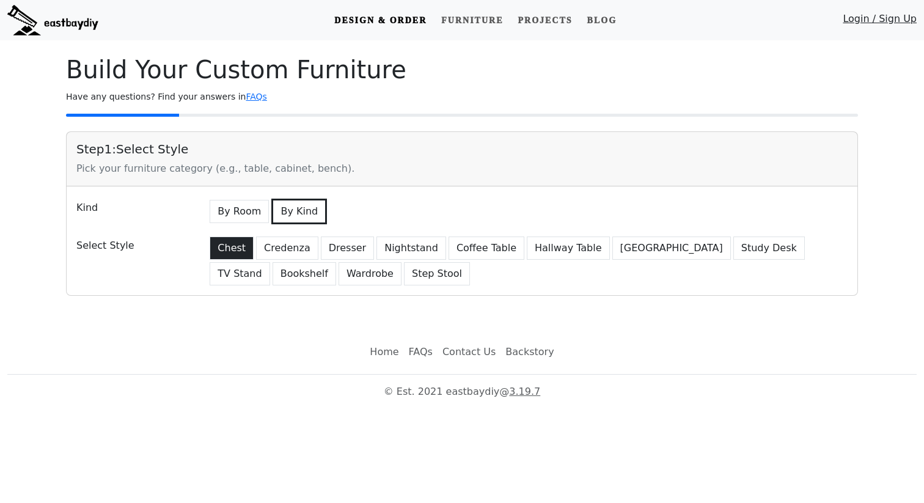
click at [230, 240] on button "Chest" at bounding box center [232, 248] width 44 height 23
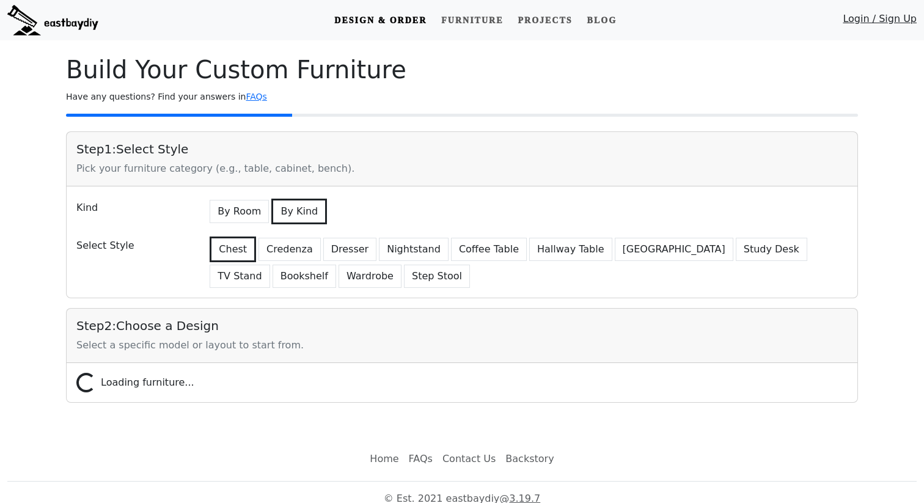
scroll to position [13, 0]
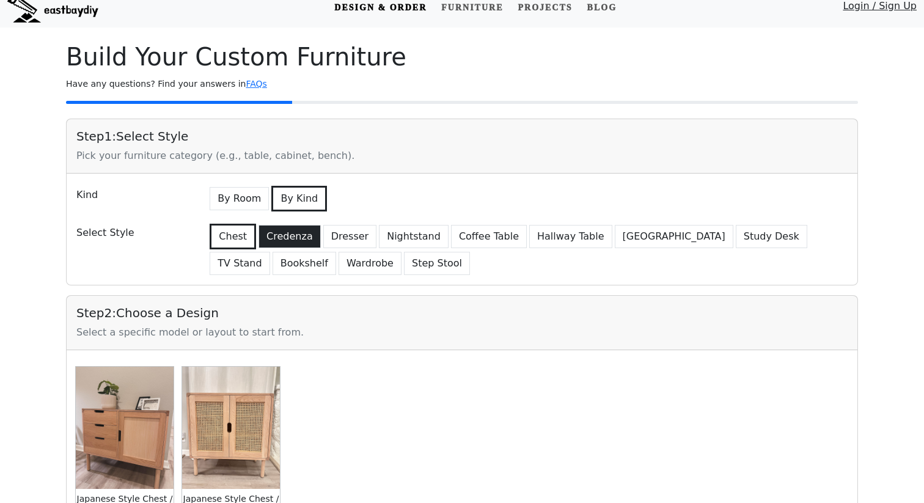
click at [276, 238] on button "Credenza" at bounding box center [290, 236] width 62 height 23
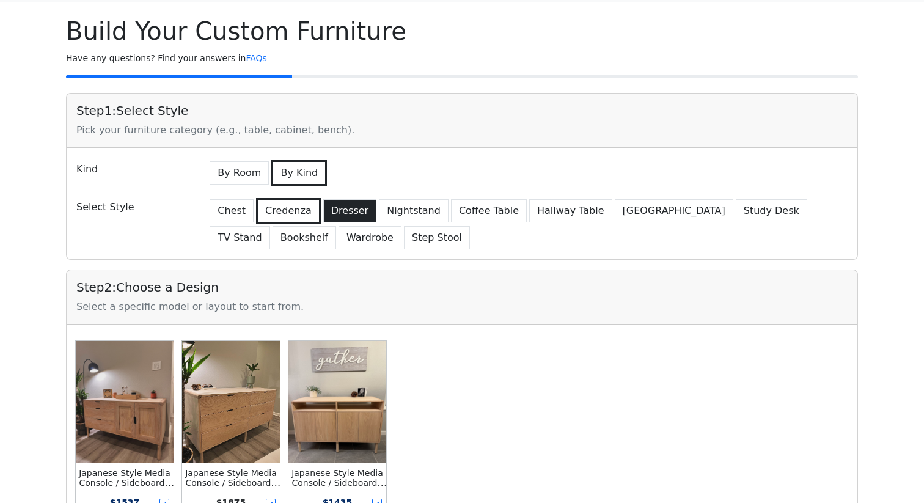
scroll to position [50, 0]
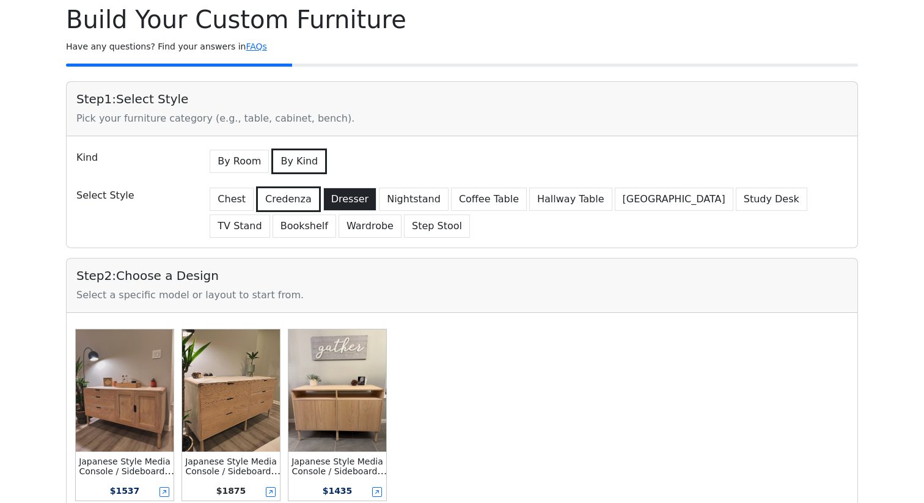
click at [350, 193] on button "Dresser" at bounding box center [349, 199] width 53 height 23
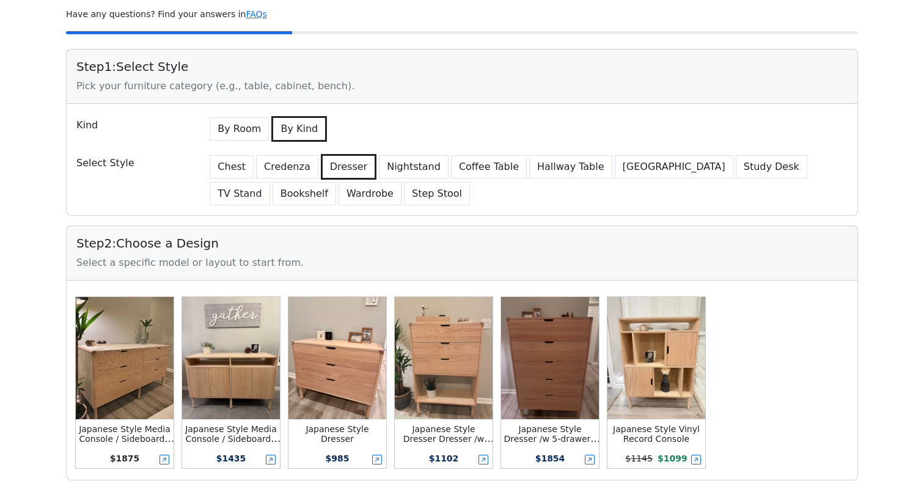
scroll to position [83, 0]
click at [411, 168] on button "Nightstand" at bounding box center [414, 166] width 70 height 23
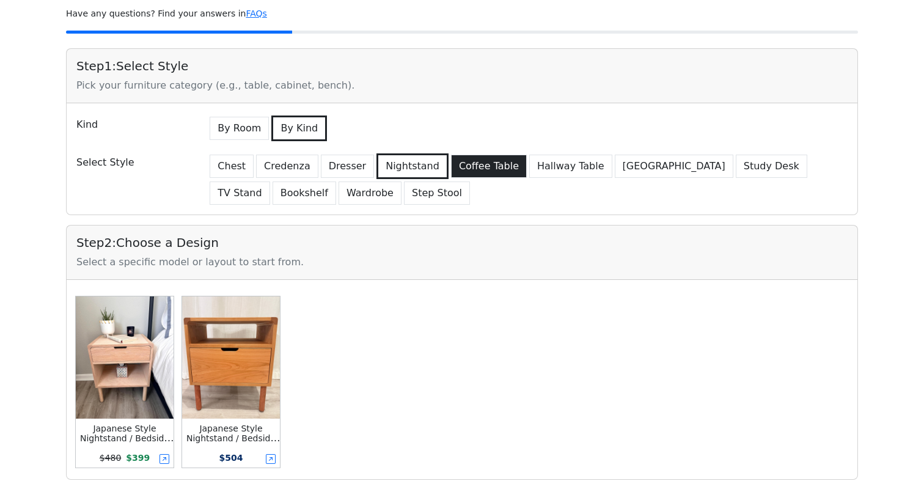
click at [471, 166] on button "Coffee Table" at bounding box center [489, 166] width 76 height 23
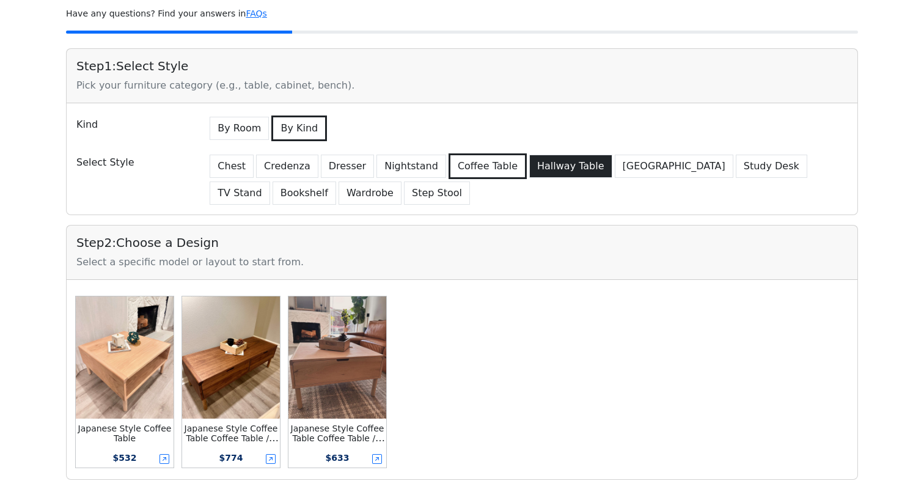
click at [540, 167] on button "Hallway Table" at bounding box center [570, 166] width 83 height 23
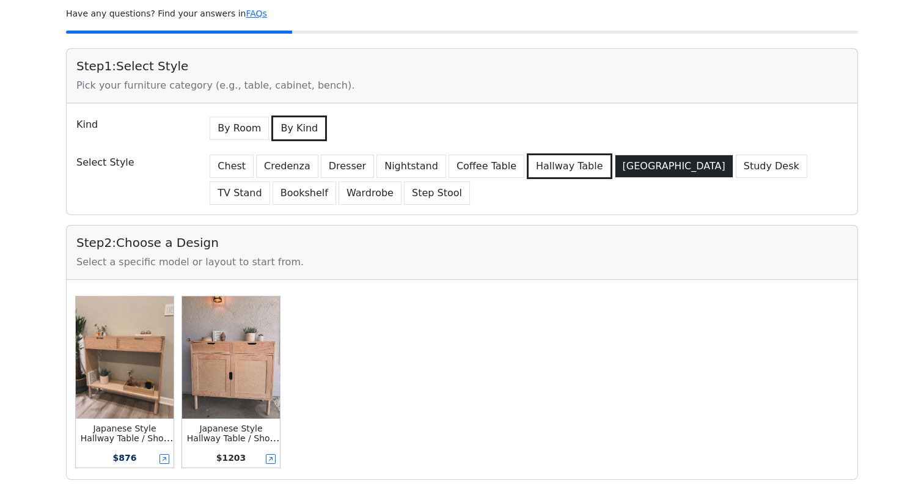
click at [615, 169] on button "Kitchen Island" at bounding box center [674, 166] width 119 height 23
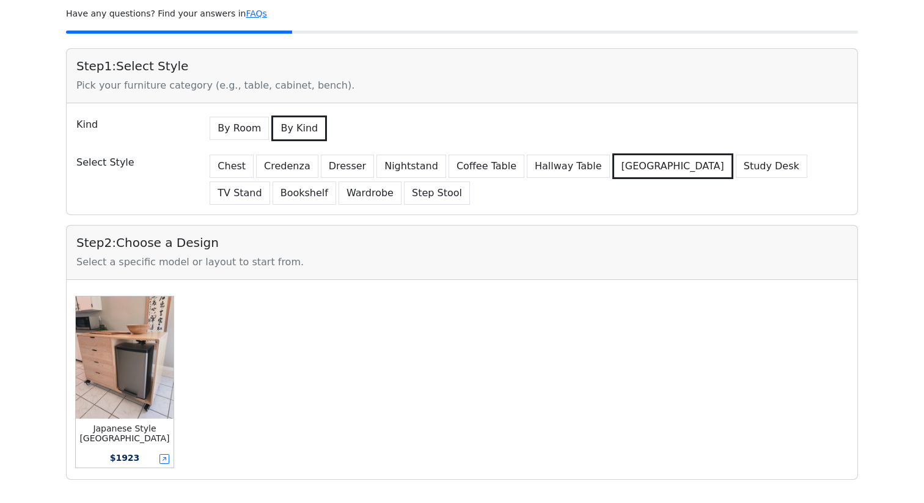
click at [681, 180] on div "Chest Credenza Dresser Nightstand Coffee Table Hallway Table Kitchen Island Stu…" at bounding box center [527, 178] width 655 height 54
click at [681, 178] on div "Chest Credenza Dresser Nightstand Coffee Table Hallway Table Kitchen Island Stu…" at bounding box center [527, 178] width 655 height 54
click at [736, 174] on button "Study Desk" at bounding box center [772, 166] width 72 height 23
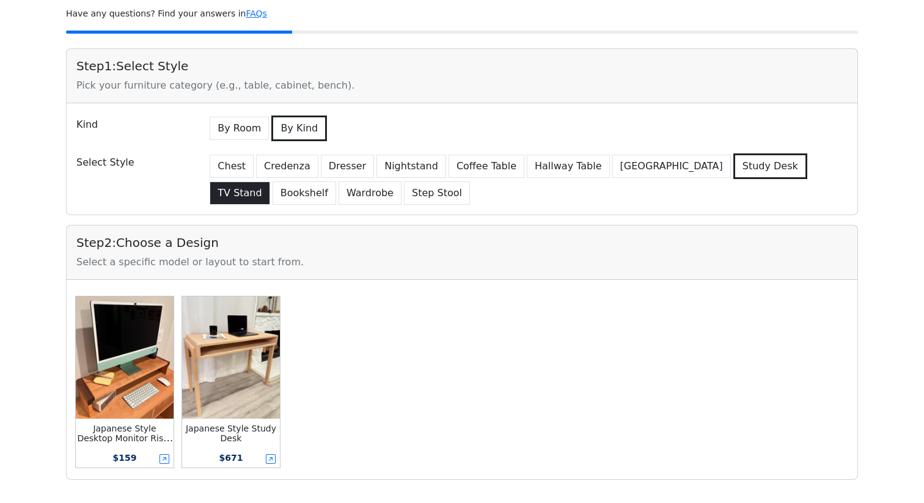
click at [270, 182] on button "TV Stand" at bounding box center [240, 193] width 60 height 23
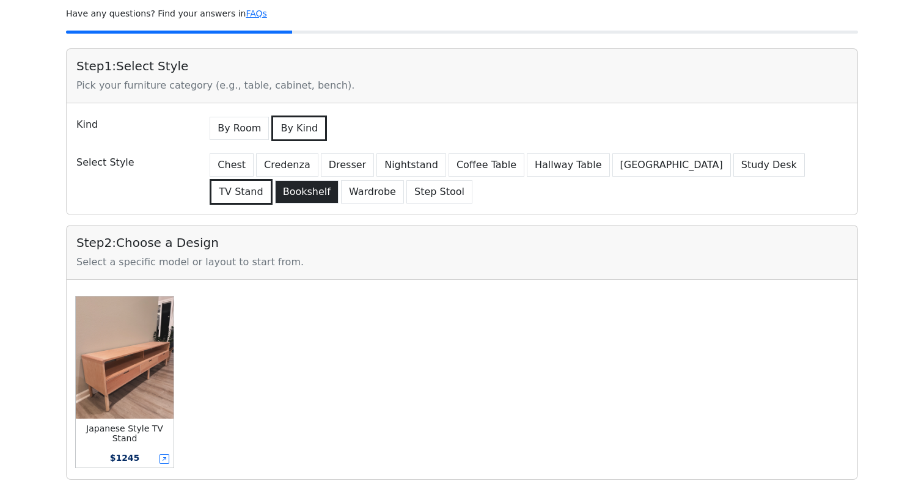
click at [275, 197] on button "Bookshelf" at bounding box center [307, 191] width 64 height 23
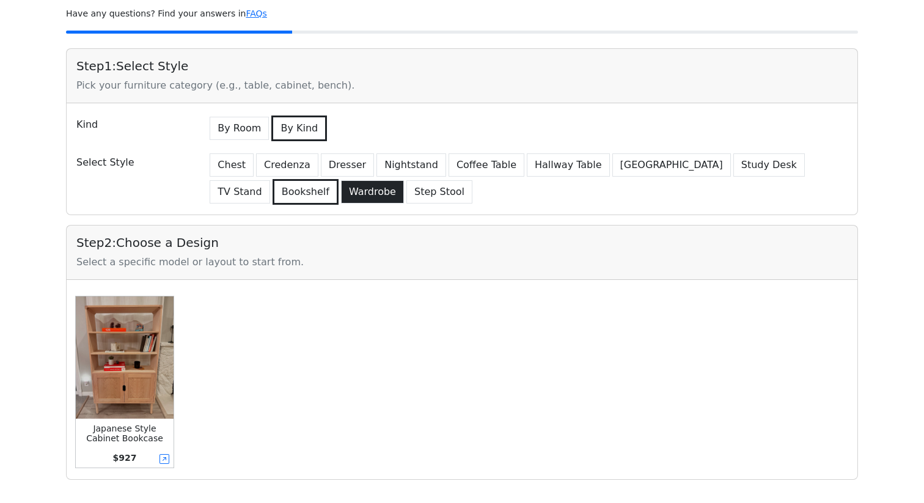
click at [341, 196] on button "Wardrobe" at bounding box center [372, 191] width 63 height 23
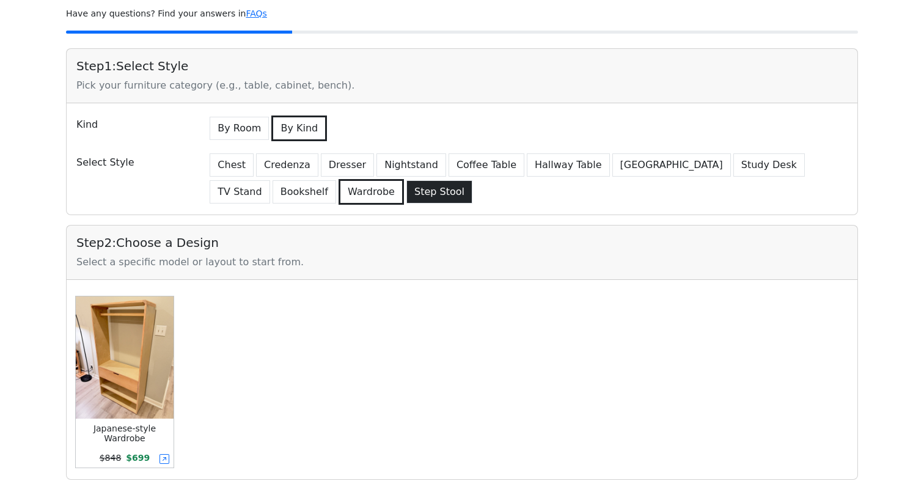
click at [406, 199] on button "Step Stool" at bounding box center [439, 191] width 66 height 23
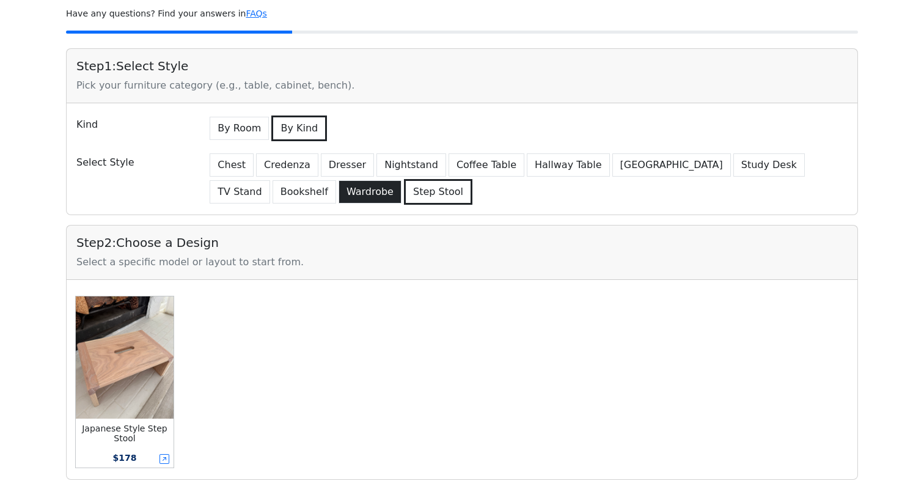
click at [339, 200] on button "Wardrobe" at bounding box center [370, 191] width 63 height 23
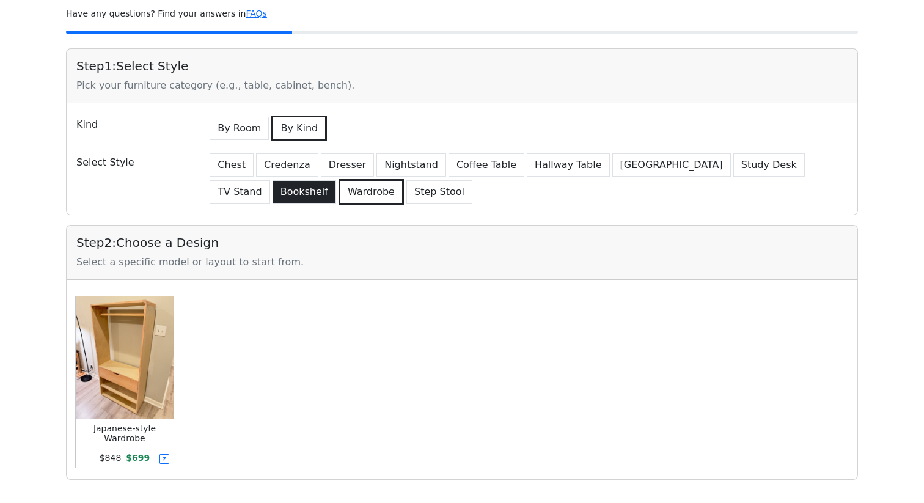
click at [273, 196] on button "Bookshelf" at bounding box center [305, 191] width 64 height 23
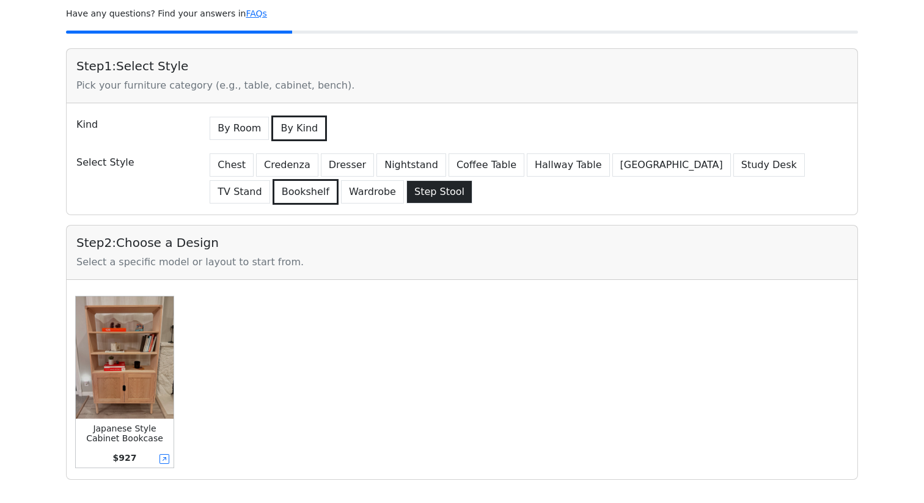
click at [406, 194] on button "Step Stool" at bounding box center [439, 191] width 66 height 23
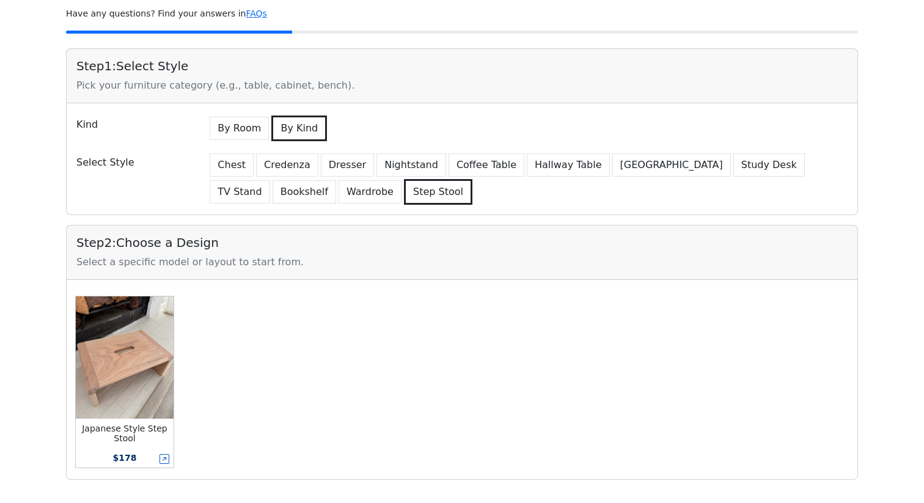
click at [166, 461] on icon at bounding box center [165, 459] width 10 height 10
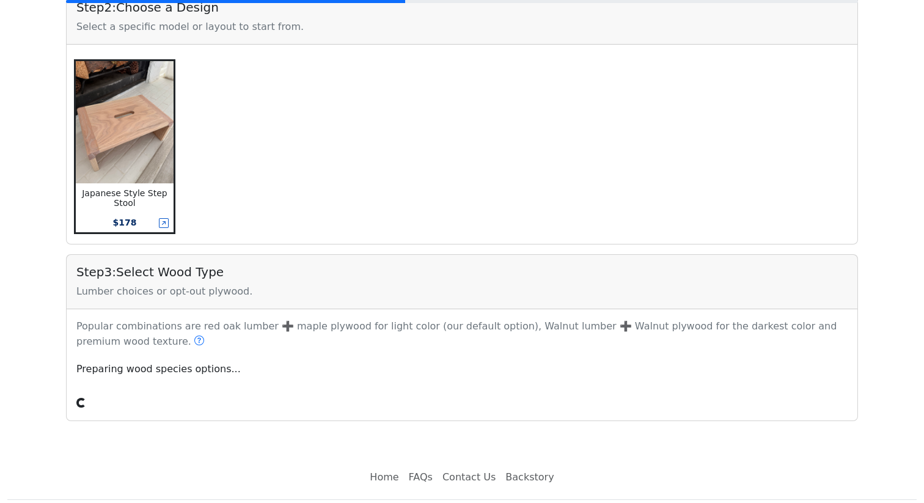
scroll to position [2, 0]
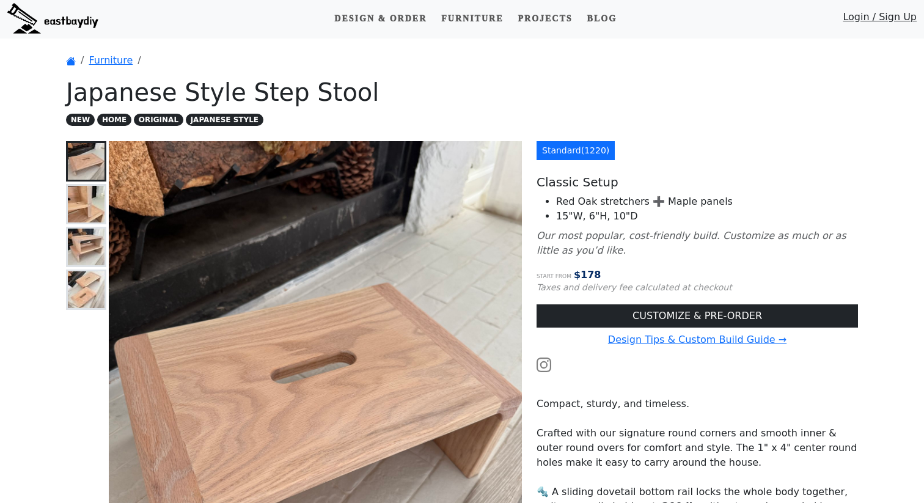
click at [84, 210] on img at bounding box center [86, 204] width 37 height 37
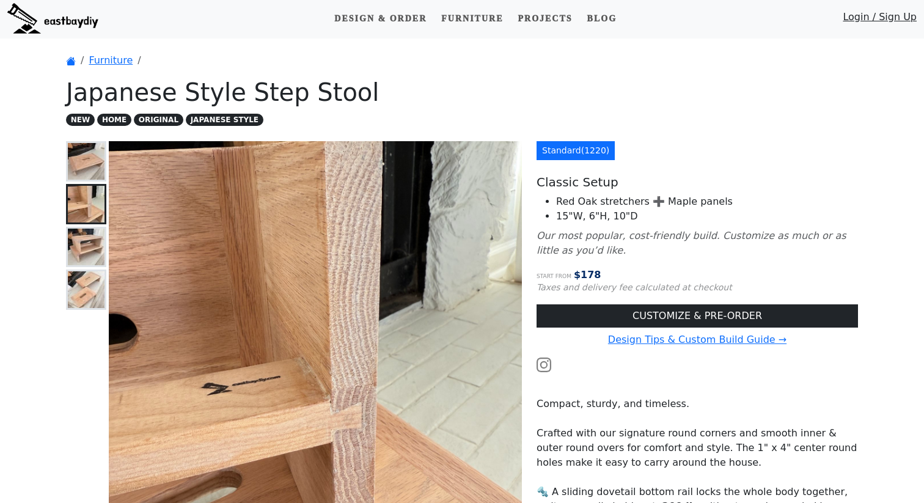
click at [87, 246] on img at bounding box center [86, 247] width 37 height 37
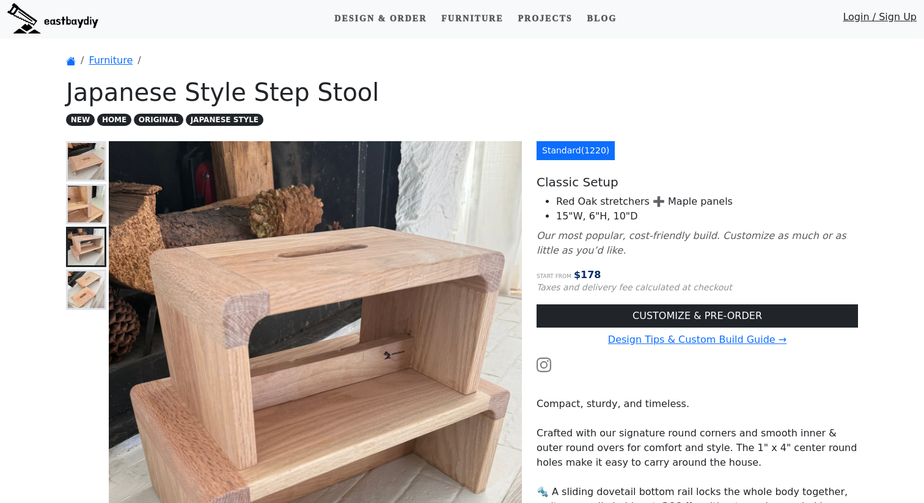
click at [87, 293] on img at bounding box center [86, 289] width 37 height 37
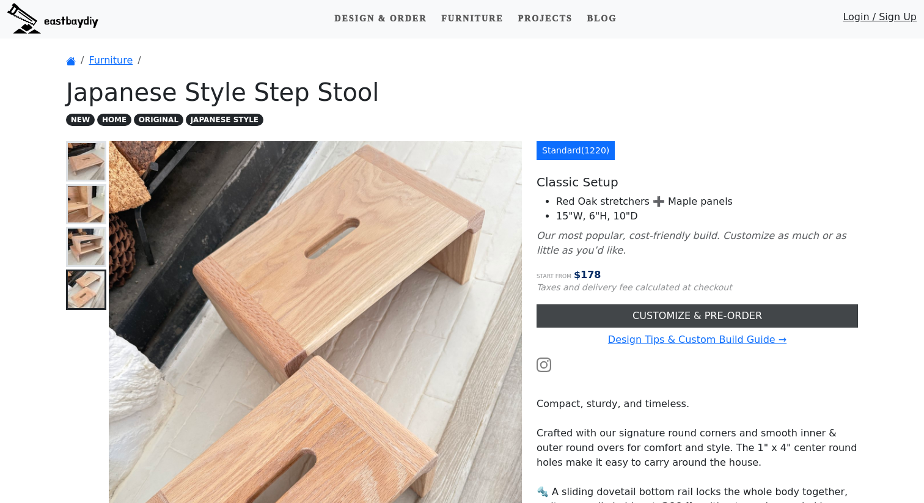
click at [627, 320] on link "CUSTOMIZE & PRE-ORDER" at bounding box center [697, 315] width 321 height 23
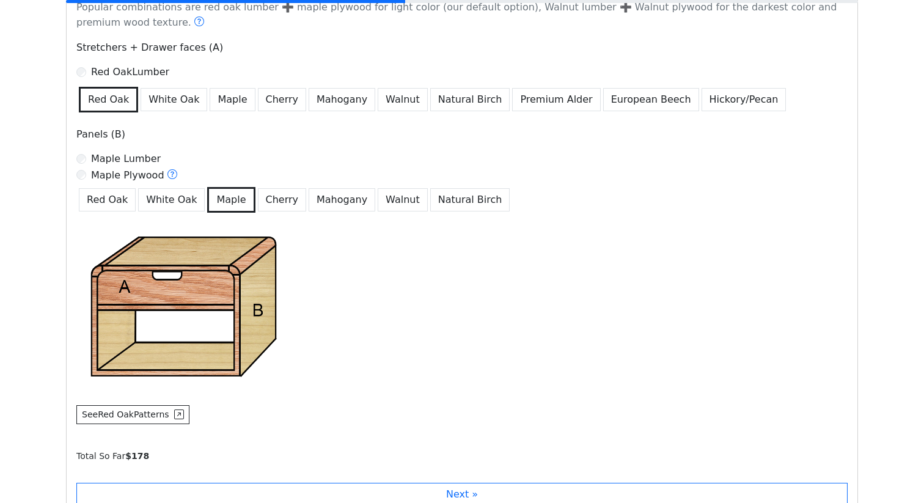
scroll to position [919, 0]
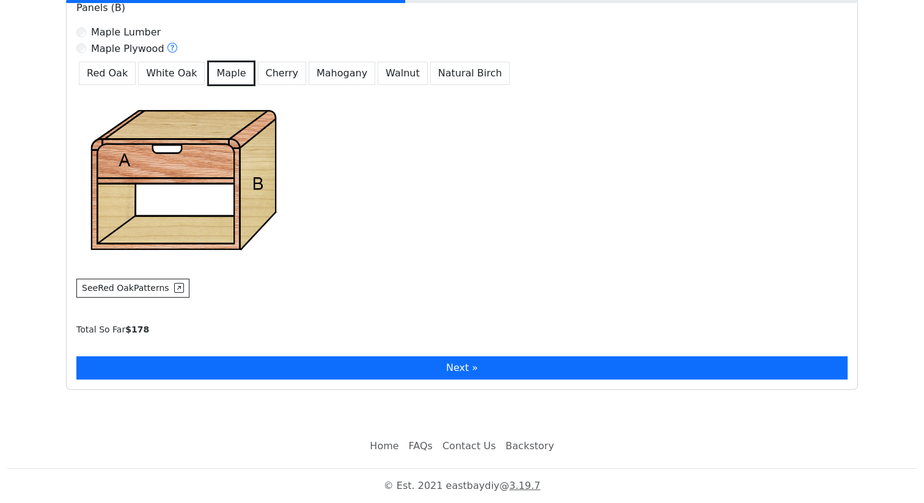
click at [521, 367] on button "Next »" at bounding box center [461, 367] width 771 height 23
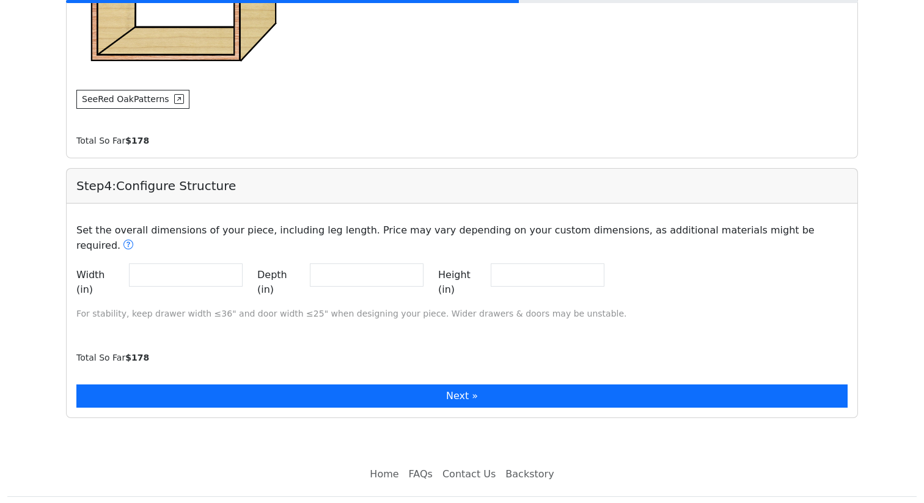
click at [447, 384] on button "Next »" at bounding box center [461, 395] width 771 height 23
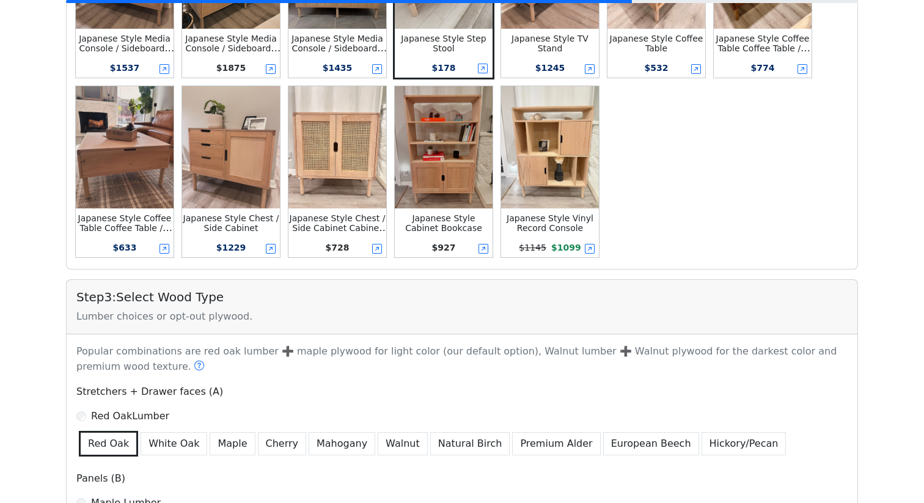
scroll to position [0, 0]
